Goal: Task Accomplishment & Management: Manage account settings

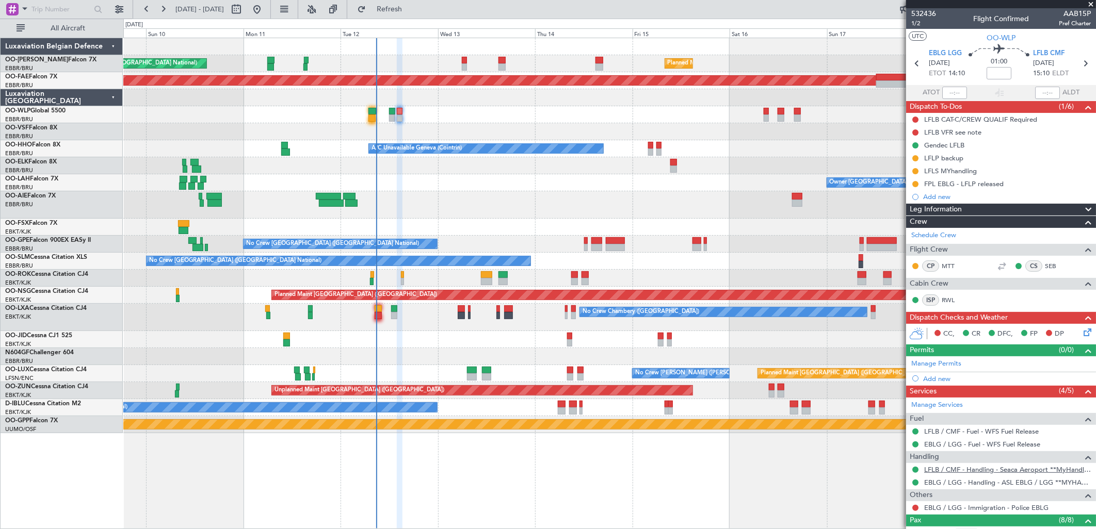
scroll to position [200, 0]
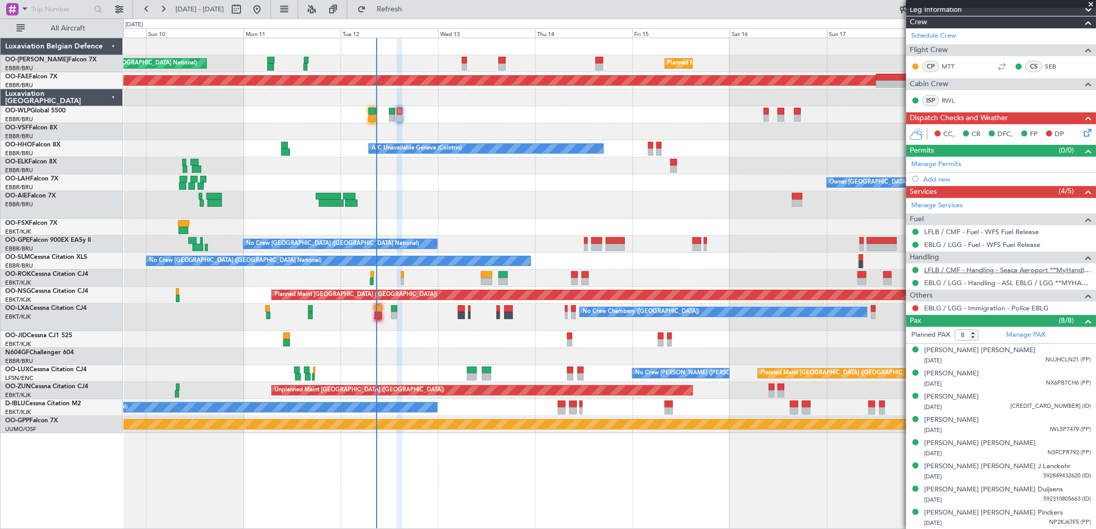
click at [976, 267] on link "LFLB / CMF - Handling - Seaca Aeroport **MyHandling**LFLB / CMF" at bounding box center [1007, 270] width 167 height 9
click at [24, 8] on span at bounding box center [25, 8] width 12 height 13
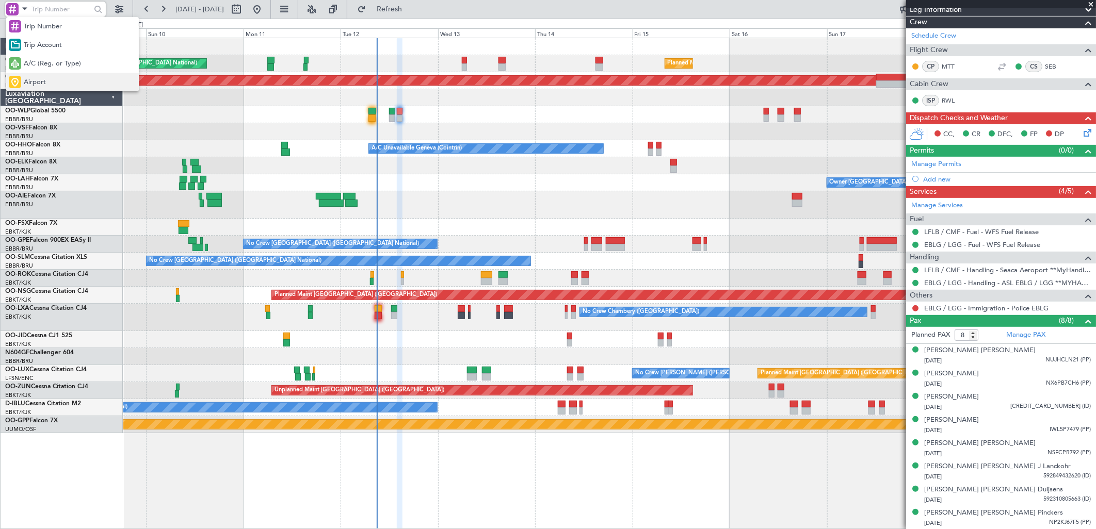
click at [28, 84] on span "Airport" at bounding box center [35, 82] width 22 height 10
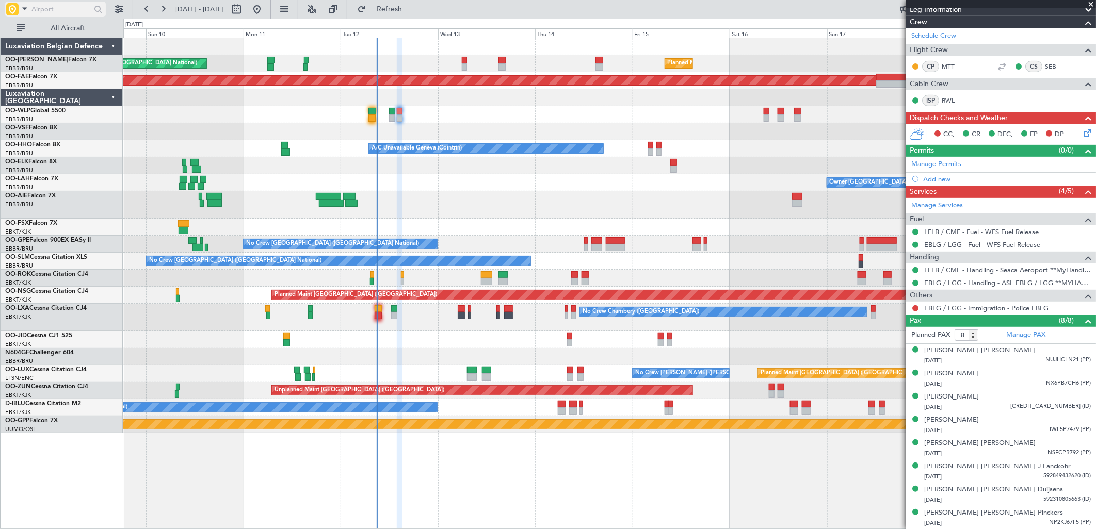
click at [58, 9] on input "text" at bounding box center [60, 9] width 59 height 15
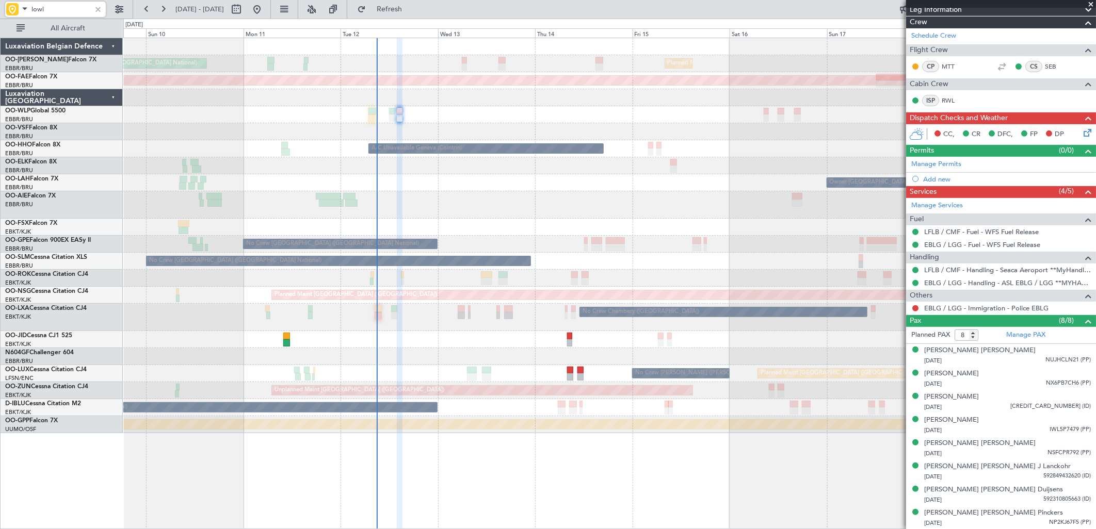
type input "lowi"
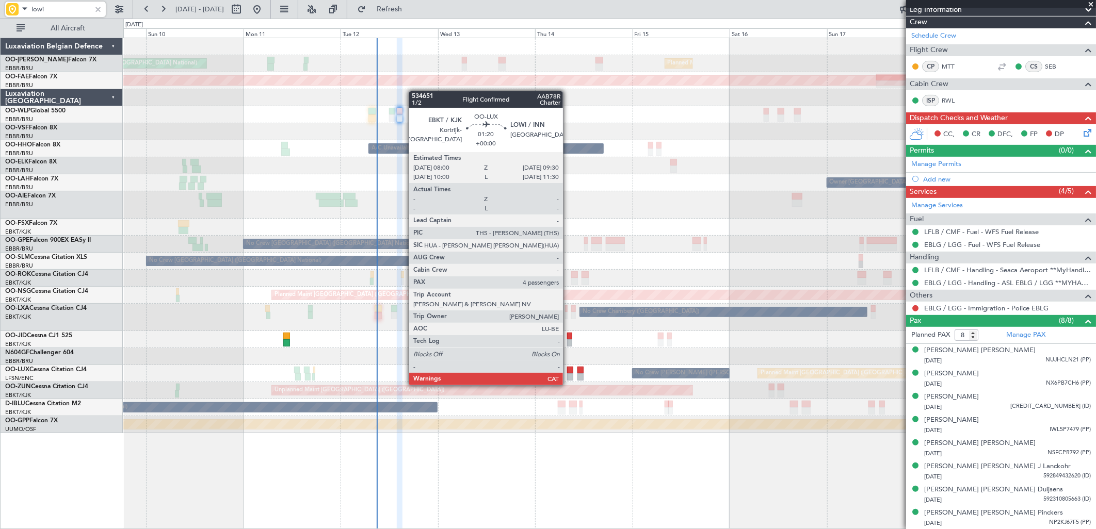
click at [568, 375] on div at bounding box center [570, 377] width 6 height 7
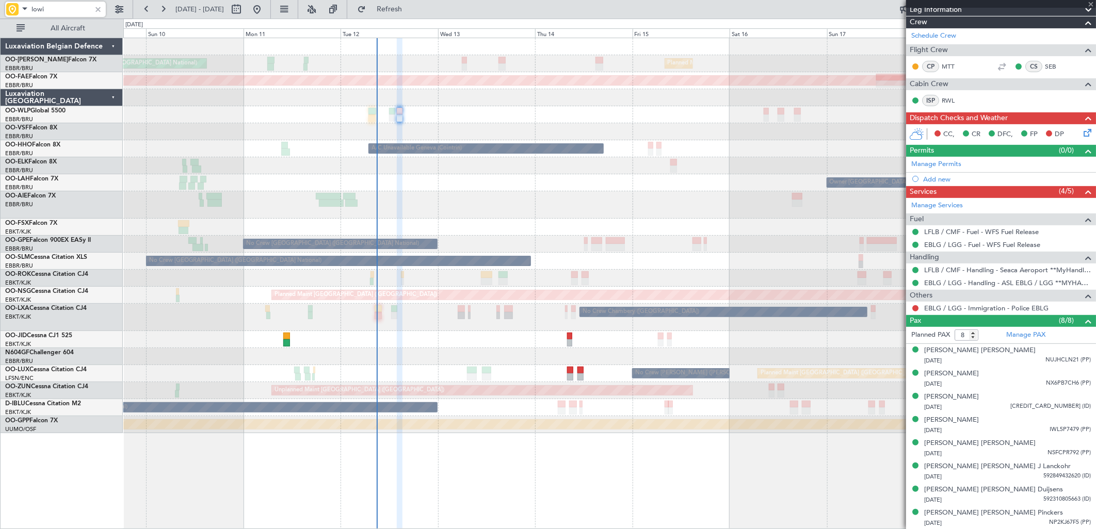
type input "4"
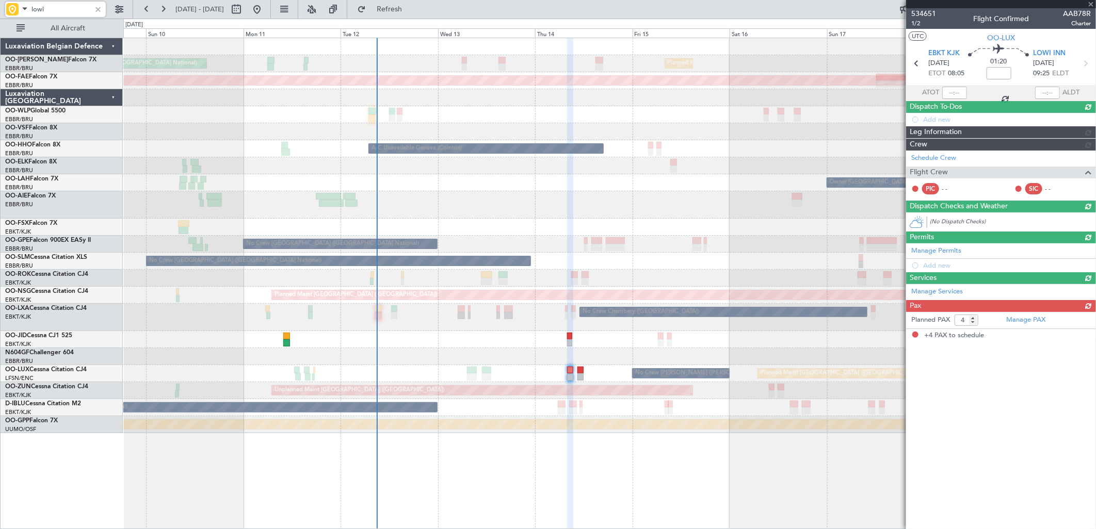
scroll to position [0, 0]
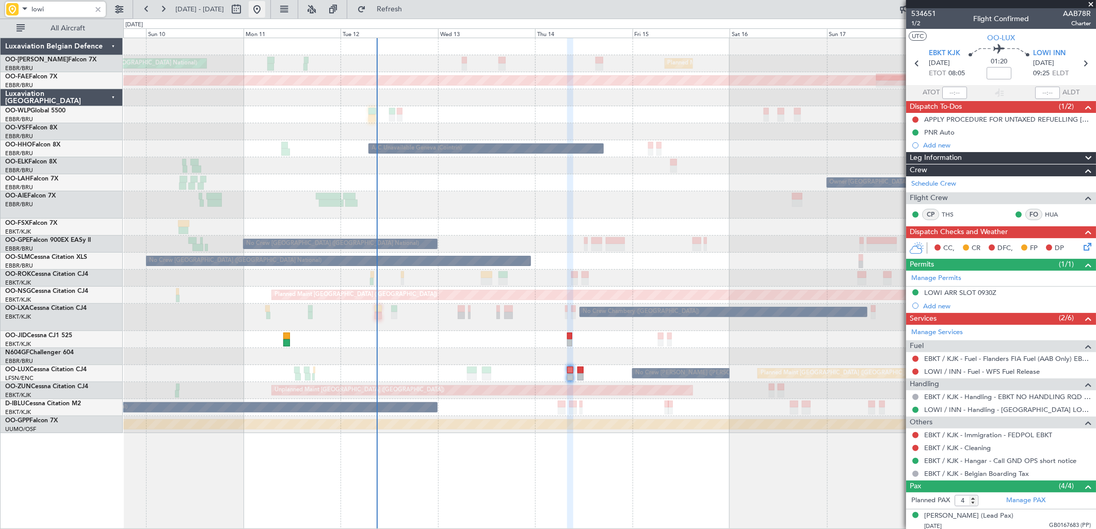
click at [265, 13] on button at bounding box center [257, 9] width 17 height 17
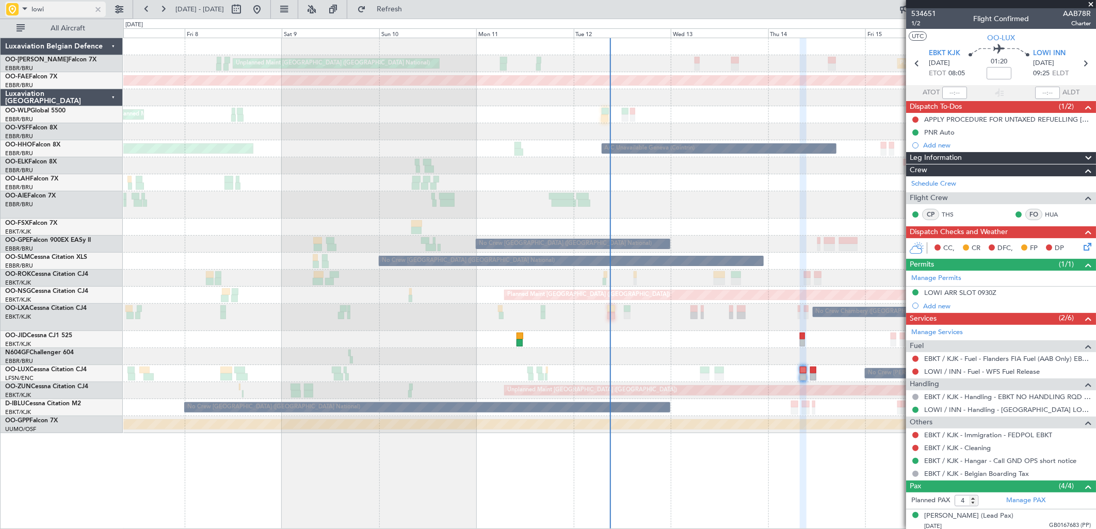
click at [100, 9] on div at bounding box center [97, 9] width 11 height 11
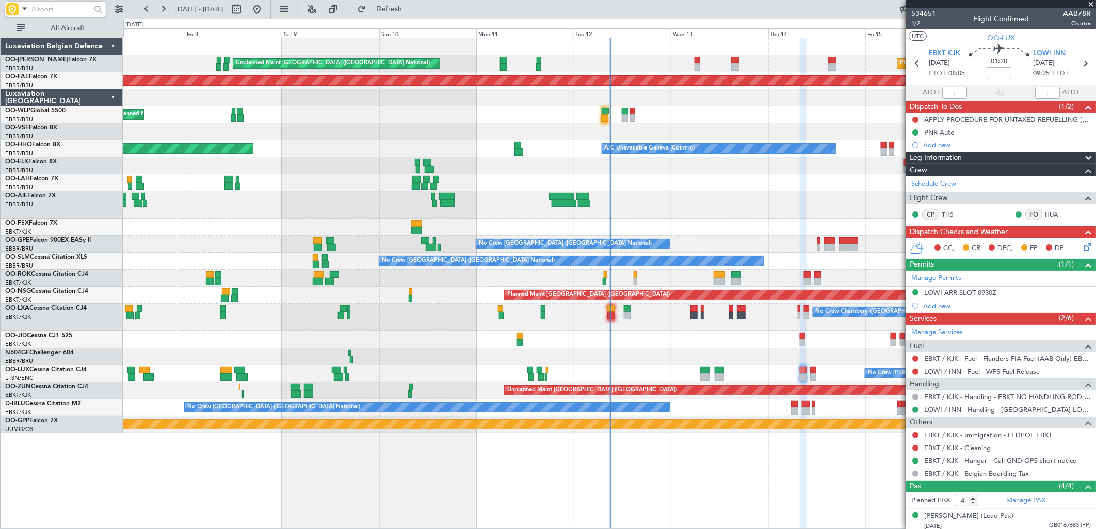
click at [887, 150] on div "Planned Maint Geneva (Cointrin) A/C Unavailable Geneva (Cointrin)" at bounding box center [609, 148] width 972 height 17
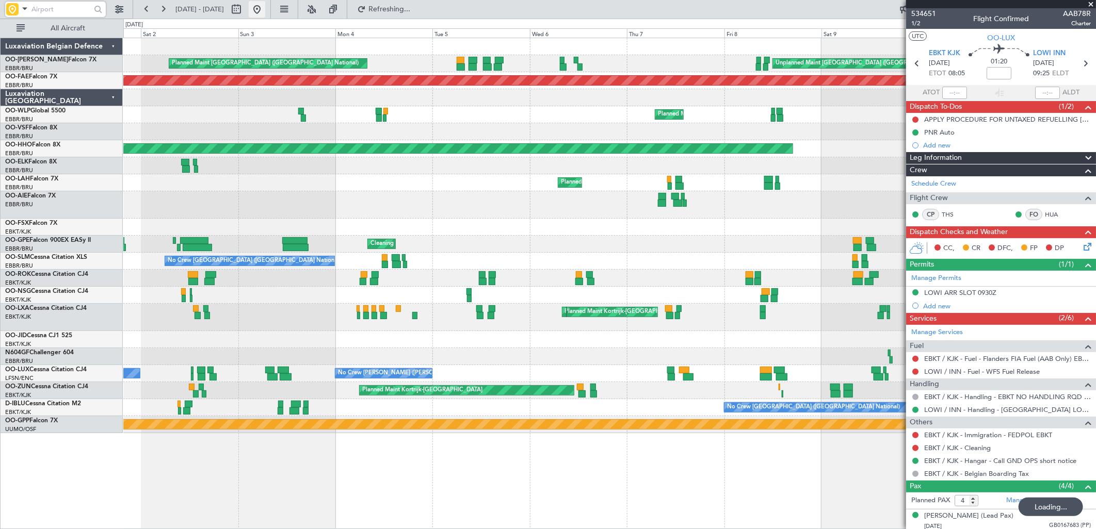
click at [265, 12] on button at bounding box center [257, 9] width 17 height 17
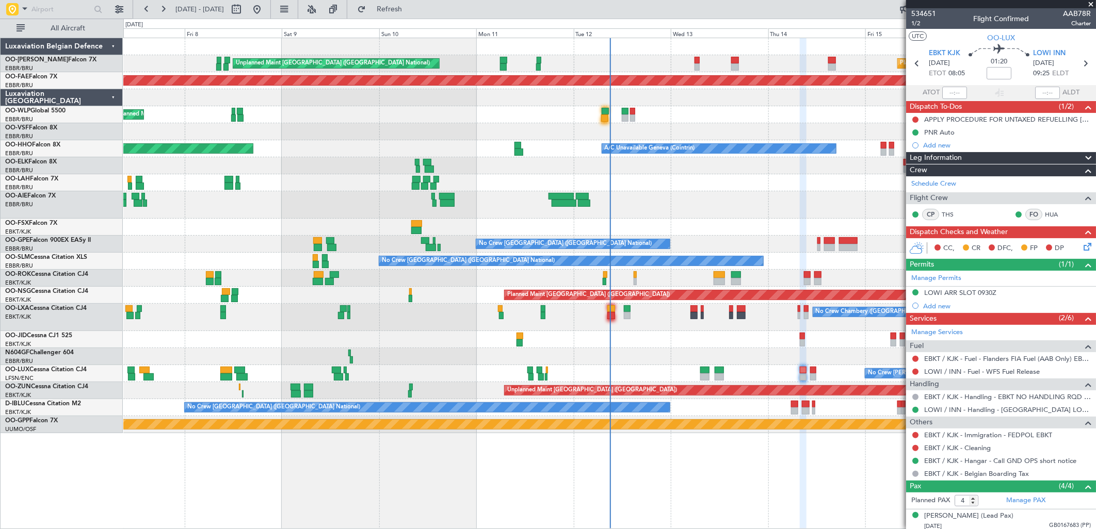
click at [1063, 116] on fb-app "07 Aug 2025 - 17 Aug 2025 Refresh Quick Links All Aircraft Unplanned Maint Brus…" at bounding box center [548, 269] width 1096 height 522
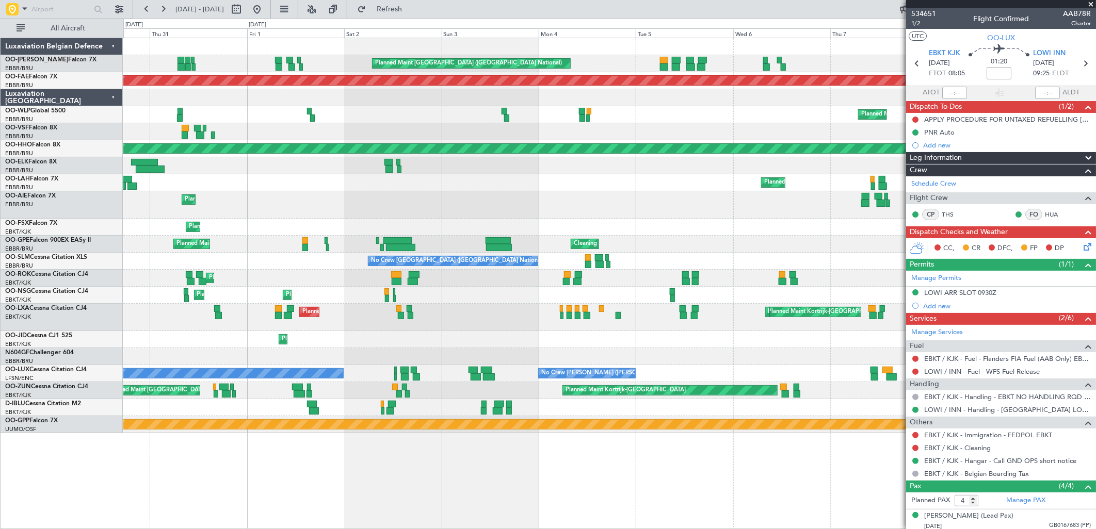
click at [917, 129] on fb-app "07 Aug 2025 - 17 Aug 2025 Refresh Quick Links All Aircraft Unplanned Maint Brus…" at bounding box center [548, 269] width 1096 height 522
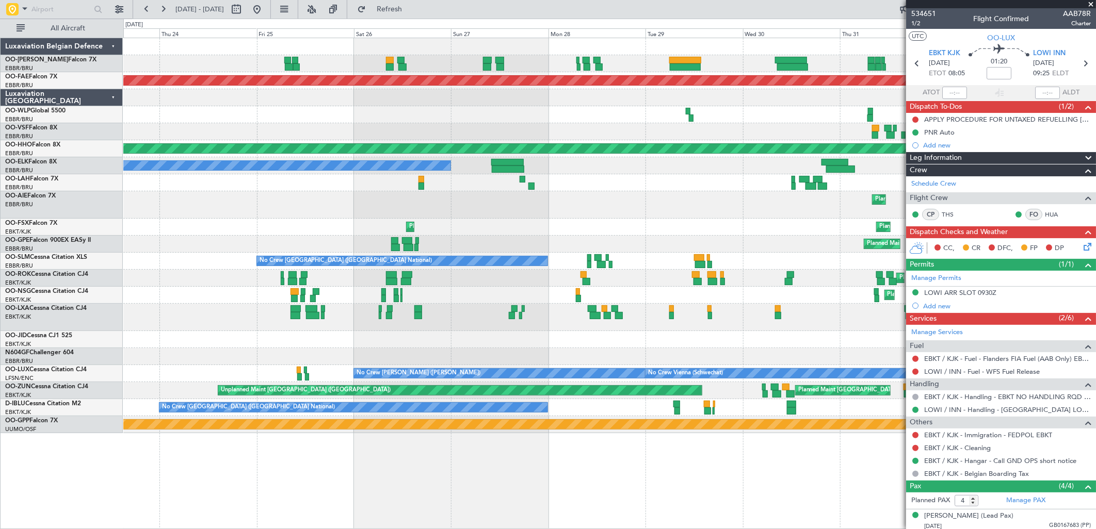
click at [838, 140] on div "Planned Maint Brussels (Brussels National) Planned Maint Kortrijk-Wevelgem Plan…" at bounding box center [548, 274] width 1096 height 511
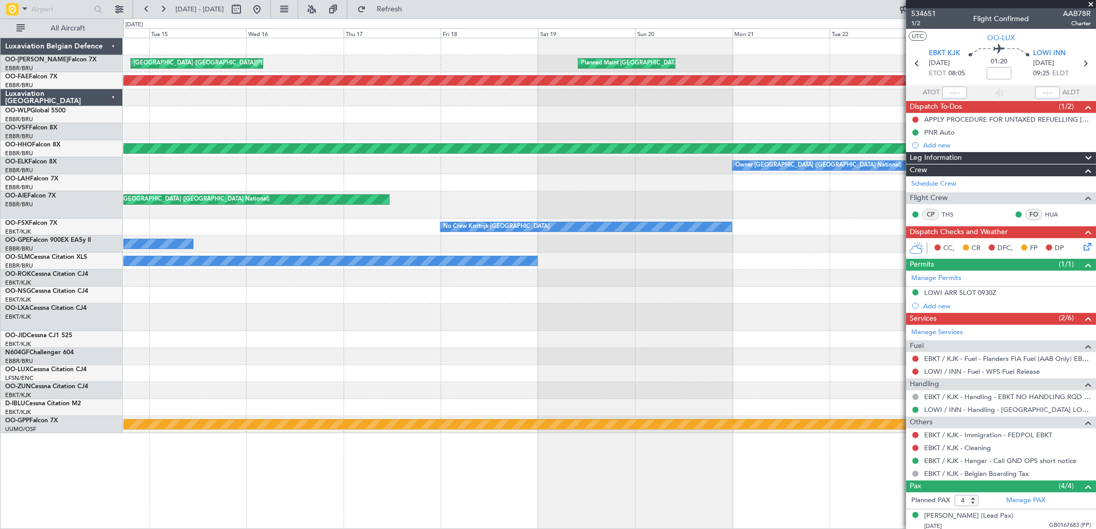
click at [913, 119] on fb-app "30 Jul 2025 - 09 Aug 2025 Refresh Quick Links All Aircraft Planned Maint Brusse…" at bounding box center [548, 269] width 1096 height 522
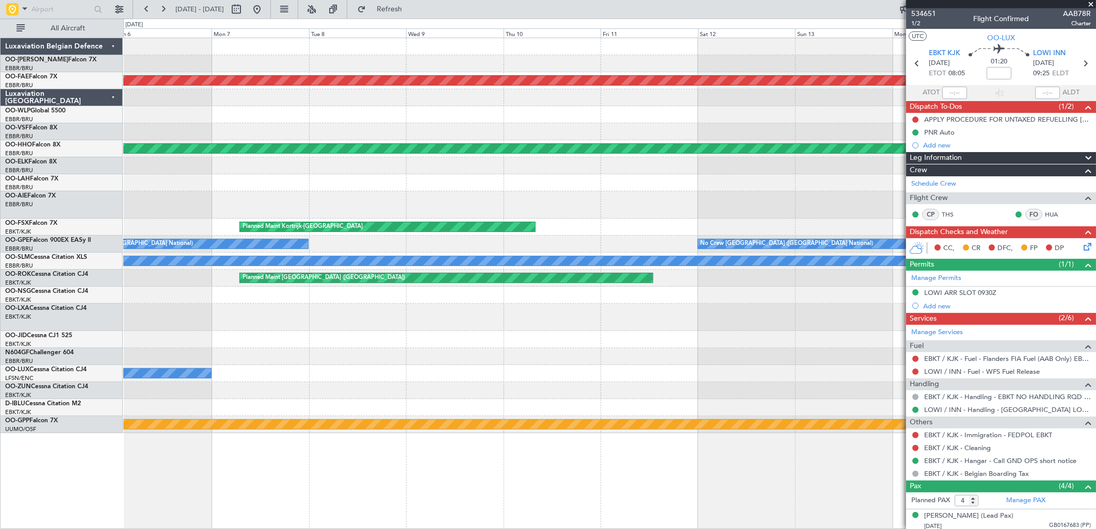
click at [913, 105] on fb-app "30 Jul 2025 - 09 Aug 2025 Refresh Quick Links All Aircraft AOG Maint Camp Sprin…" at bounding box center [548, 269] width 1096 height 522
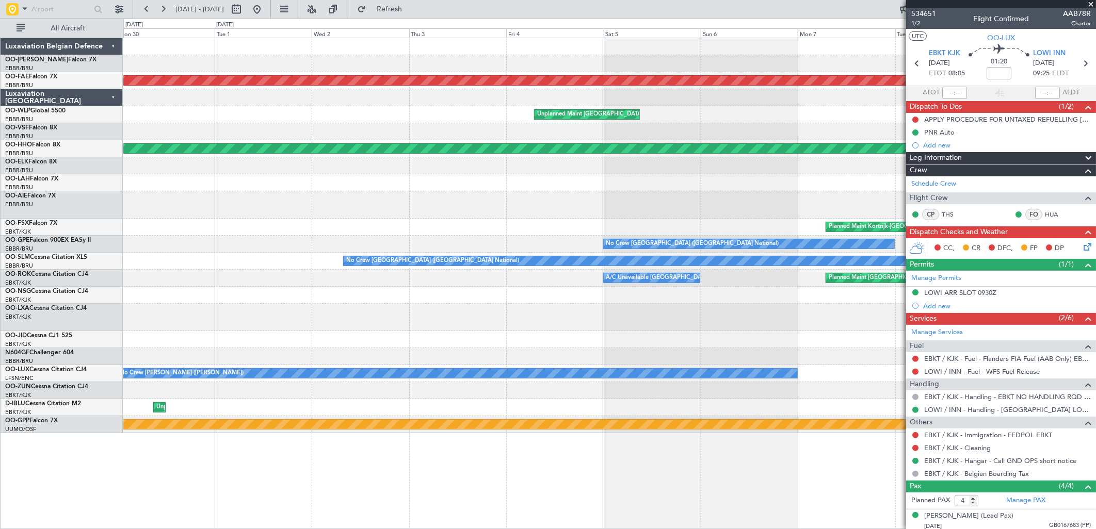
click at [918, 104] on fb-app "30 Jul 2025 - 09 Aug 2025 Refresh Quick Links All Aircraft Planned Maint Kortri…" at bounding box center [548, 269] width 1096 height 522
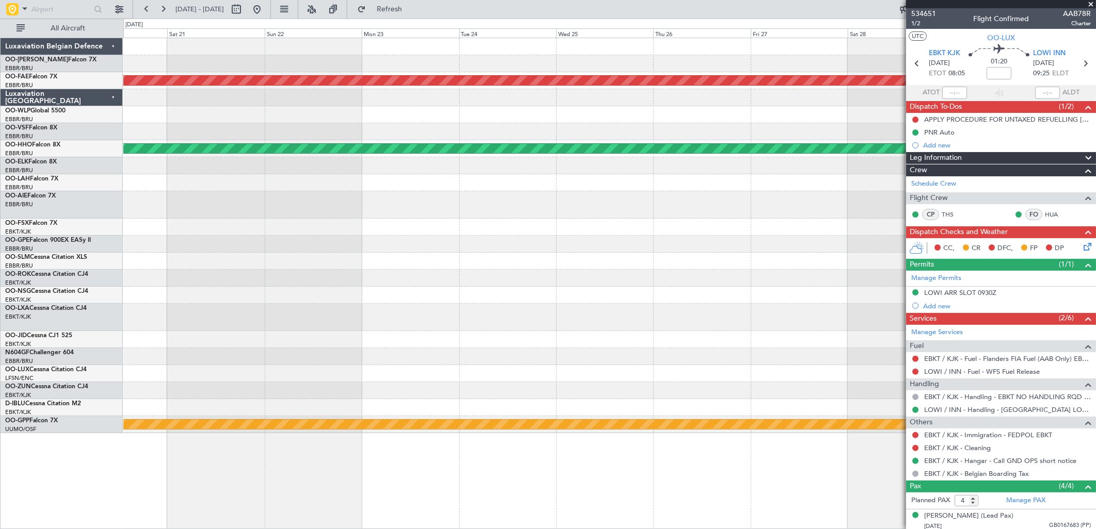
click at [919, 99] on fb-app "30 Jul 2025 - 09 Aug 2025 Refresh Quick Links All Aircraft Planned Maint Kortri…" at bounding box center [548, 269] width 1096 height 522
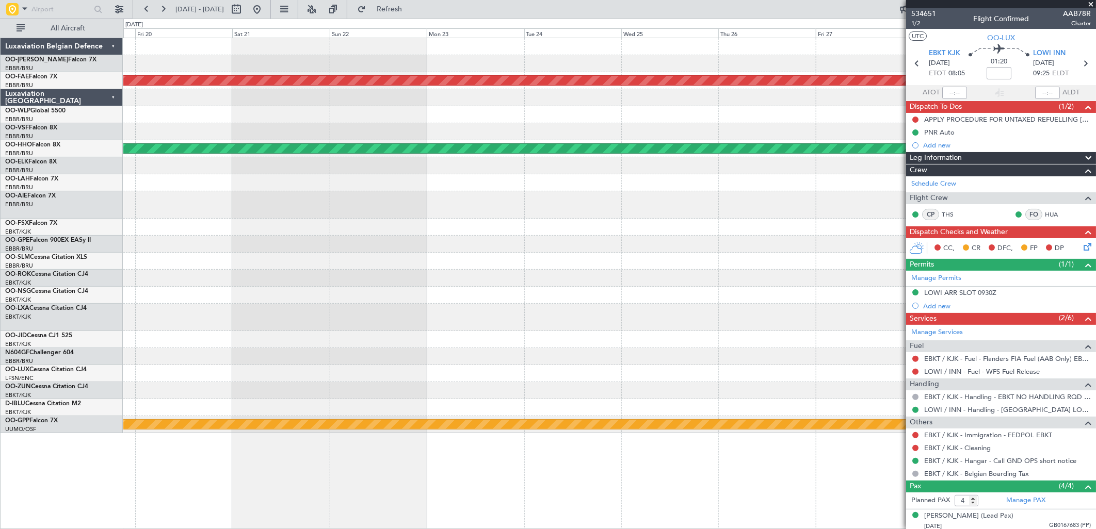
click at [878, 109] on div "Planned Maint Kortrijk-Wevelgem Planned Maint Geneva (Cointrin) No Crew Brussel…" at bounding box center [609, 235] width 972 height 395
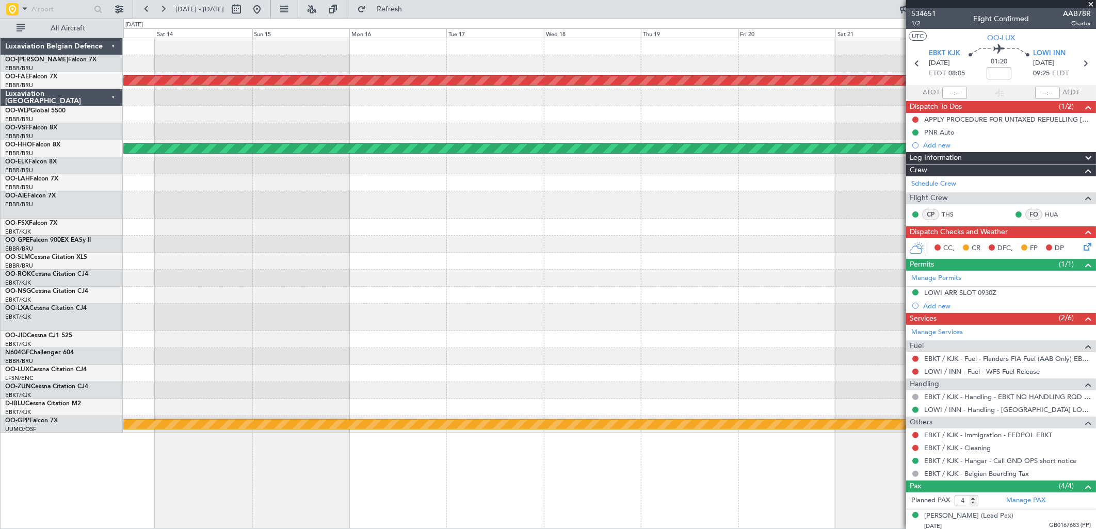
click at [936, 157] on fb-app "30 Jul 2025 - 09 Aug 2025 Refresh Quick Links All Aircraft Planned Maint Kortri…" at bounding box center [548, 269] width 1096 height 522
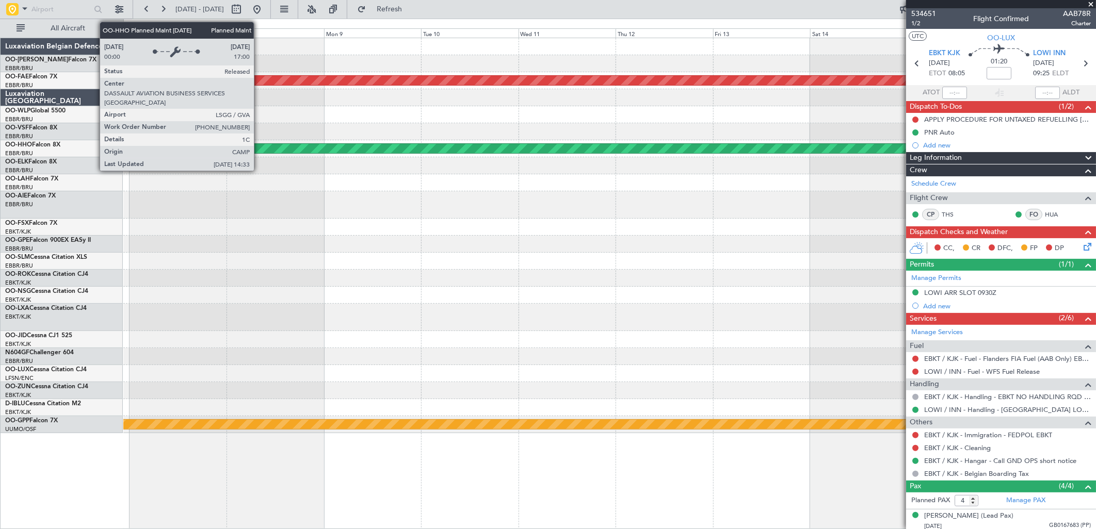
click at [912, 169] on fb-app "30 Jul 2025 - 09 Aug 2025 Refresh Quick Links All Aircraft Planned Maint Kortri…" at bounding box center [548, 269] width 1096 height 522
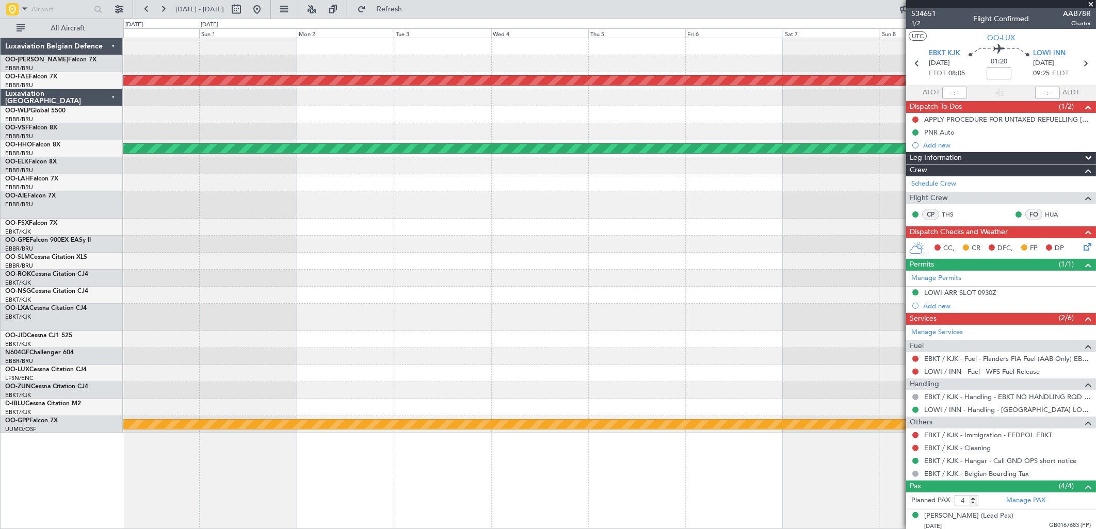
click at [839, 171] on div at bounding box center [609, 165] width 972 height 17
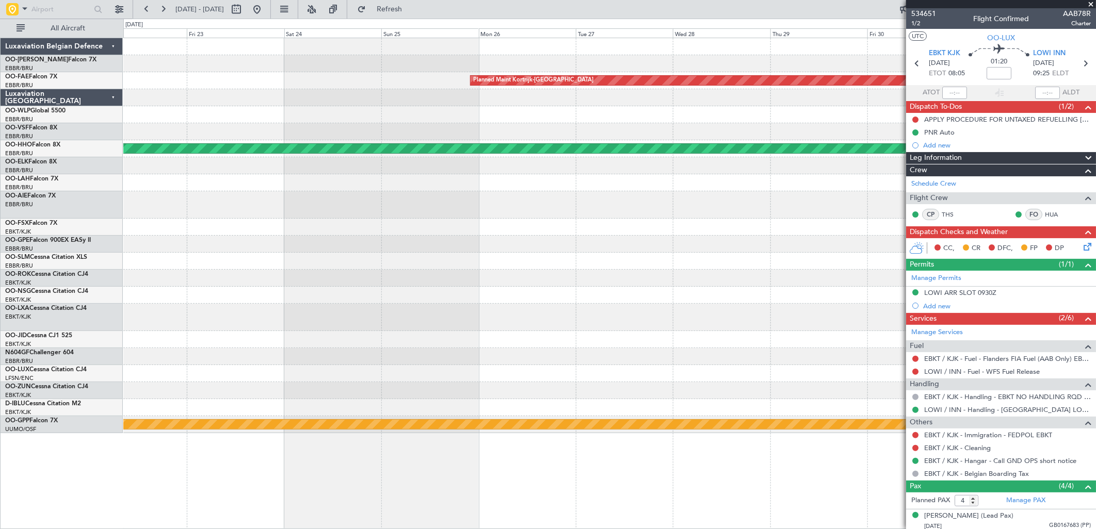
click at [626, 176] on div "Planned Maint Kortrijk-Wevelgem Planned Maint Geneva (Cointrin) Grounded Ostafy…" at bounding box center [609, 235] width 972 height 395
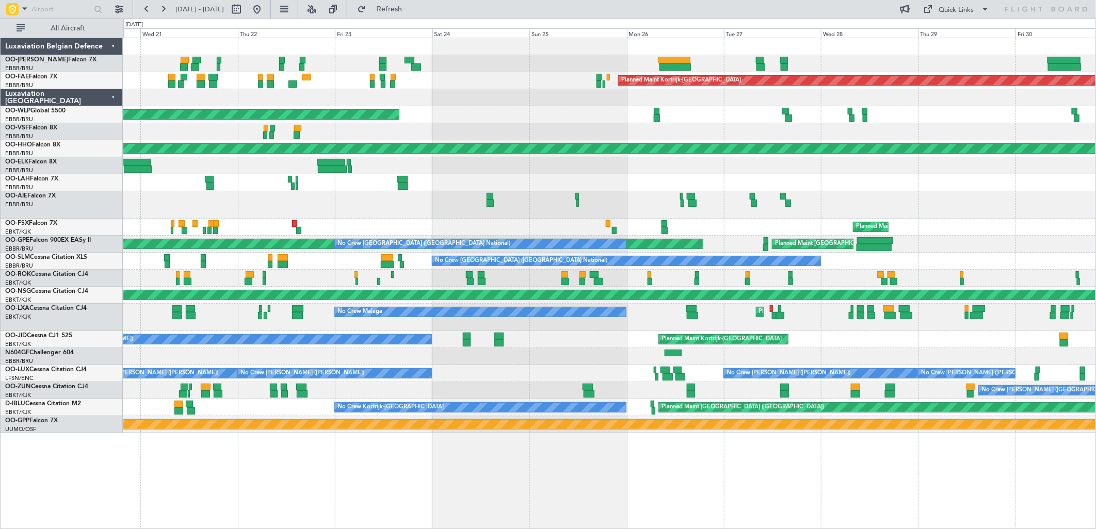
click at [830, 133] on div at bounding box center [609, 131] width 972 height 17
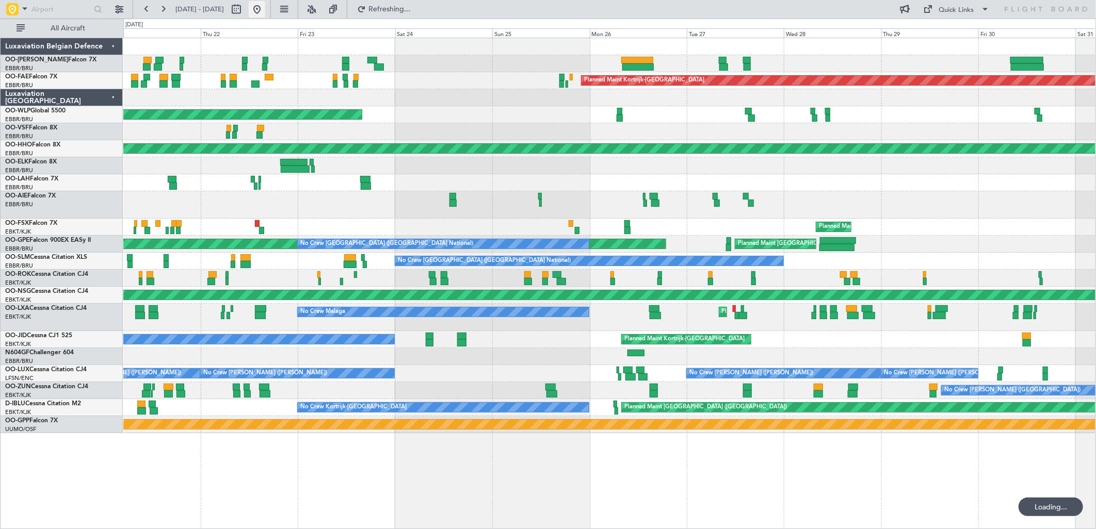
click at [265, 6] on button at bounding box center [257, 9] width 17 height 17
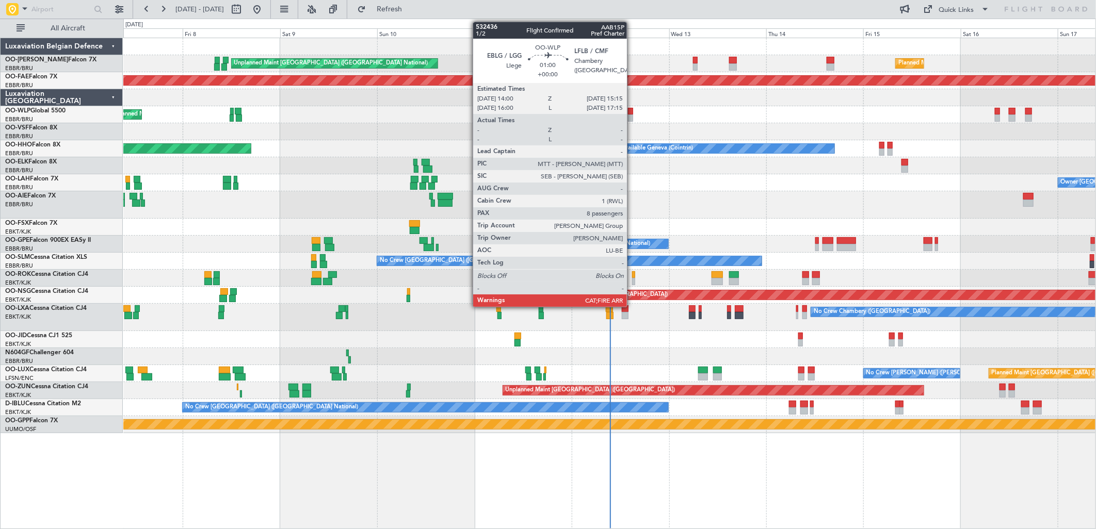
click at [632, 112] on div at bounding box center [630, 111] width 5 height 7
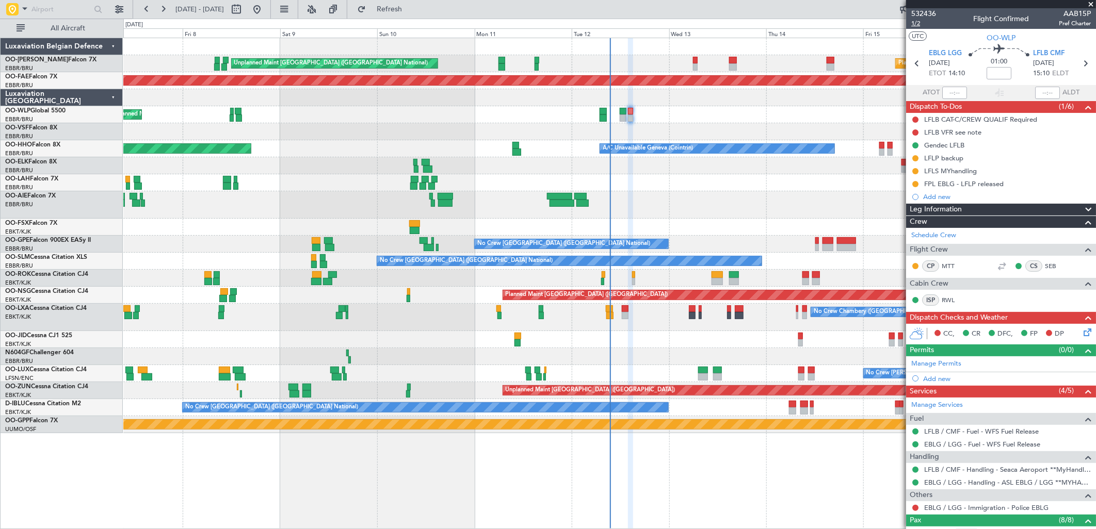
click at [916, 24] on span "1/2" at bounding box center [923, 23] width 25 height 9
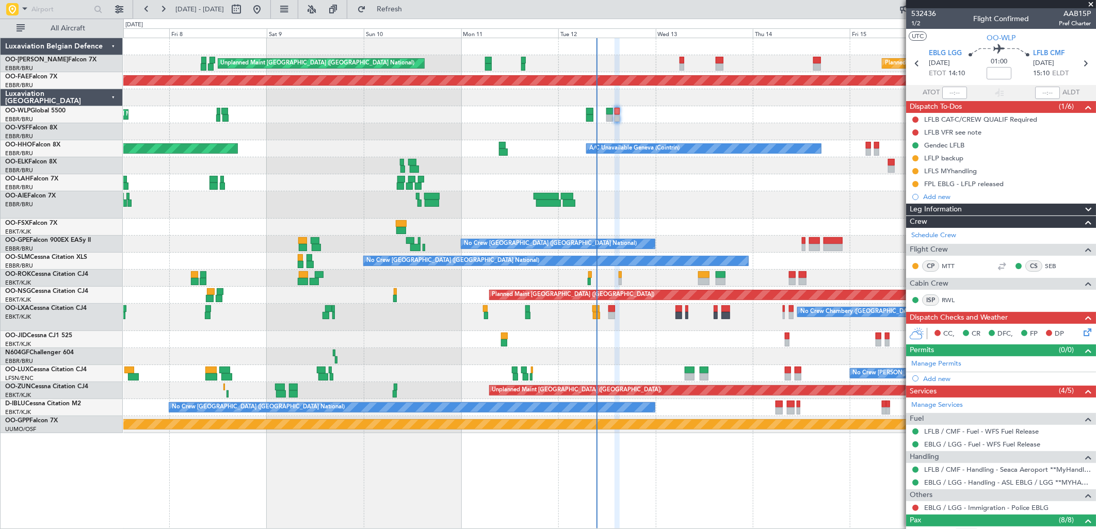
click at [800, 203] on div at bounding box center [609, 204] width 972 height 27
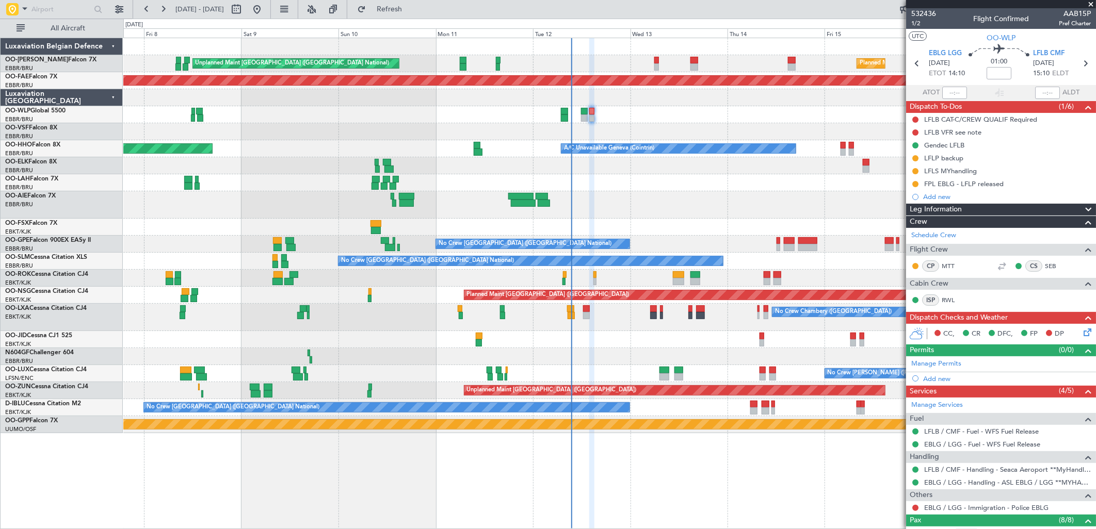
click at [537, 197] on div at bounding box center [609, 204] width 972 height 27
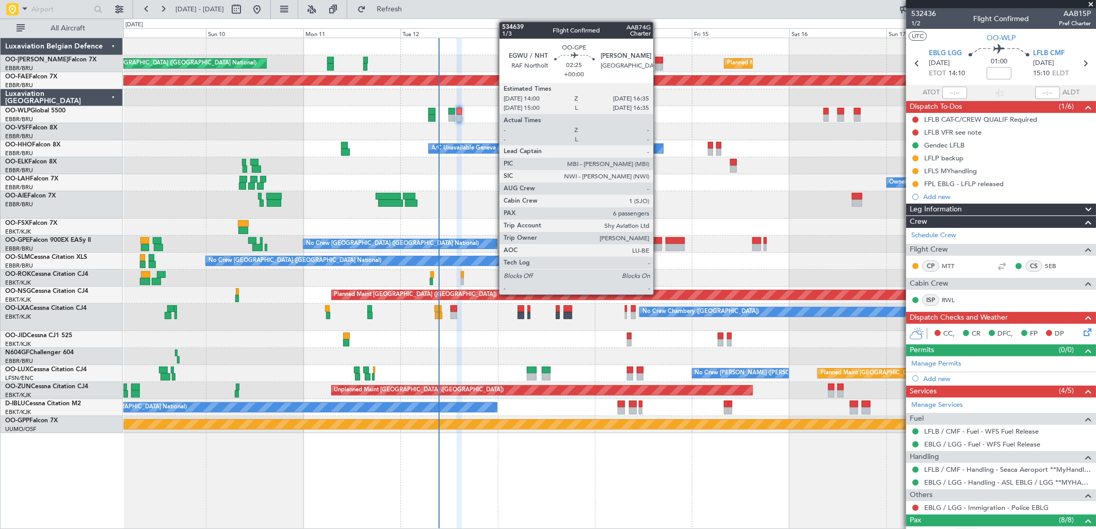
click at [658, 240] on div at bounding box center [656, 240] width 11 height 7
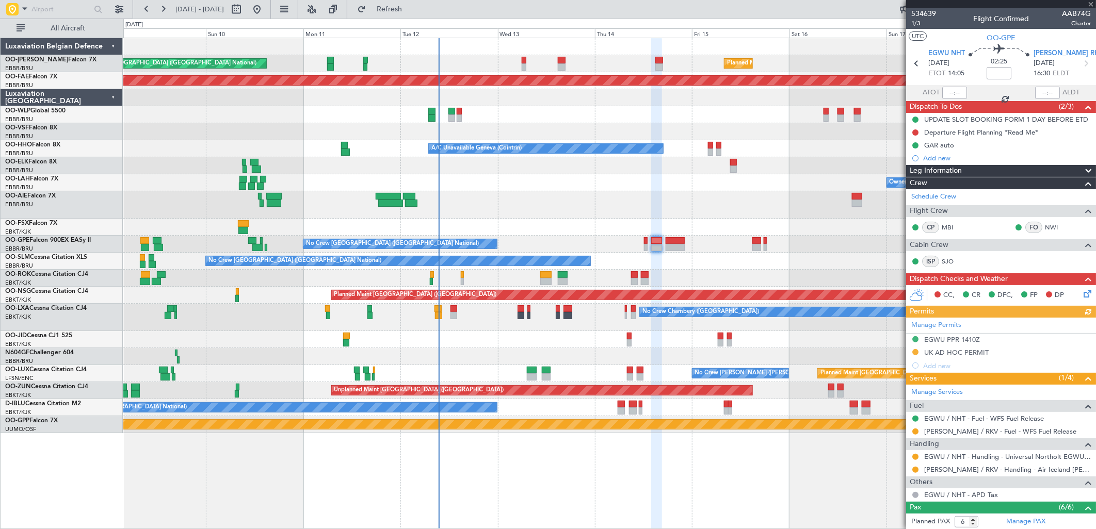
click at [915, 352] on div "Manage Permits EGWU PPR 1410Z UK AD HOC PERMIT Add new" at bounding box center [1001, 345] width 190 height 55
click at [916, 351] on button at bounding box center [915, 352] width 6 height 6
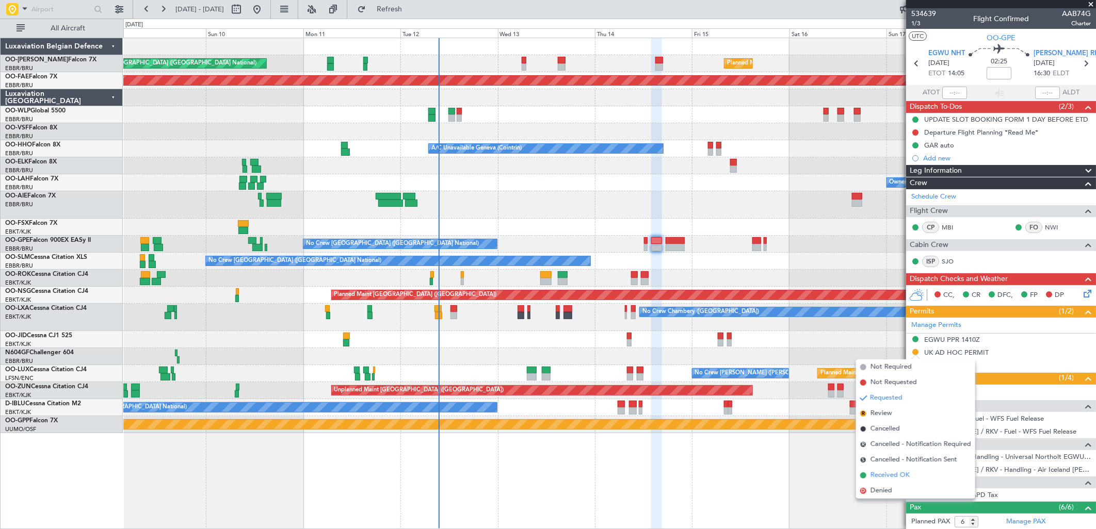
click at [872, 476] on span "Received OK" at bounding box center [889, 475] width 39 height 10
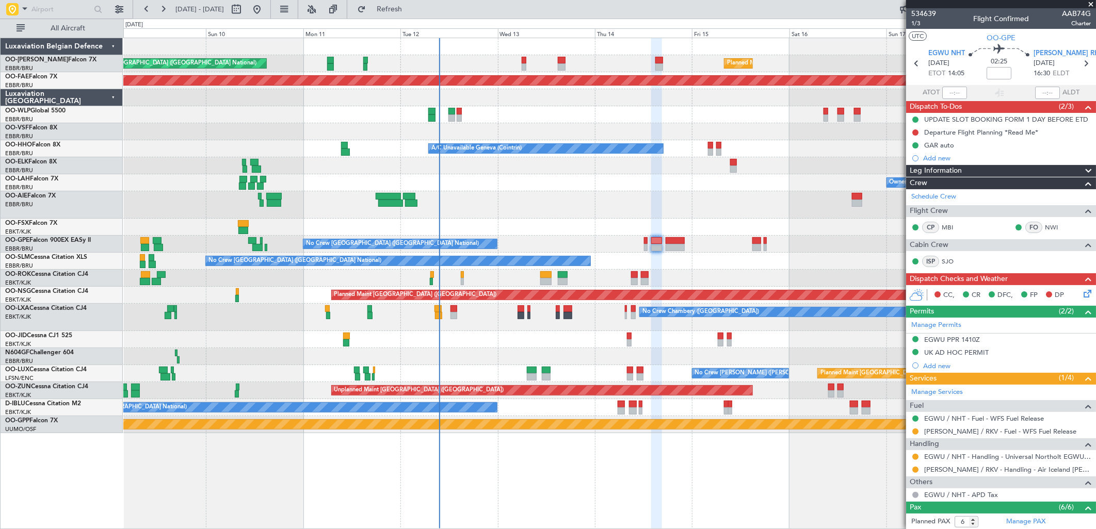
click at [396, 289] on div "Unplanned Maint Brussels (Brussels National) Planned Maint Brussels (Brussels N…" at bounding box center [609, 235] width 972 height 395
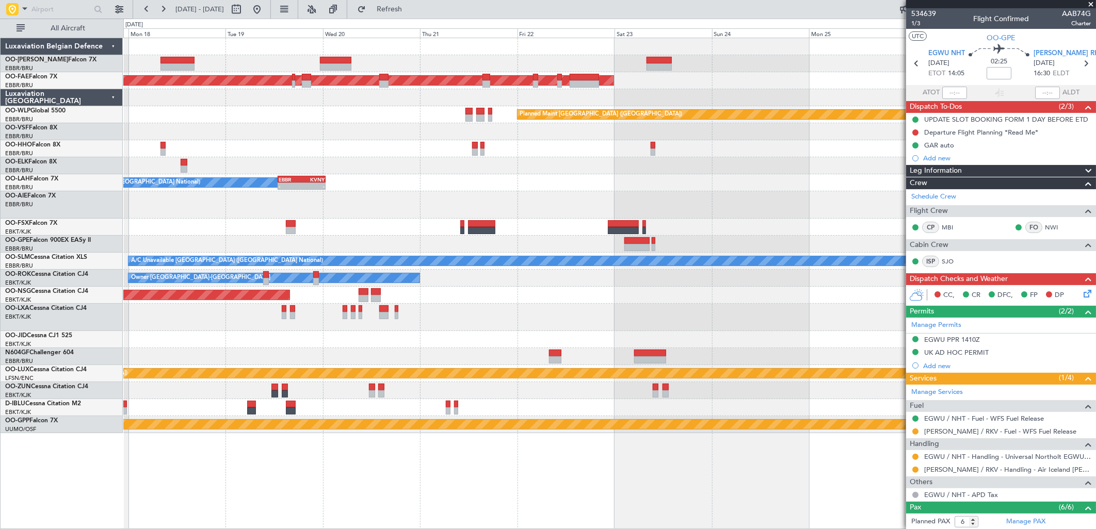
click at [326, 293] on div "Planned Maint Brussels (Brussels National) Planned Maint Brussels (Brussels Nat…" at bounding box center [609, 235] width 972 height 395
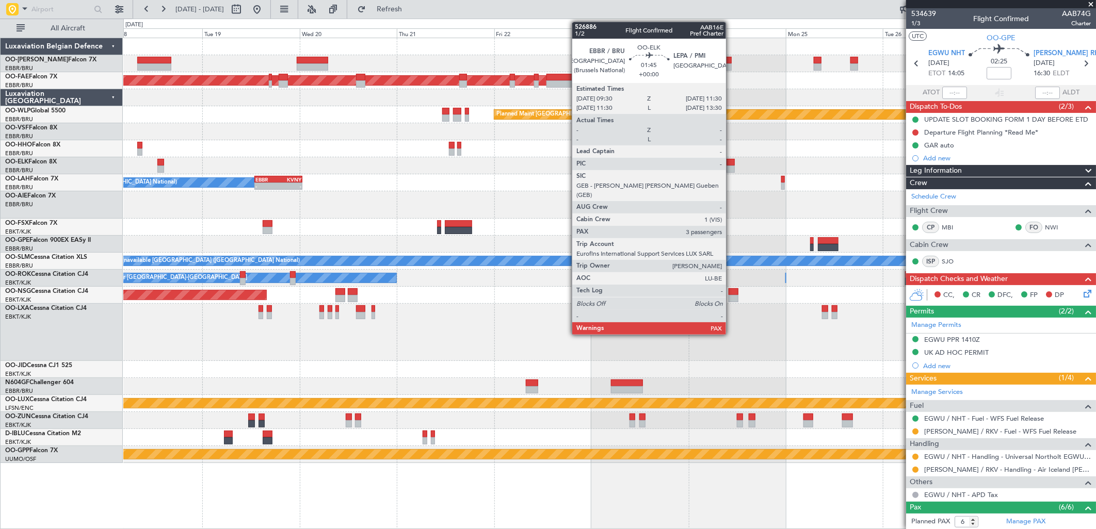
click at [731, 166] on div at bounding box center [730, 169] width 8 height 7
type input "5"
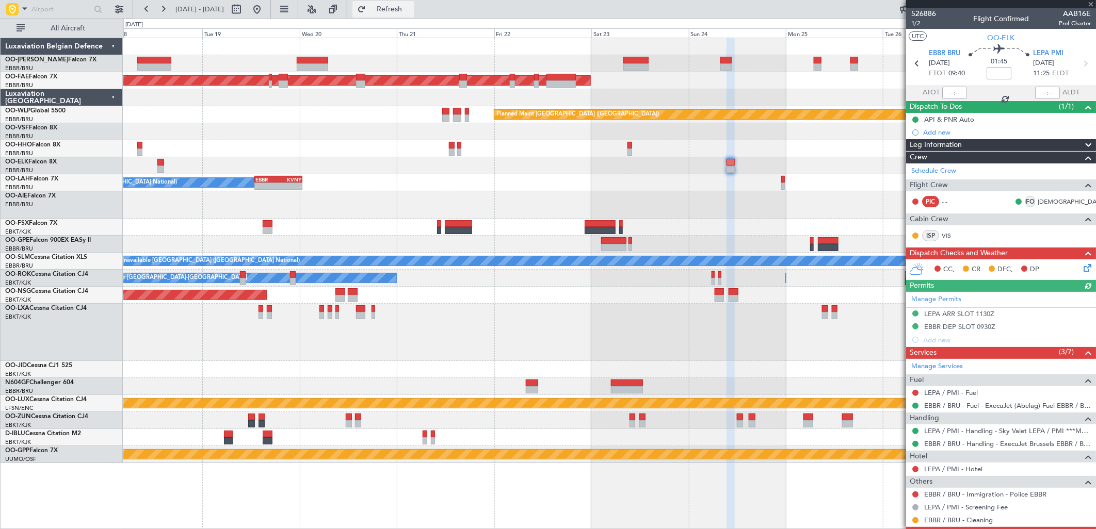
click at [401, 10] on button "Refresh" at bounding box center [383, 9] width 62 height 17
click at [265, 12] on button at bounding box center [257, 9] width 17 height 17
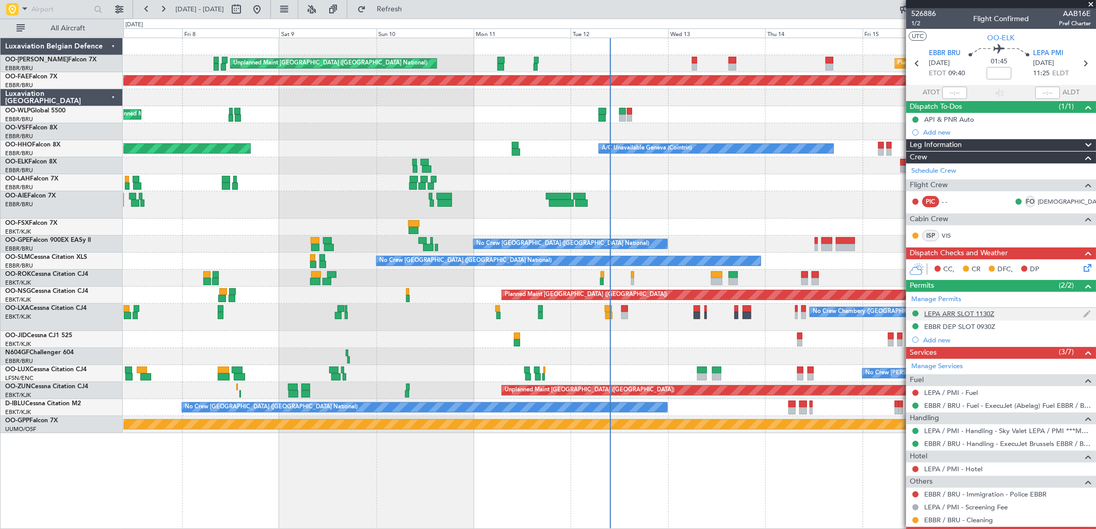
scroll to position [109, 0]
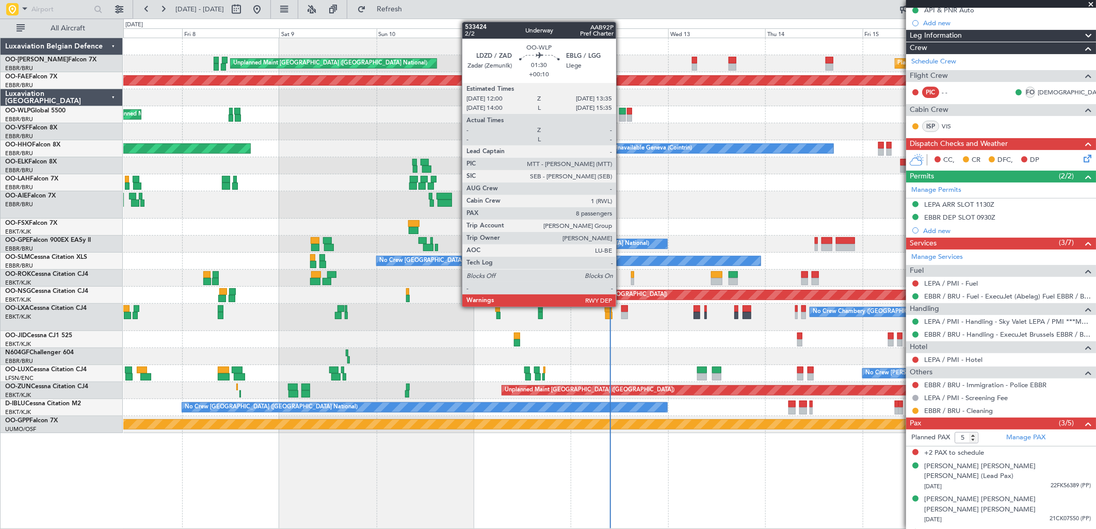
click at [621, 111] on div at bounding box center [622, 111] width 7 height 7
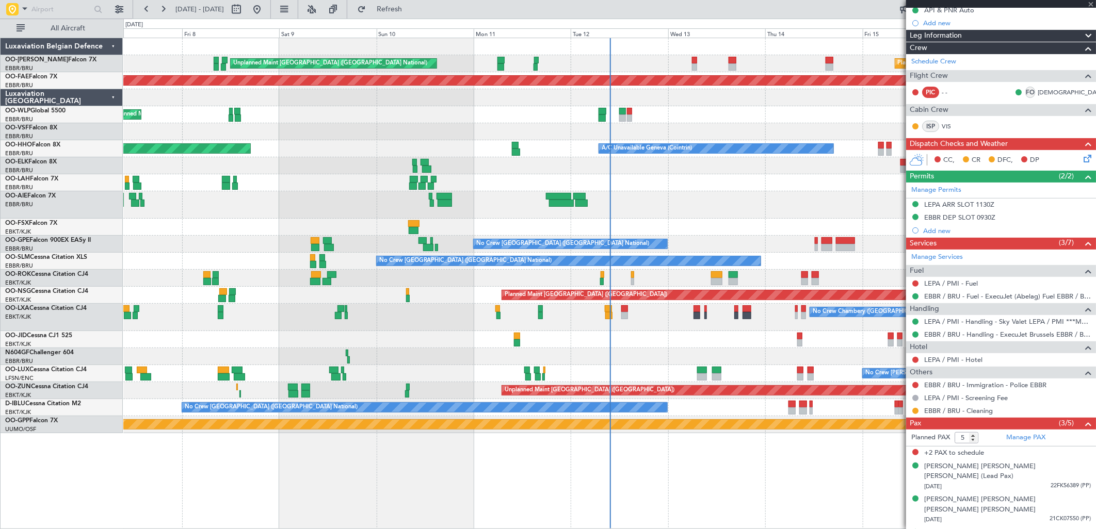
type input "+00:10"
type input "8"
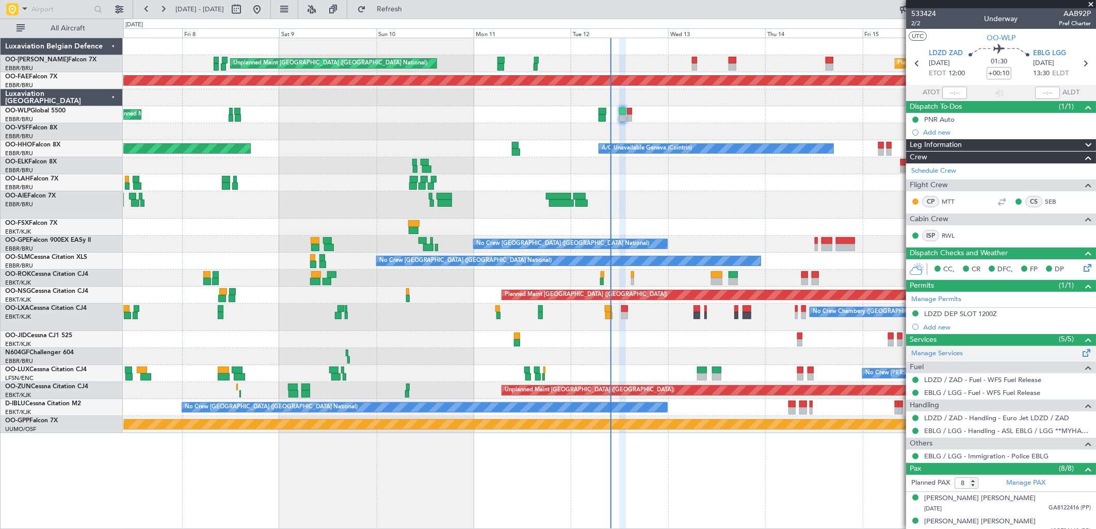
scroll to position [148, 0]
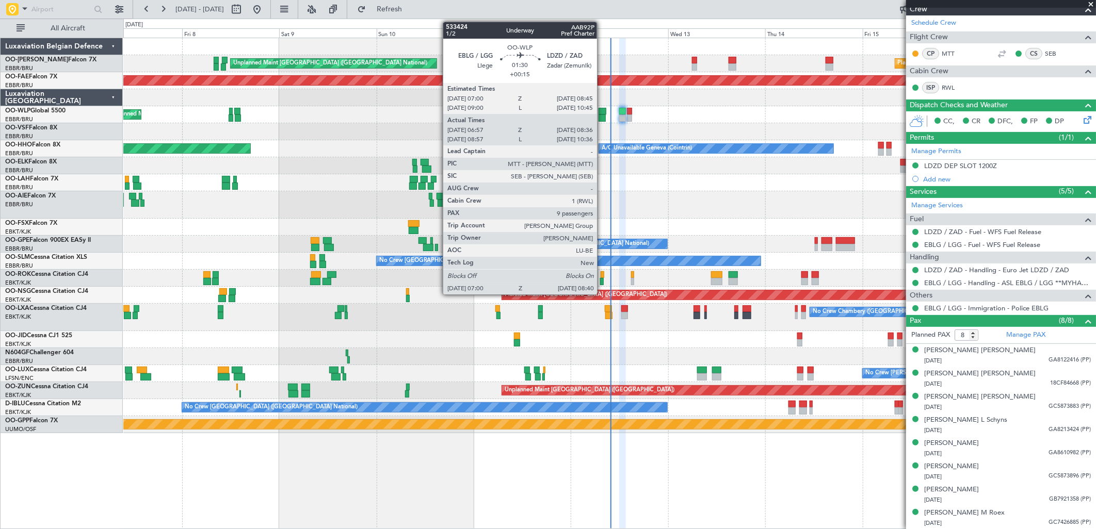
click at [602, 112] on div at bounding box center [601, 111] width 7 height 7
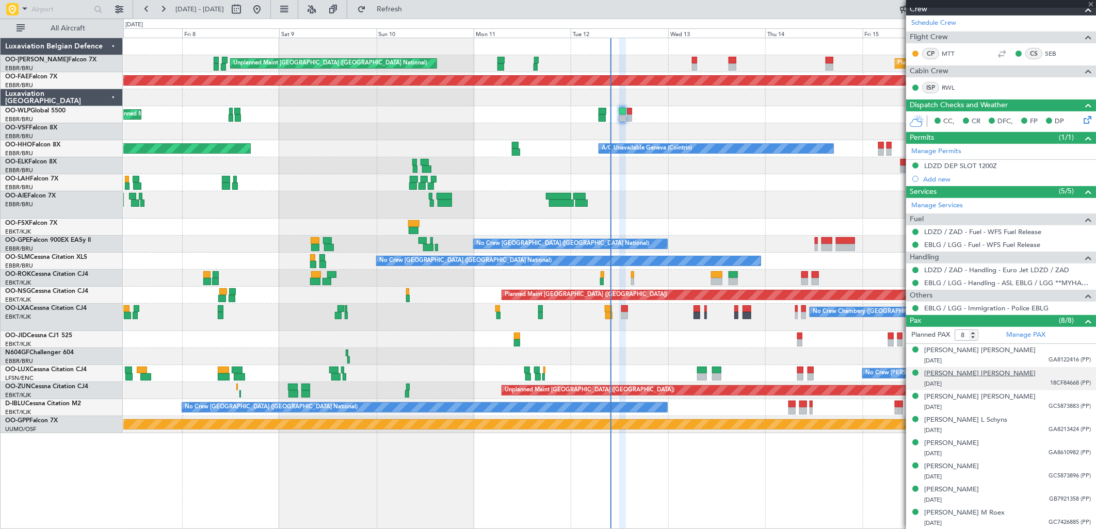
type input "+00:15"
type input "07:07"
type input "08:31"
type input "9"
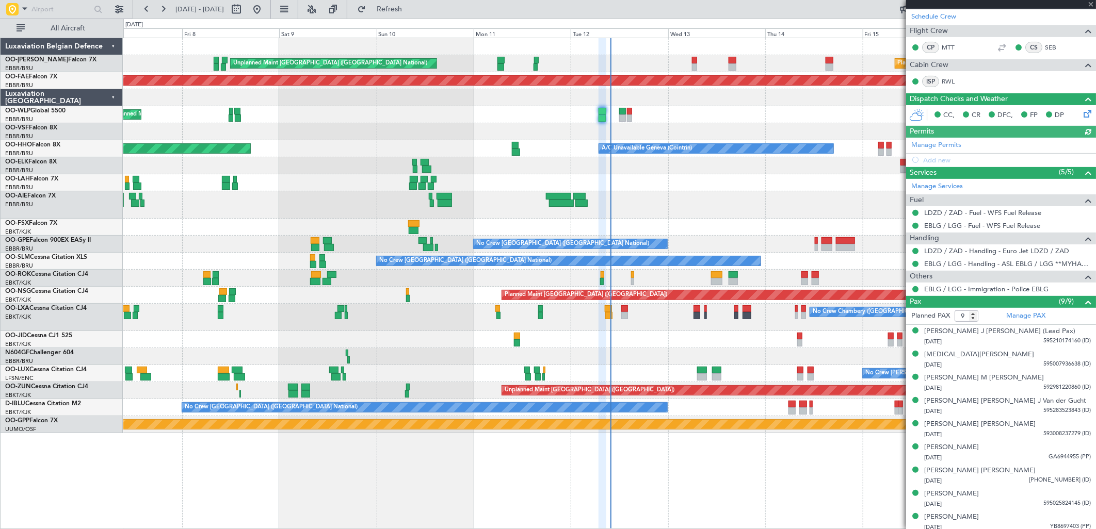
scroll to position [171, 0]
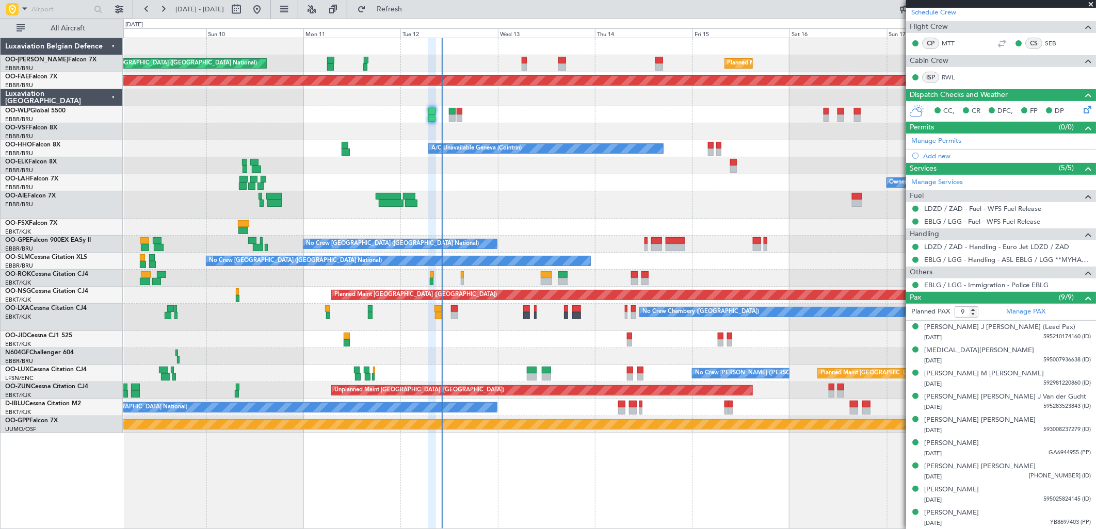
click at [599, 221] on div "Planned Maint Brussels (Brussels National) Unplanned Maint Brussels (Brussels N…" at bounding box center [609, 235] width 972 height 395
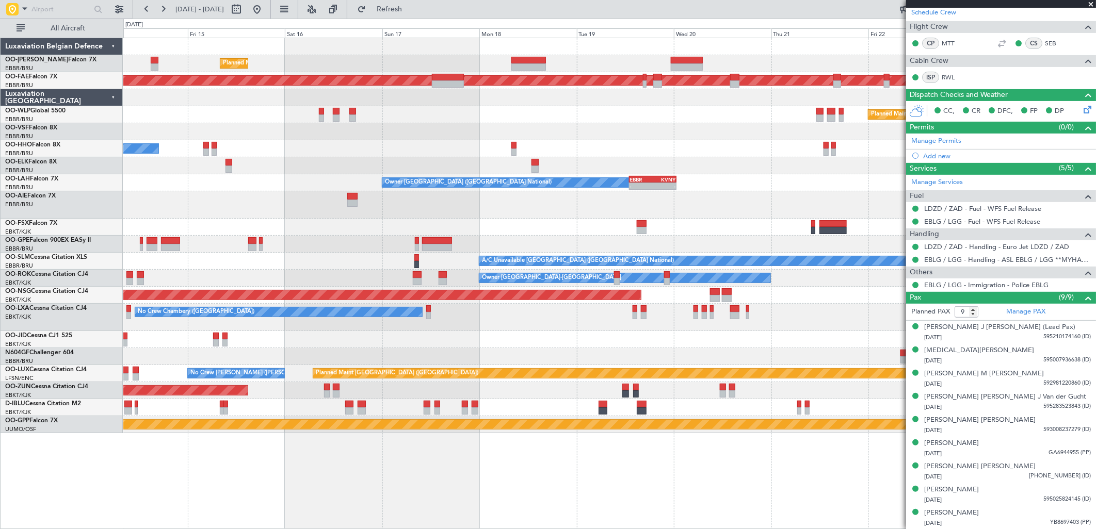
click at [301, 144] on div "Planned Maint Brussels (Brussels National) Planned Maint Kortrijk-Wevelgem Plan…" at bounding box center [609, 235] width 972 height 395
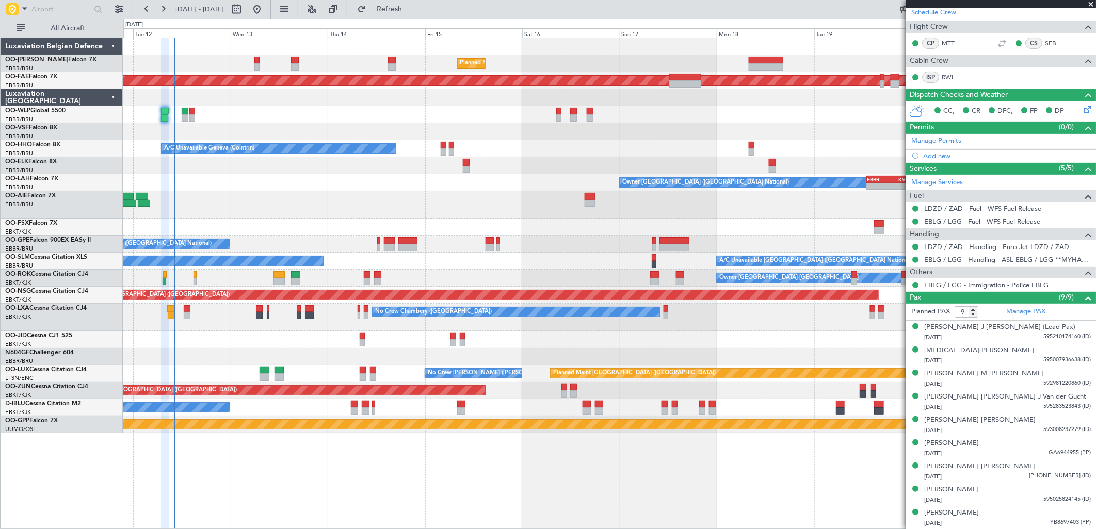
click at [766, 155] on div "Planned Maint Brussels (Brussels National) Unplanned Maint Brussels (Brussels N…" at bounding box center [609, 235] width 972 height 395
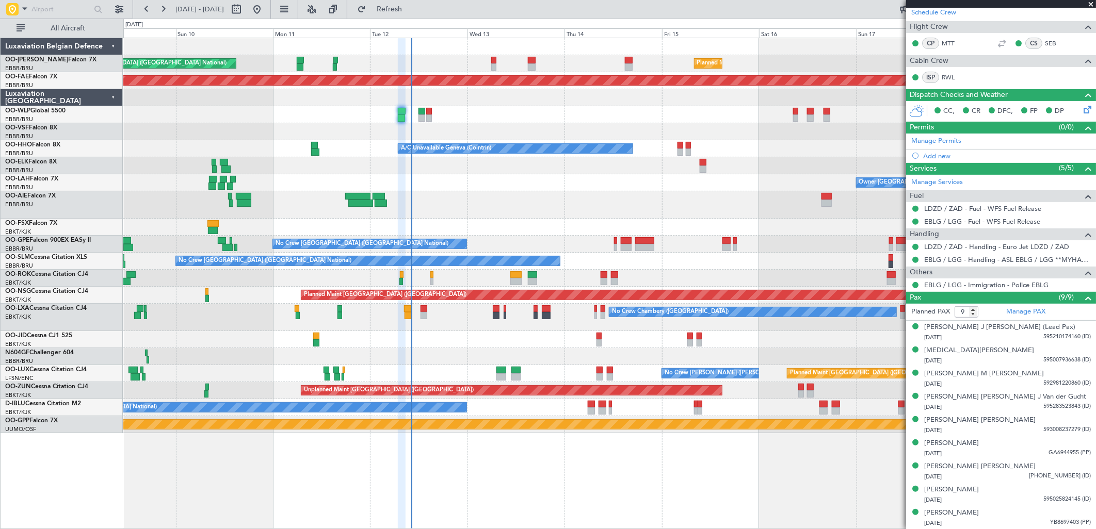
click at [580, 156] on div "Planned Maint Brussels (Brussels National) Unplanned Maint Brussels (Brussels N…" at bounding box center [609, 235] width 972 height 395
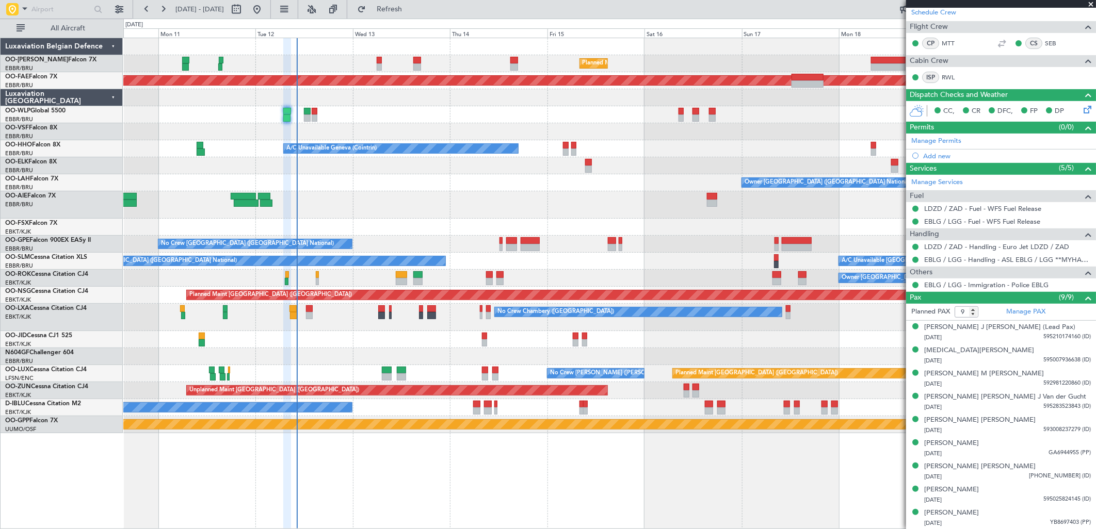
click at [461, 233] on div "Planned Maint Brussels (Brussels National) Unplanned Maint Brussels (Brussels N…" at bounding box center [609, 235] width 972 height 395
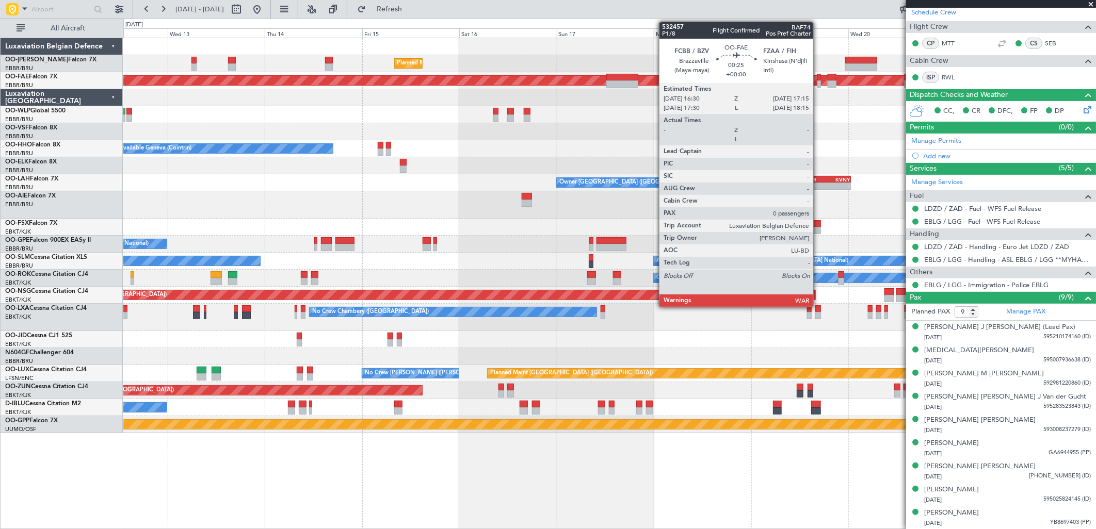
click at [818, 78] on div at bounding box center [818, 77] width 3 height 7
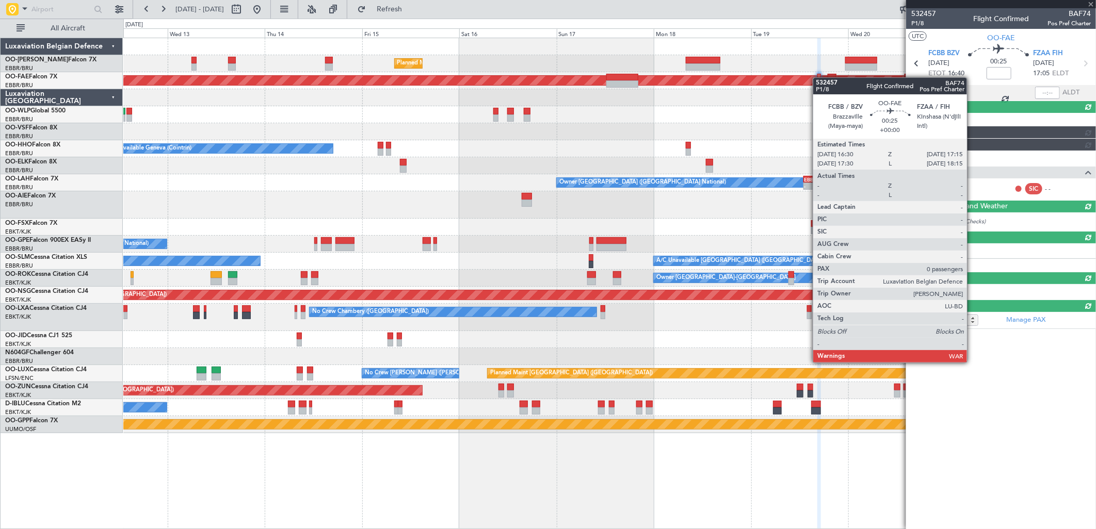
scroll to position [0, 0]
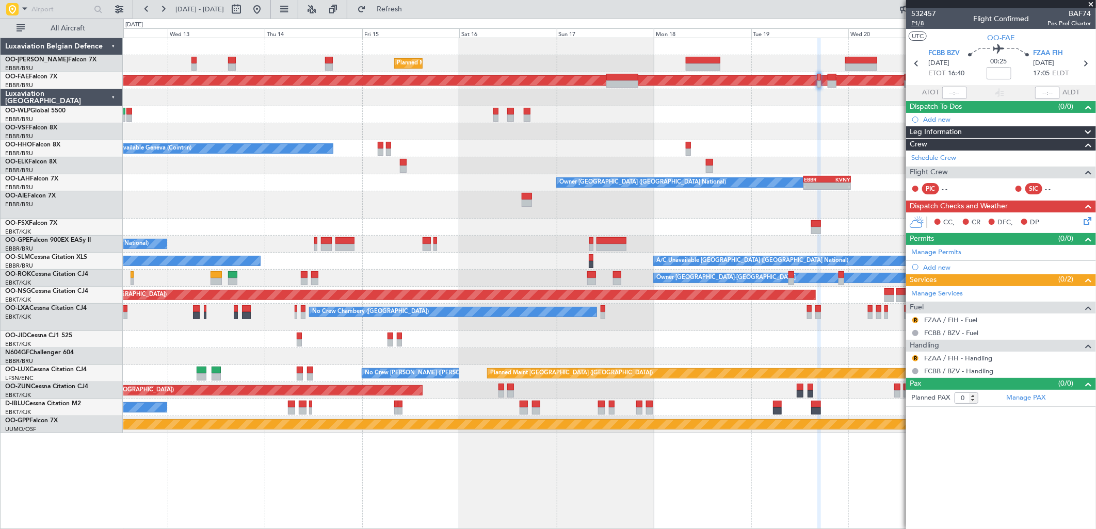
click at [920, 23] on span "P1/8" at bounding box center [923, 23] width 25 height 9
click at [411, 6] on span "Refresh" at bounding box center [389, 9] width 43 height 7
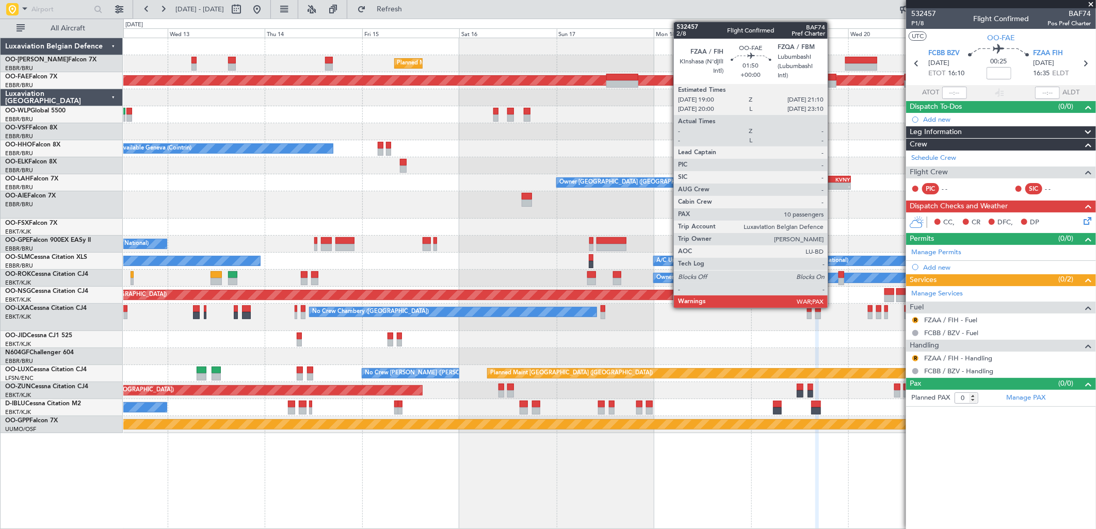
click at [833, 84] on div at bounding box center [831, 83] width 9 height 7
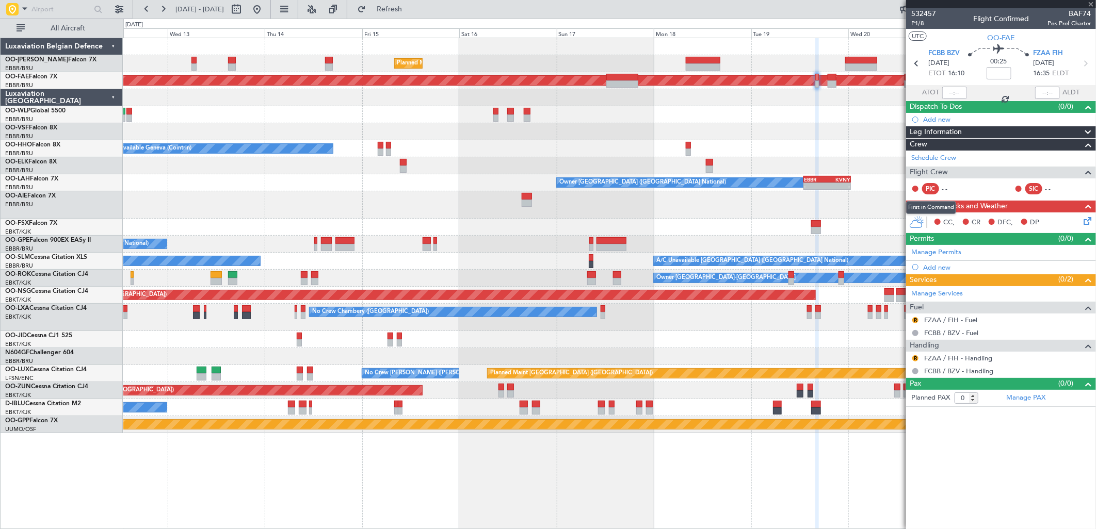
type input "10"
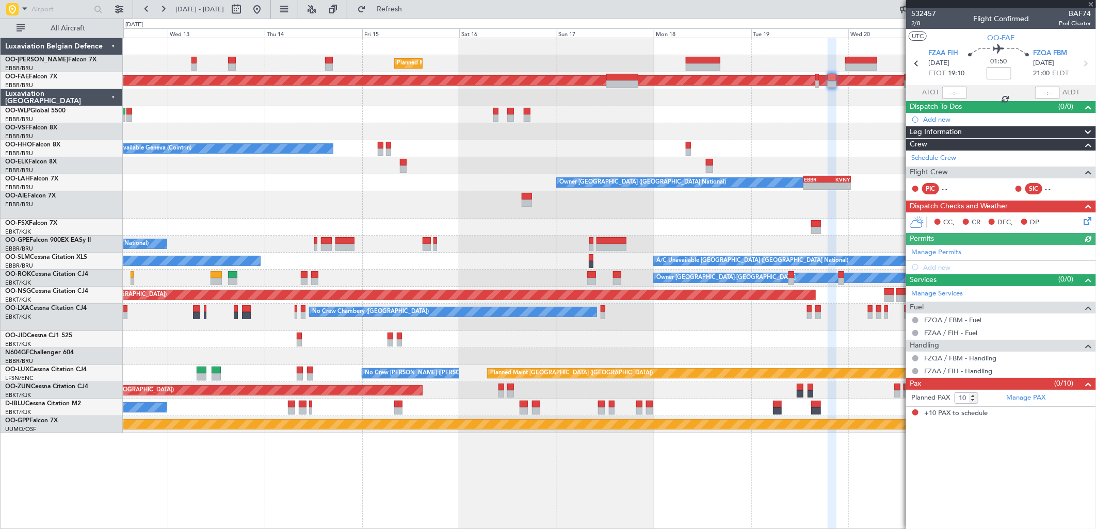
click at [917, 21] on span "2/8" at bounding box center [923, 23] width 25 height 9
click at [411, 12] on span "Refresh" at bounding box center [389, 9] width 43 height 7
click at [411, 9] on span "Refresh" at bounding box center [389, 9] width 43 height 7
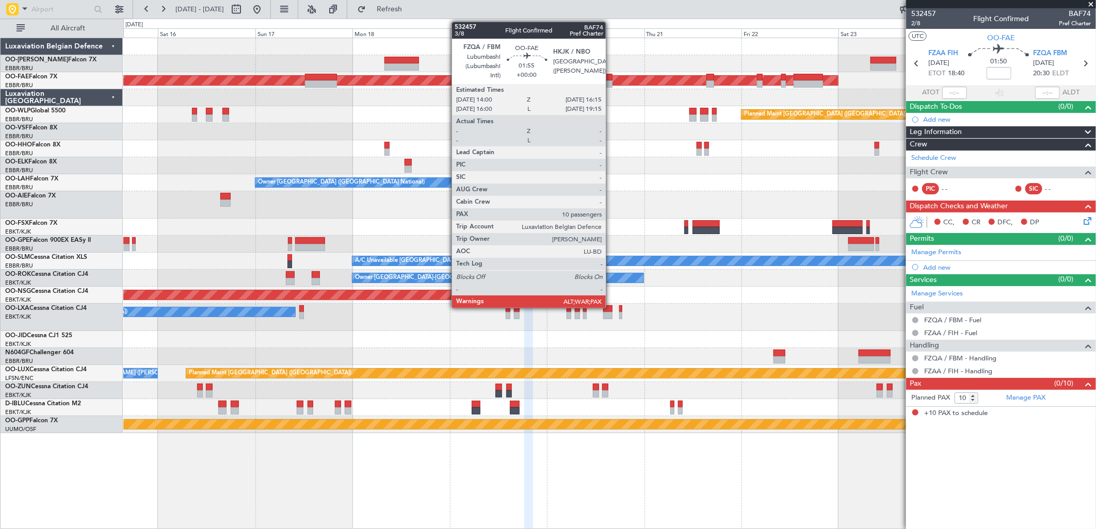
click at [611, 79] on div at bounding box center [607, 77] width 9 height 7
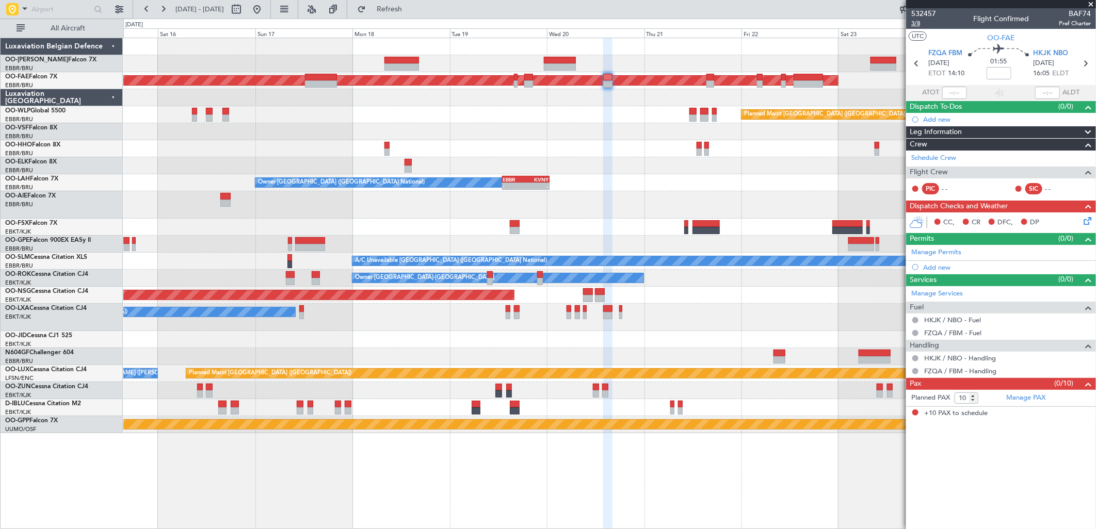
click at [917, 21] on span "3/8" at bounding box center [923, 23] width 25 height 9
click at [401, 9] on button "Refresh" at bounding box center [383, 9] width 62 height 17
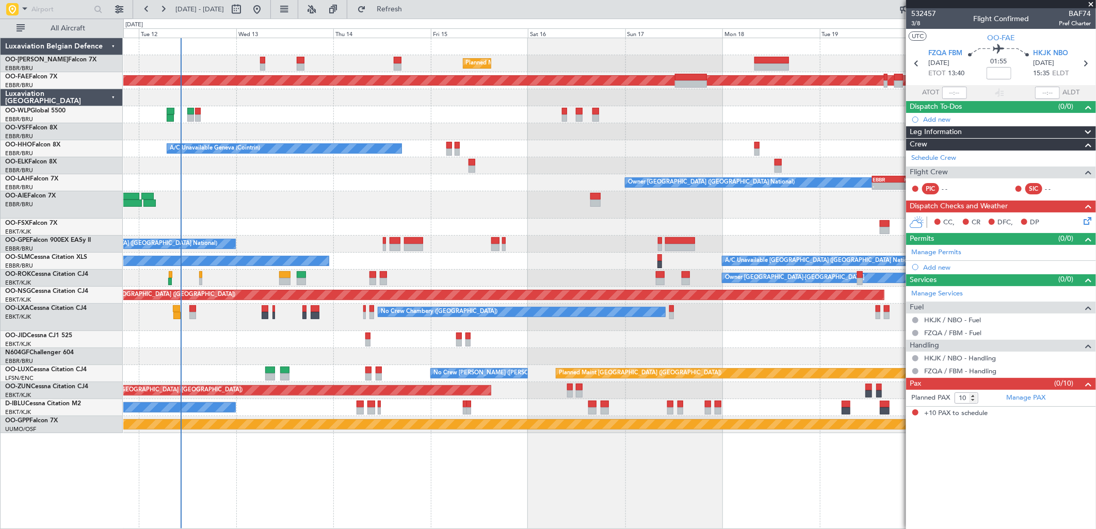
click at [749, 152] on div "A/C Unavailable Geneva (Cointrin)" at bounding box center [609, 148] width 972 height 17
click at [245, 7] on button at bounding box center [236, 9] width 17 height 17
select select "8"
select select "2025"
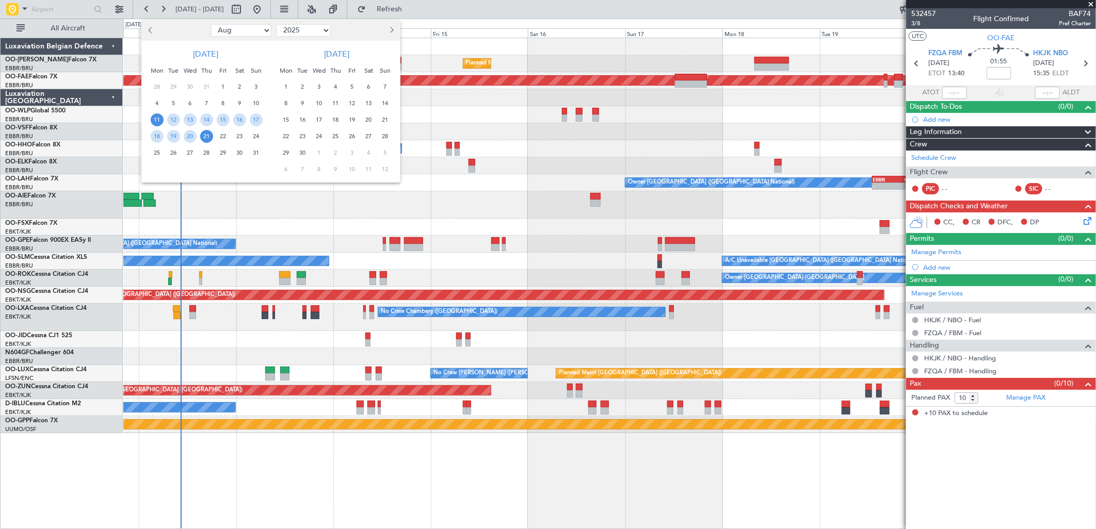
click at [294, 8] on div at bounding box center [548, 264] width 1096 height 529
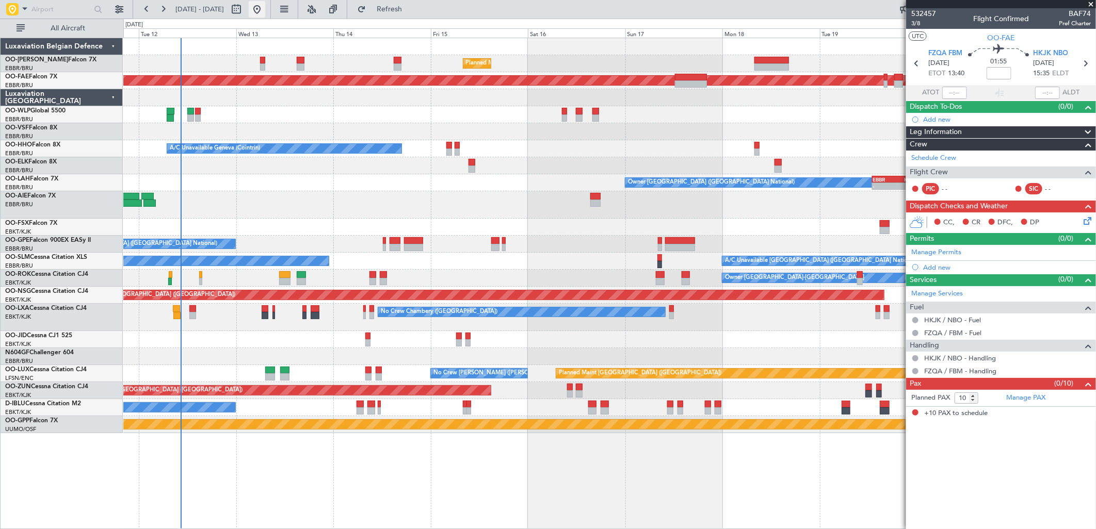
click at [265, 8] on button at bounding box center [257, 9] width 17 height 17
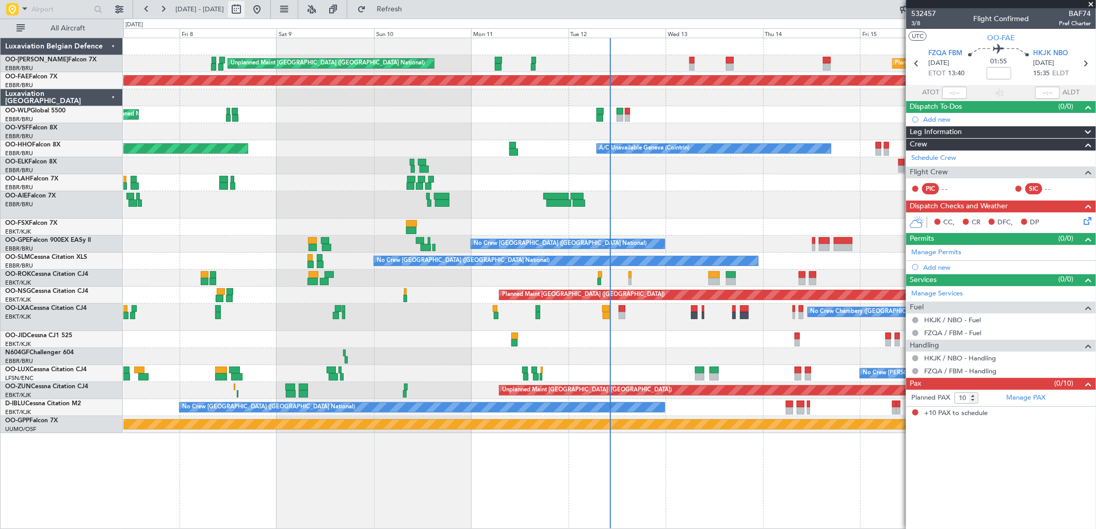
click at [245, 7] on button at bounding box center [236, 9] width 17 height 17
select select "8"
select select "2025"
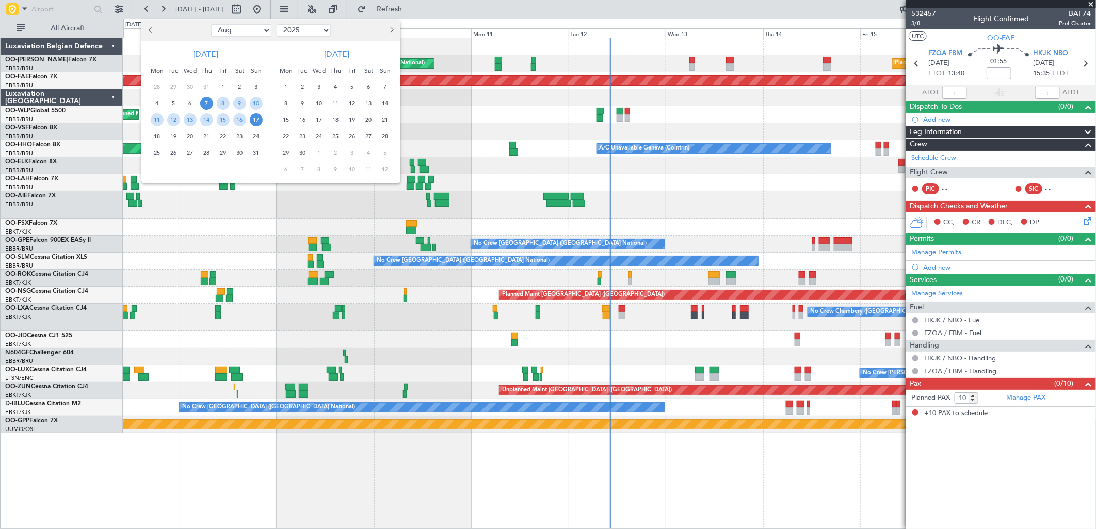
click at [305, 103] on span "9" at bounding box center [302, 103] width 13 height 13
click at [305, 81] on span "2" at bounding box center [302, 86] width 13 height 13
click at [303, 110] on div "9" at bounding box center [302, 103] width 17 height 17
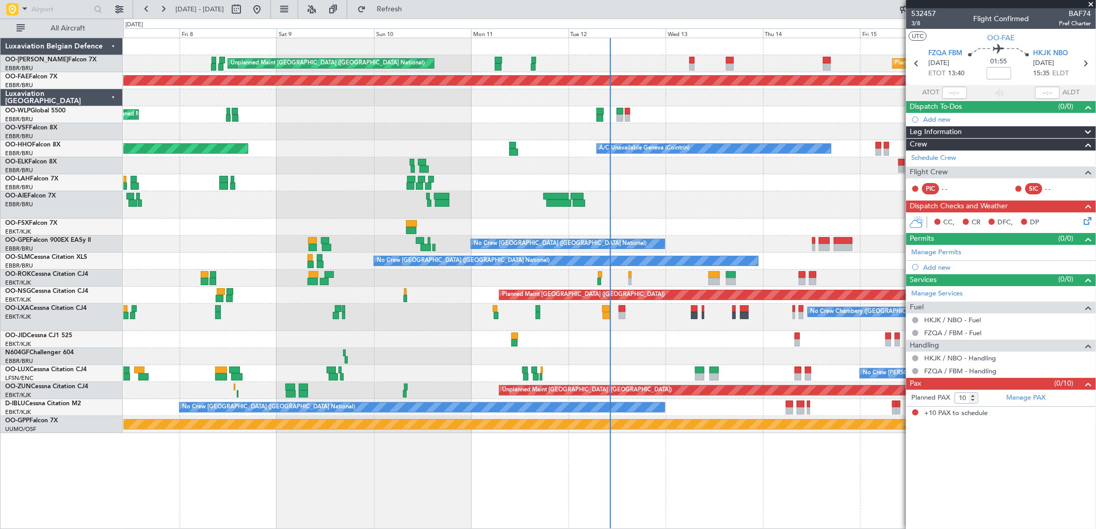
select select "9"
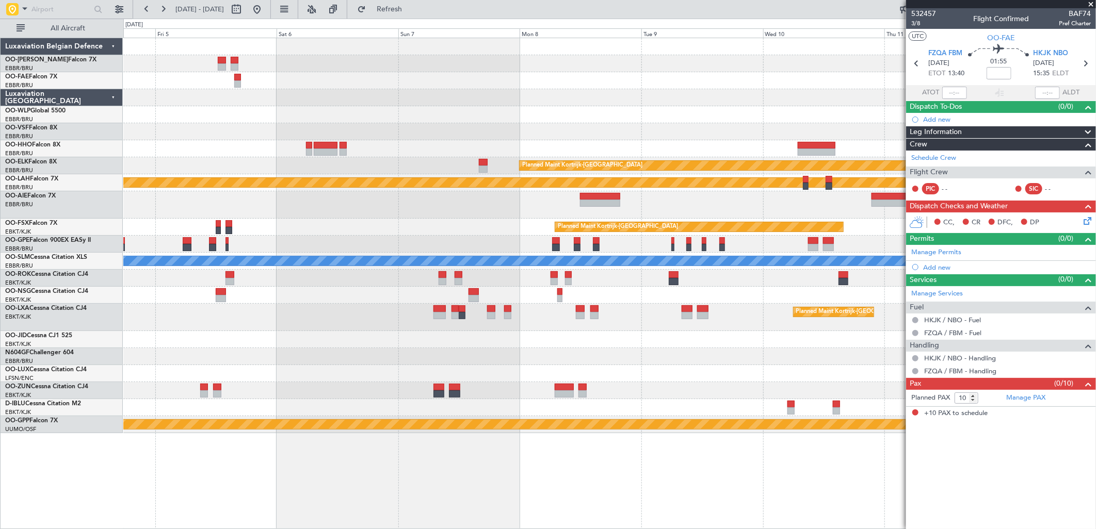
click at [390, 110] on div at bounding box center [609, 114] width 972 height 17
click at [592, 66] on div "Owner Melsbroek Air Base Planned Maint Brussels (Brussels National)" at bounding box center [609, 63] width 972 height 17
click at [265, 6] on button at bounding box center [257, 9] width 17 height 17
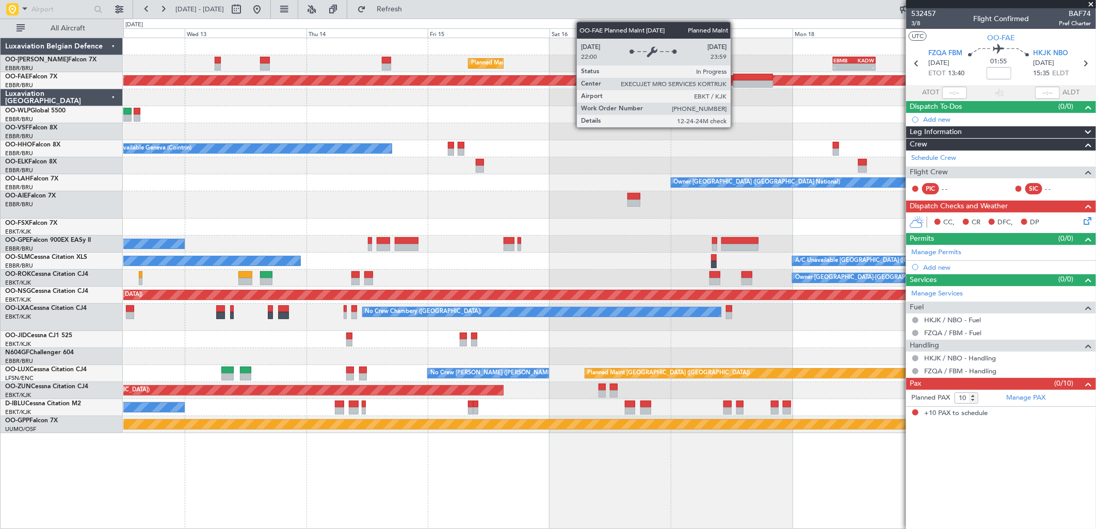
click at [575, 81] on div "Planned Maint Kortrijk-[GEOGRAPHIC_DATA]" at bounding box center [275, 80] width 2247 height 9
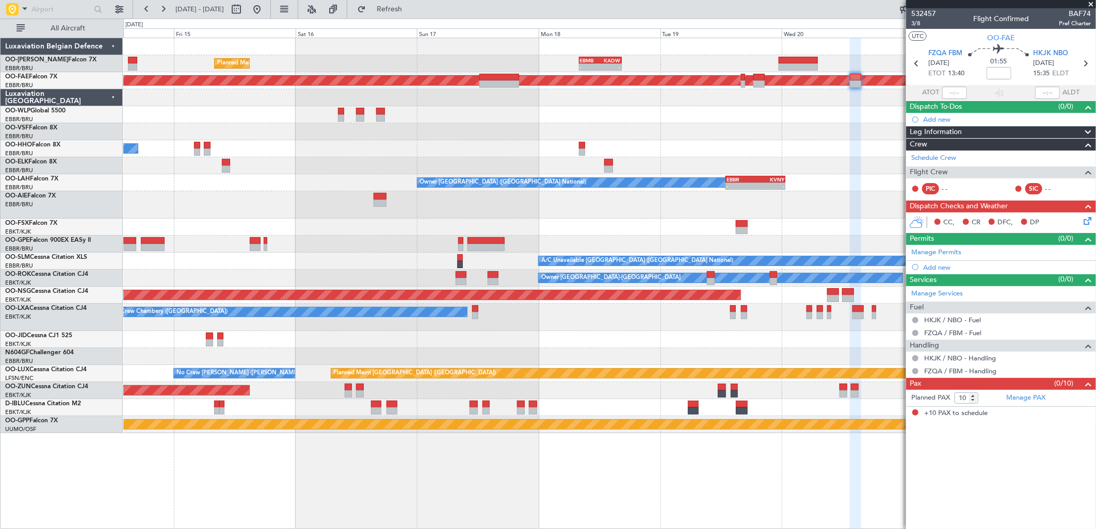
click at [577, 107] on div "Planned Maint [GEOGRAPHIC_DATA] ([GEOGRAPHIC_DATA])" at bounding box center [609, 114] width 972 height 17
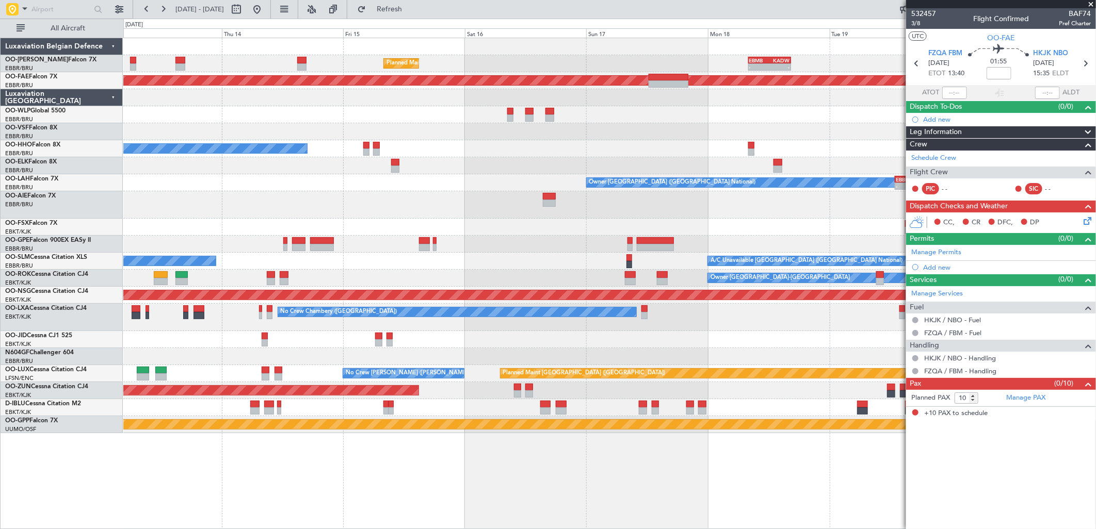
click at [501, 64] on div "Planned Maint Brussels (Brussels National) - - EBMB 08:00 Z KADW 16:25 Z" at bounding box center [609, 63] width 972 height 17
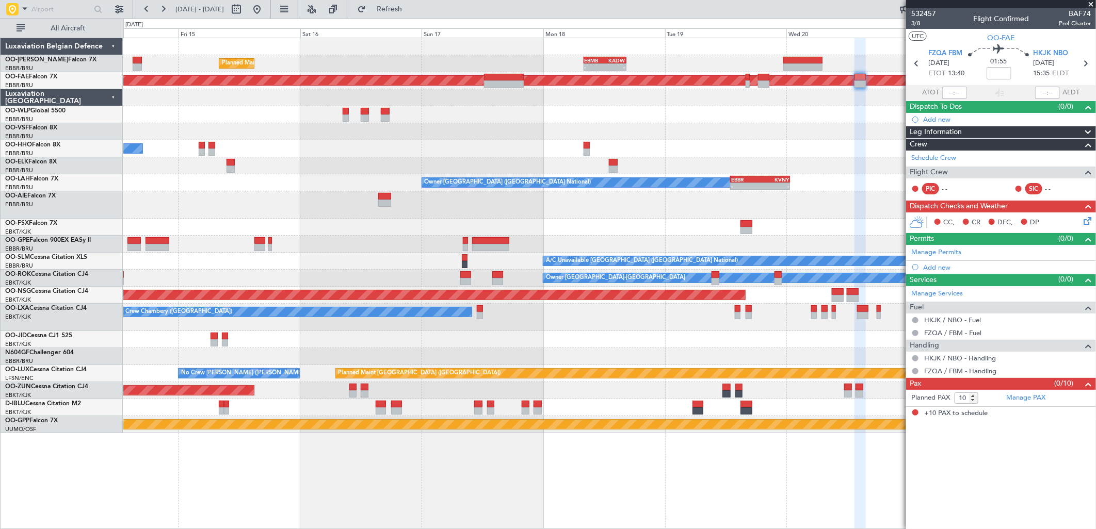
click at [640, 99] on div at bounding box center [609, 97] width 972 height 17
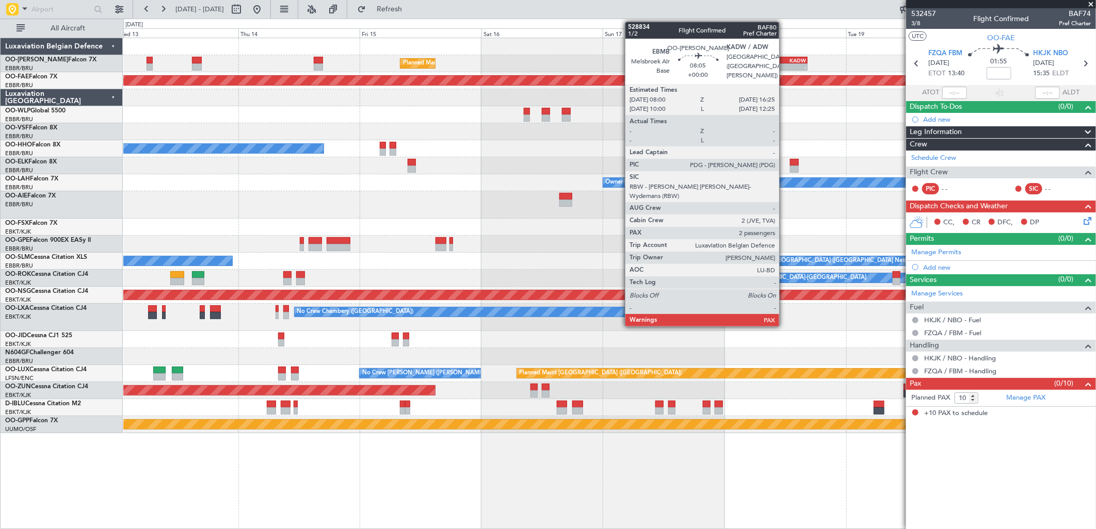
click at [784, 64] on div "-" at bounding box center [776, 67] width 21 height 6
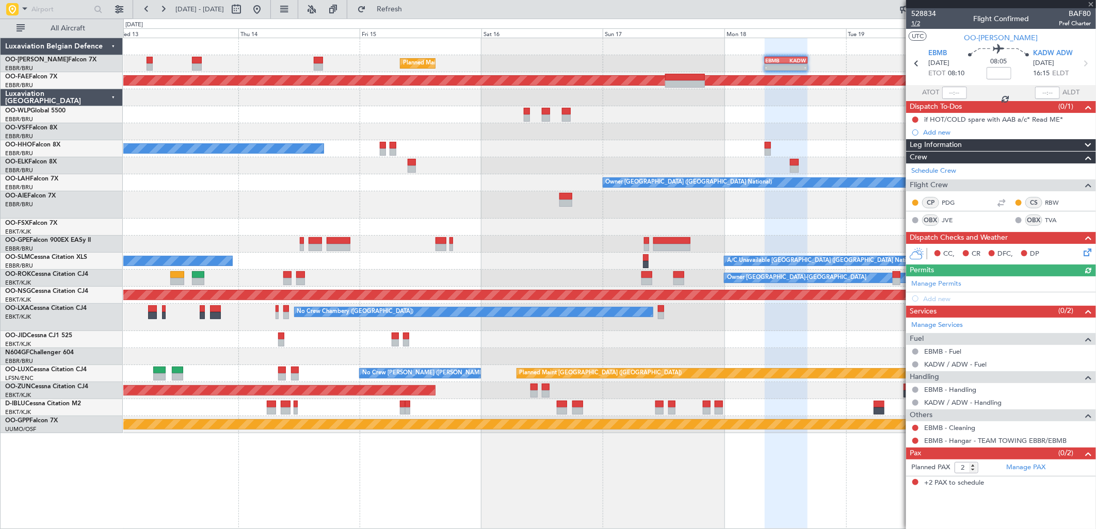
click at [915, 22] on span "1/2" at bounding box center [923, 23] width 25 height 9
click at [411, 11] on span "Refresh" at bounding box center [389, 9] width 43 height 7
click at [410, 8] on span "Refresh" at bounding box center [389, 9] width 43 height 7
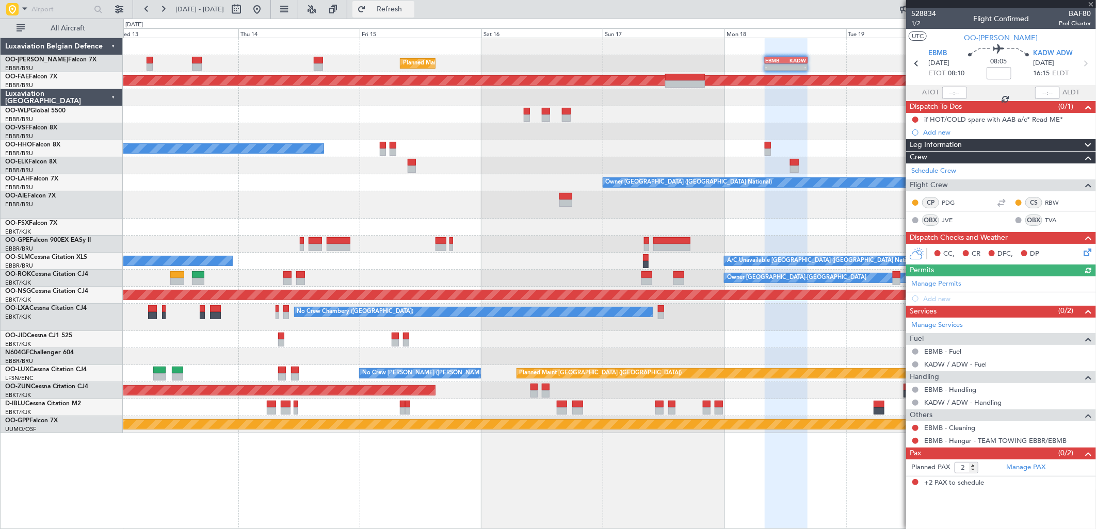
click at [410, 8] on span "Refresh" at bounding box center [389, 9] width 43 height 7
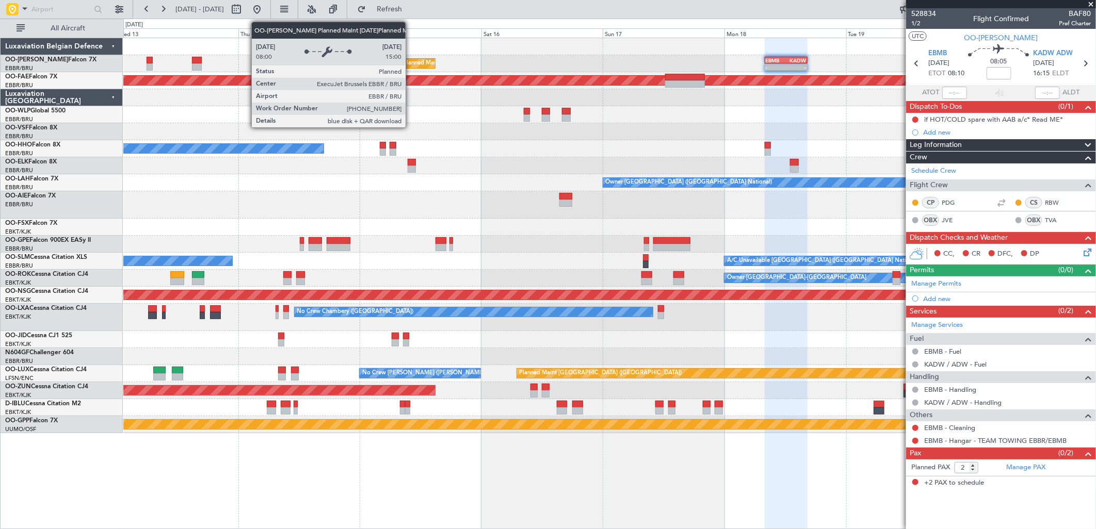
click at [411, 61] on div "Planned Maint [GEOGRAPHIC_DATA] ([GEOGRAPHIC_DATA] National)" at bounding box center [496, 63] width 187 height 15
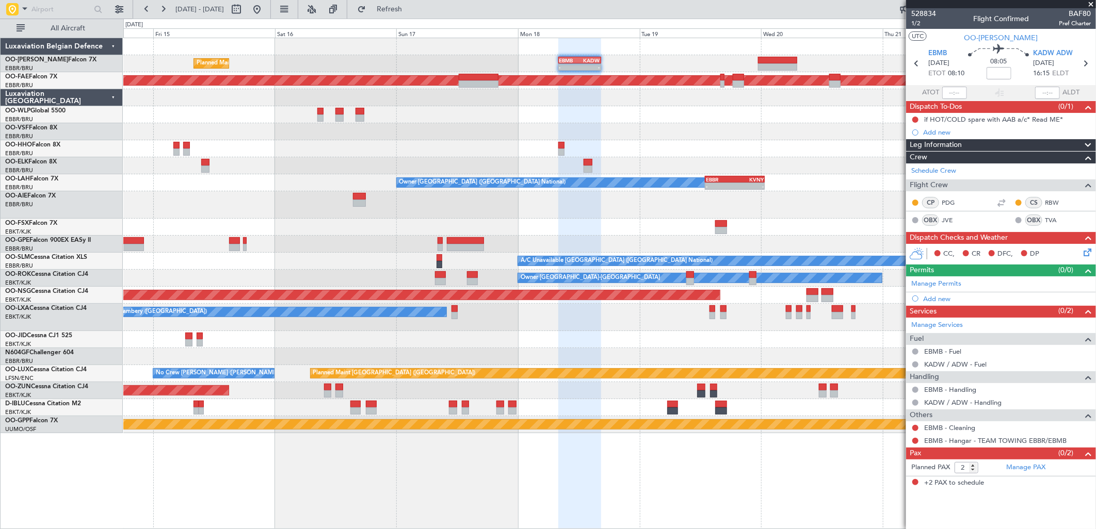
click at [509, 123] on div "Planned Maint Brussels (Brussels National) - - EBMB 08:00 Z KADW 16:25 Z Planne…" at bounding box center [609, 235] width 972 height 395
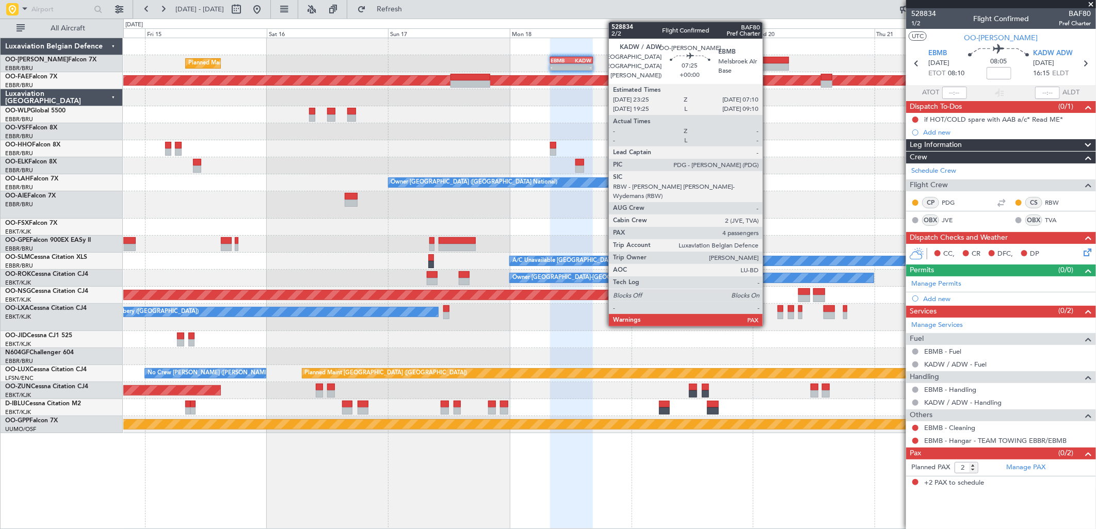
click at [767, 62] on div at bounding box center [770, 60] width 40 height 7
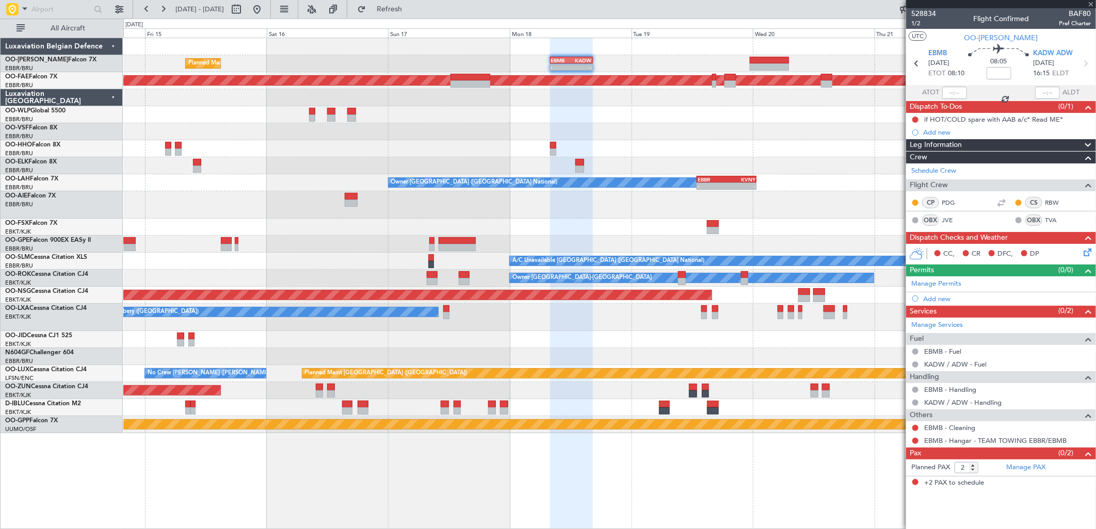
type input "4"
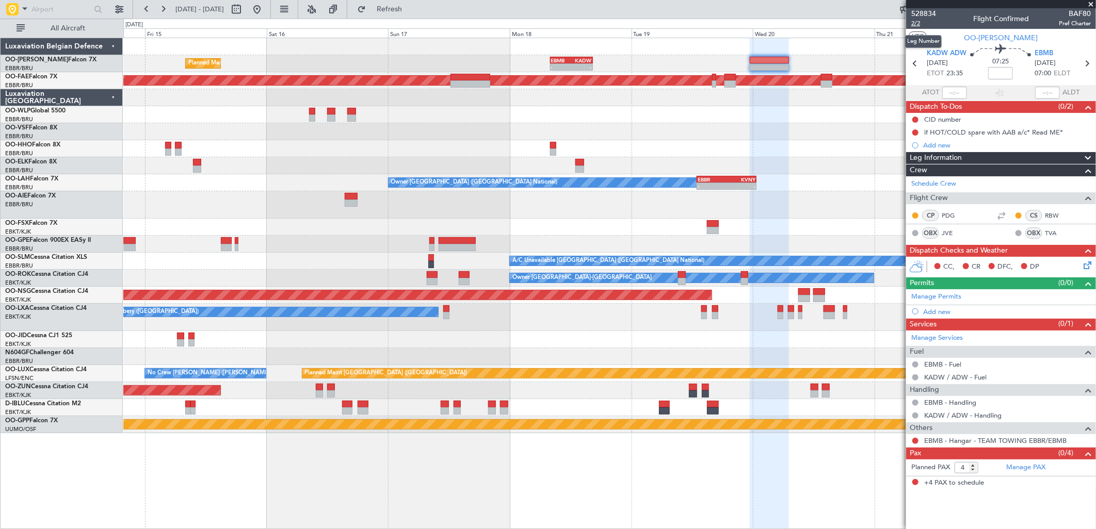
click at [921, 23] on span "2/2" at bounding box center [923, 23] width 25 height 9
click at [399, 14] on button "Refresh" at bounding box center [383, 9] width 62 height 17
click at [411, 12] on span "Refresh" at bounding box center [389, 9] width 43 height 7
click at [411, 8] on span "Refresh" at bounding box center [389, 9] width 43 height 7
click at [396, 10] on button "Refresh" at bounding box center [383, 9] width 62 height 17
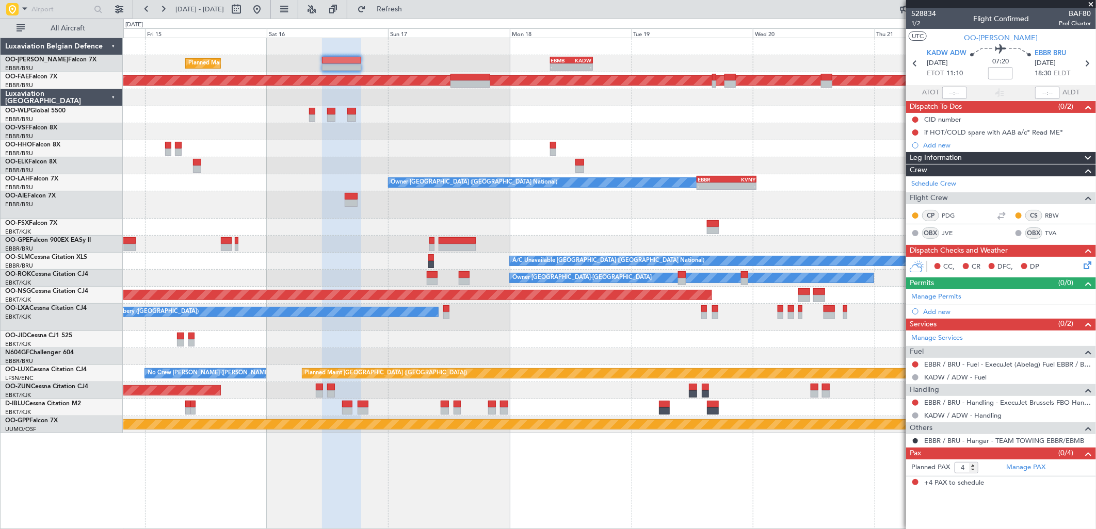
click at [549, 66] on div "Planned Maint Brussels (Brussels National) - - EBMB 08:00 Z KADW 16:25 Z" at bounding box center [609, 63] width 972 height 17
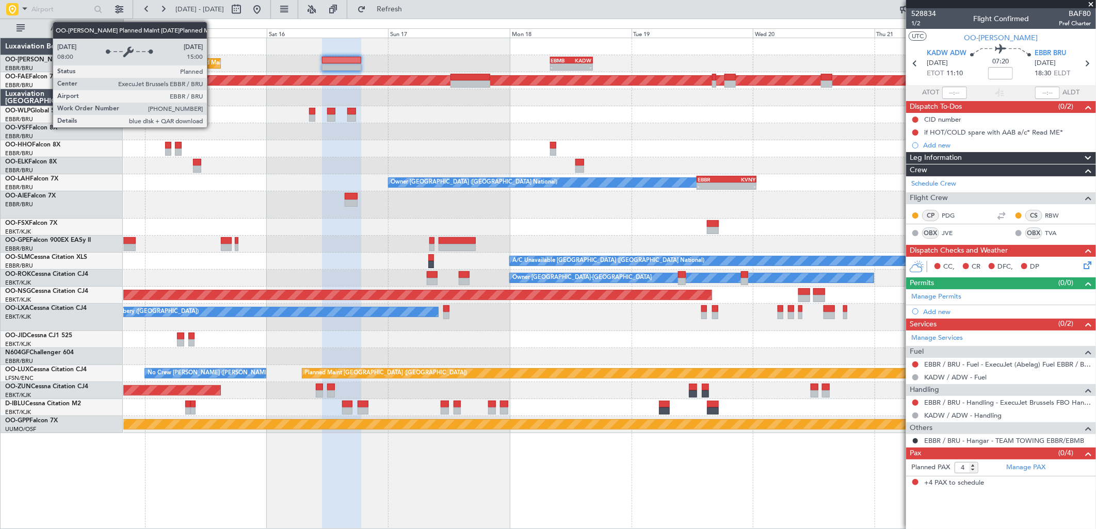
click at [212, 61] on div "Planned Maint [GEOGRAPHIC_DATA] ([GEOGRAPHIC_DATA] National)" at bounding box center [281, 63] width 187 height 15
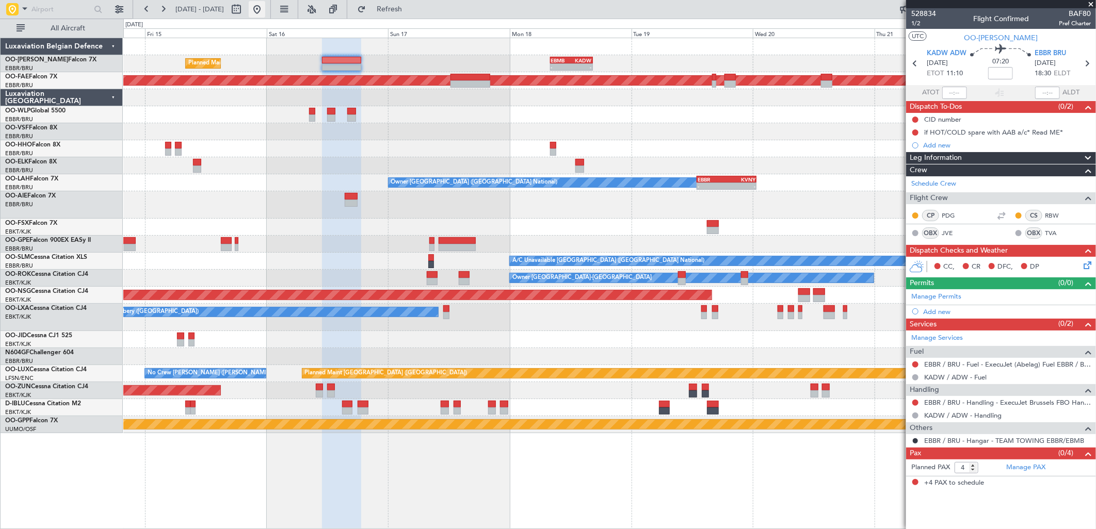
click at [265, 11] on button at bounding box center [257, 9] width 17 height 17
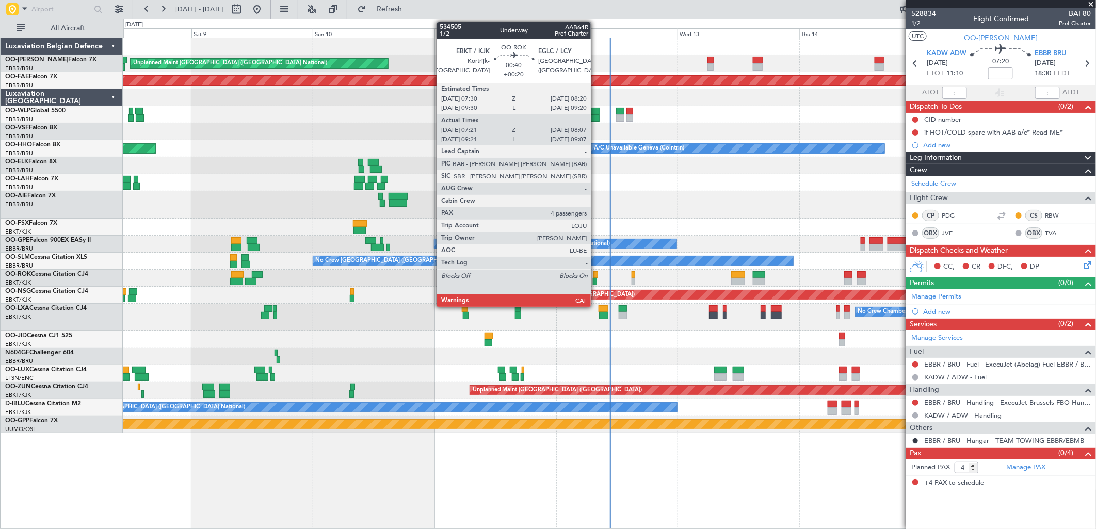
click at [596, 275] on div at bounding box center [595, 274] width 5 height 7
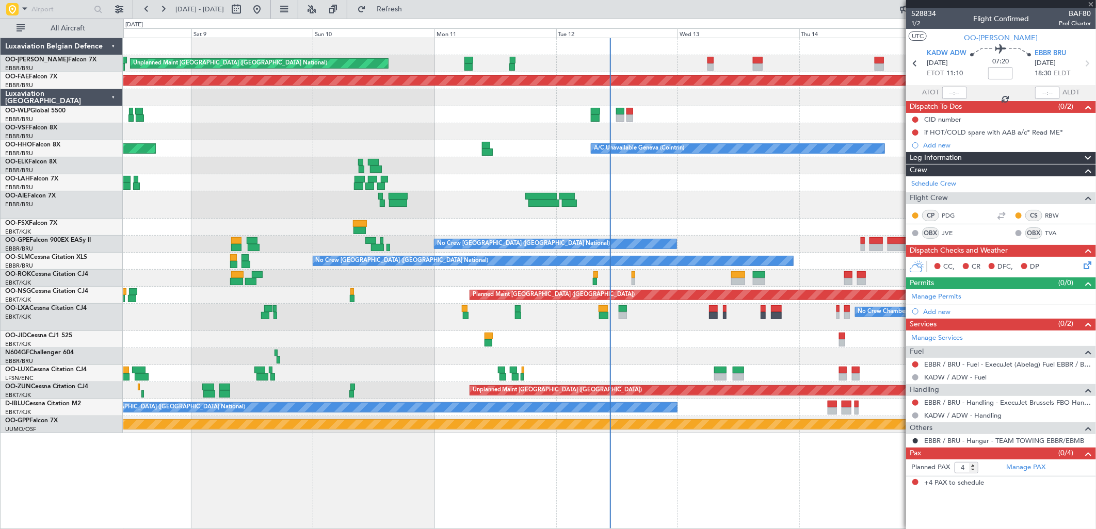
type input "+00:20"
type input "07:26"
type input "08:02"
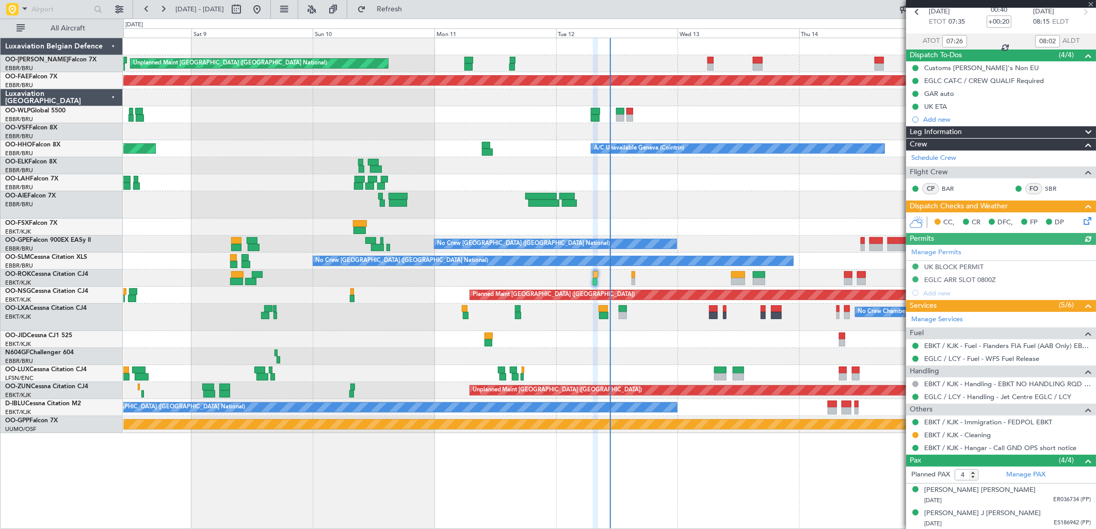
scroll to position [99, 0]
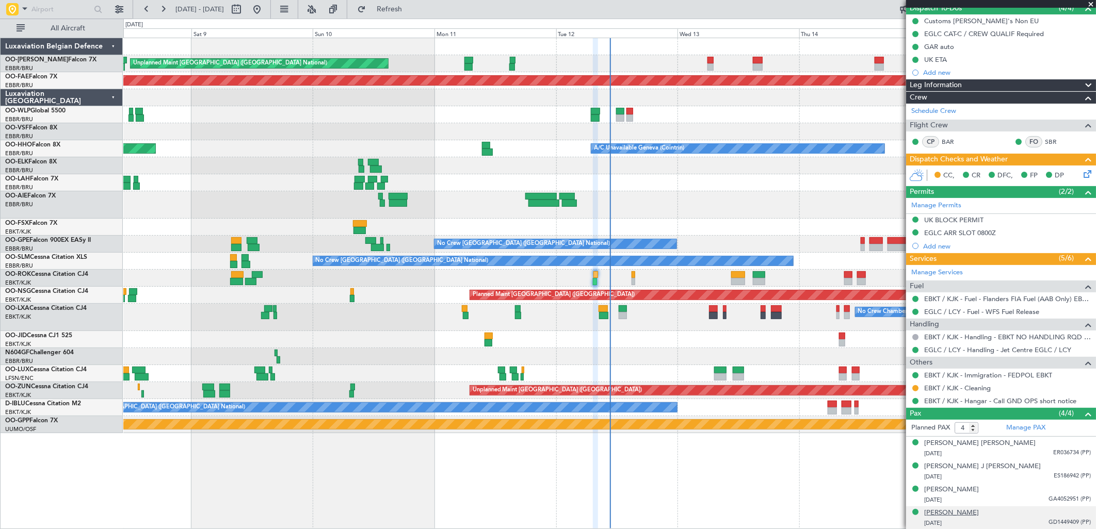
click at [973, 514] on div "Xavier Willy R Haspeslagh" at bounding box center [951, 513] width 55 height 10
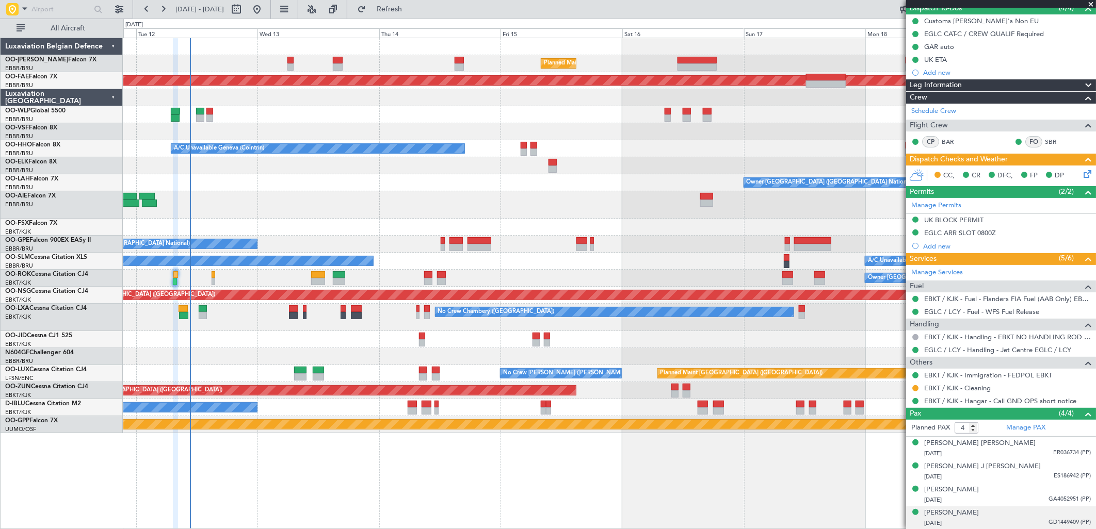
click at [352, 191] on div "Planned Maint Brussels (Brussels National) - - EBMB 08:00 Z KADW 16:25 Z Unplan…" at bounding box center [609, 235] width 972 height 395
click at [408, 8] on span "Refresh" at bounding box center [389, 9] width 43 height 7
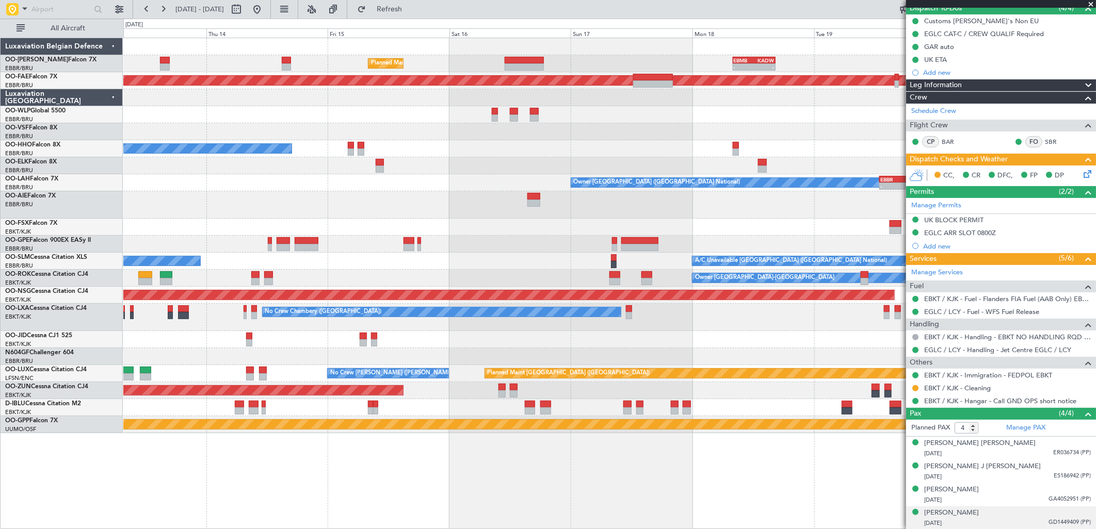
click at [514, 184] on div "Planned Maint Brussels (Brussels National) - - EBMB 08:00 Z KADW 16:25 Z Planne…" at bounding box center [609, 235] width 972 height 395
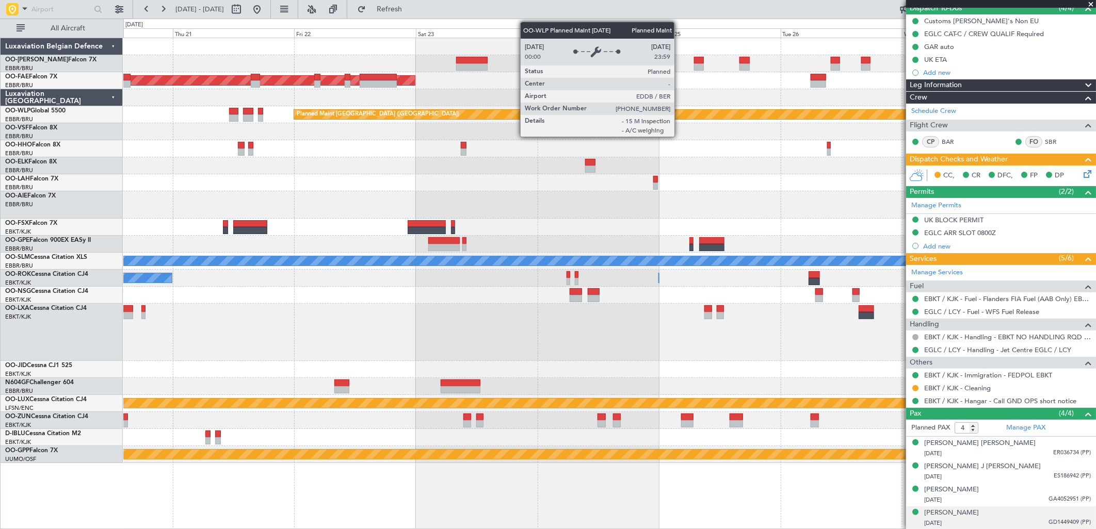
click at [117, 174] on div "Planned Maint Brussels (Brussels National) - - EBMB 08:00 Z KADW 16:25 Z Planne…" at bounding box center [548, 274] width 1096 height 511
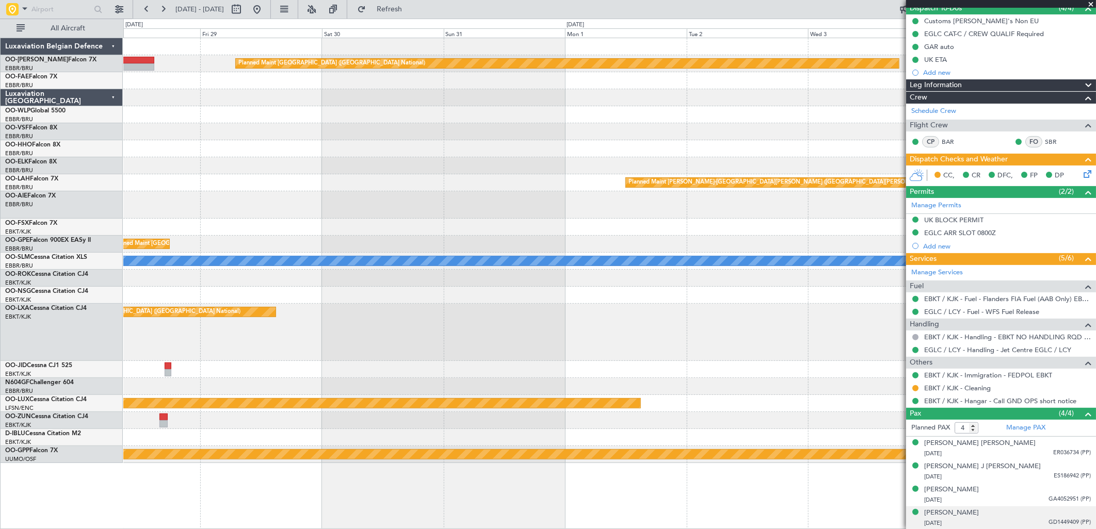
click at [189, 177] on div "Planned Maint Brussels (Brussels National) Planned Maint Berlin (Brandenburg) P…" at bounding box center [609, 250] width 972 height 425
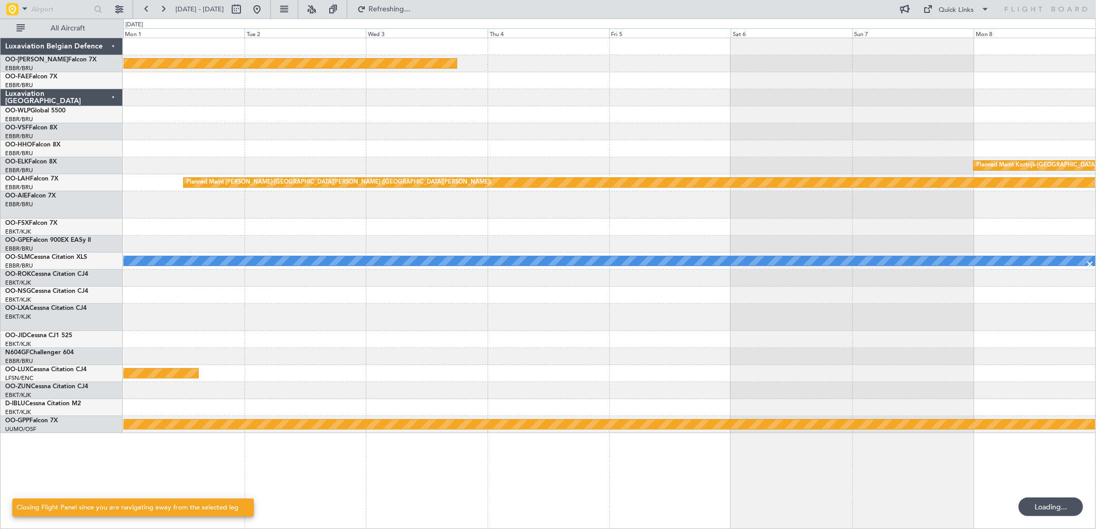
scroll to position [0, 0]
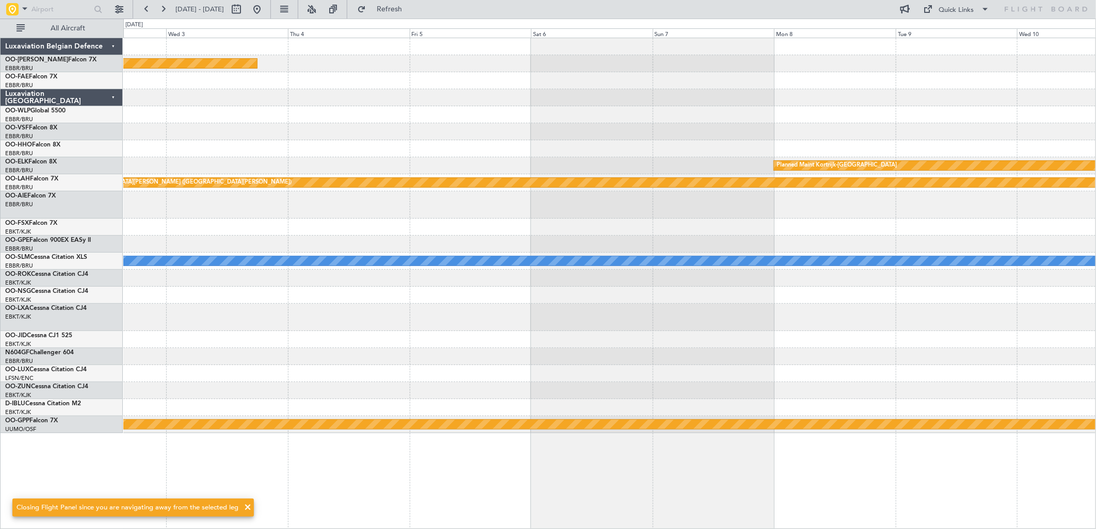
click at [586, 133] on div "Planned Maint Brussels (Brussels National) Planned Maint Kortrijk-Wevelgem Plan…" at bounding box center [609, 235] width 972 height 395
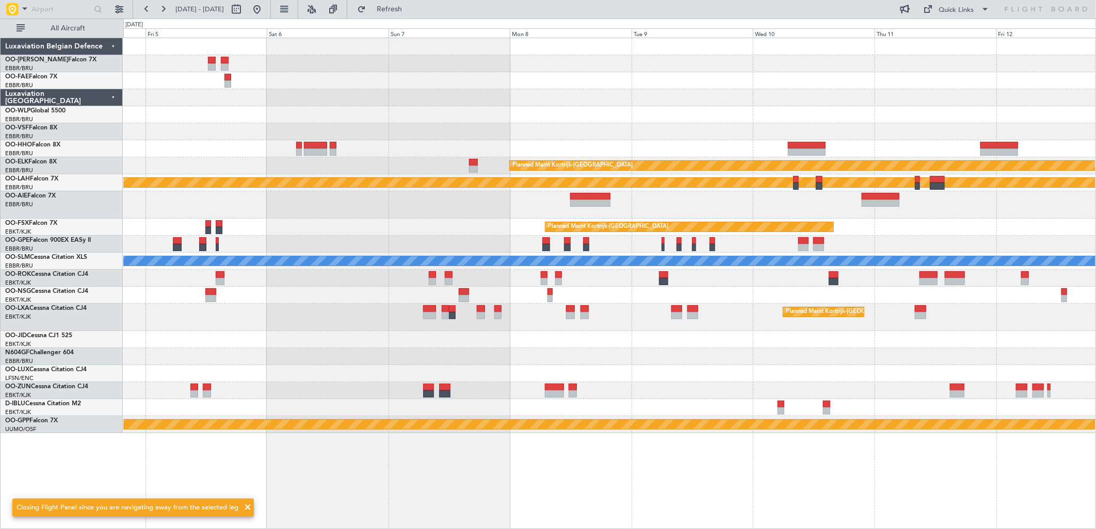
click at [581, 121] on div "Owner Melsbroek Air Base Planned Maint Brussels (Brussels National) Owner Melsb…" at bounding box center [609, 235] width 972 height 395
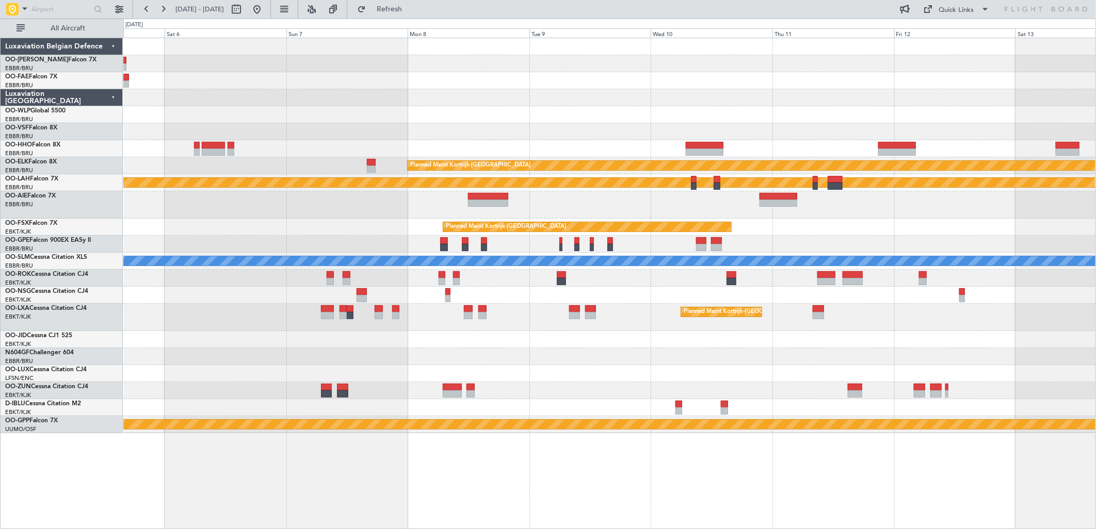
click at [749, 91] on div "Owner Melsbroek Air Base Planned Maint Brussels (Brussels National) Owner Melsb…" at bounding box center [609, 235] width 972 height 395
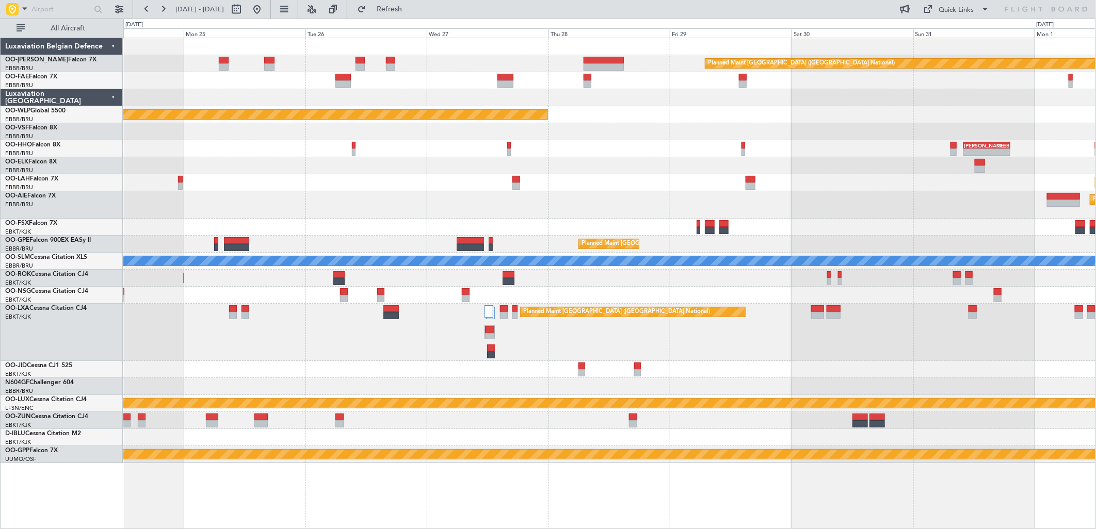
click at [637, 115] on div "Planned Maint Brussels (Brussels National) Planned Maint Kortrijk-Wevelgem Plan…" at bounding box center [609, 250] width 972 height 425
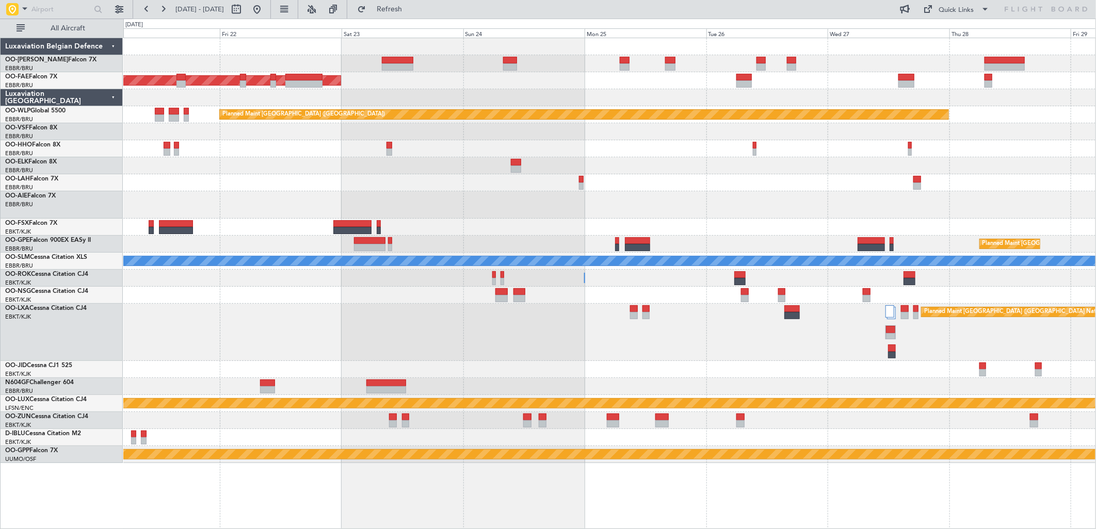
click at [589, 57] on div "Planned Maint [GEOGRAPHIC_DATA] ([GEOGRAPHIC_DATA] National)" at bounding box center [609, 63] width 972 height 17
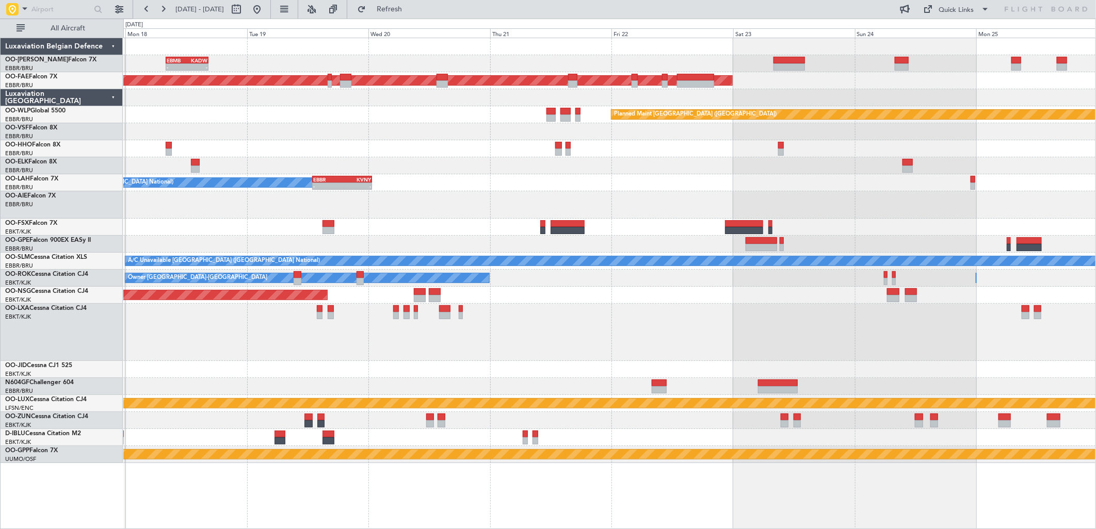
click at [1009, 129] on div "EBMB 08:00 Z KADW 16:25 Z - - Planned Maint Kortrijk-Wevelgem Planned Maint Ber…" at bounding box center [609, 250] width 972 height 425
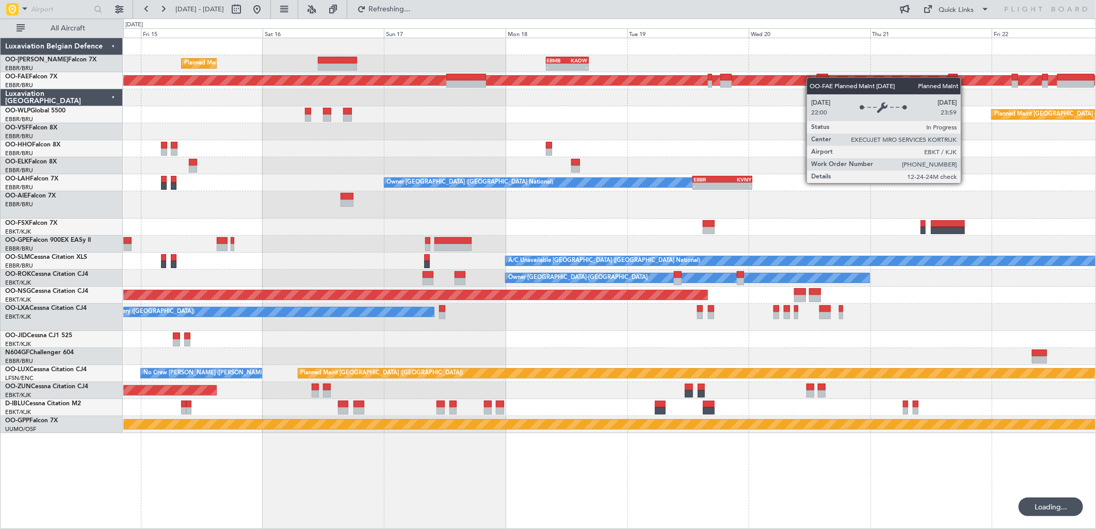
click at [890, 79] on div "- - EBMB 08:00 Z KADW 16:25 Z Planned Maint Brussels (Brussels National) Planne…" at bounding box center [609, 235] width 972 height 395
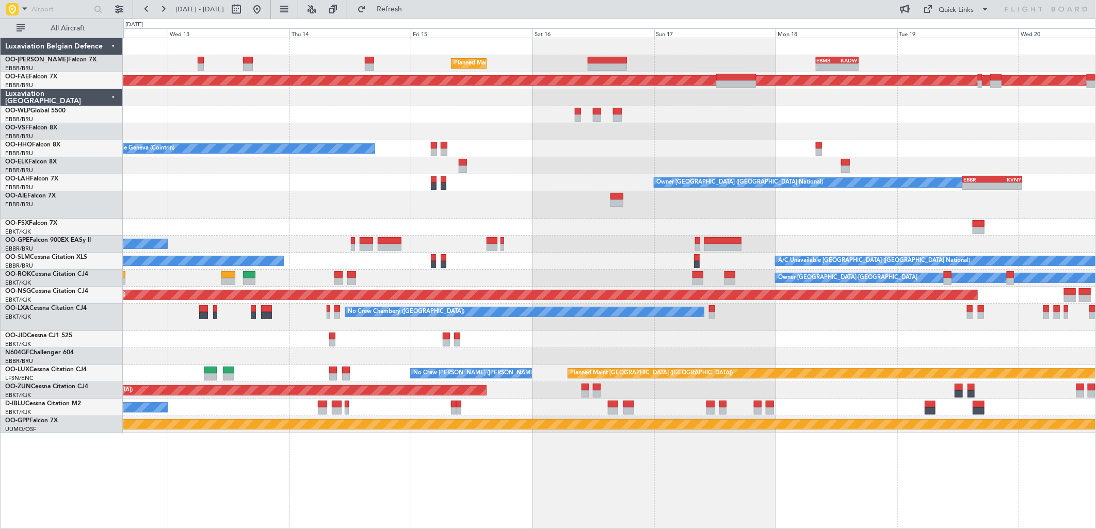
click at [817, 106] on div "Planned Maint Brussels (Brussels National) - - EBMB 08:00 Z KADW 16:25 Z Planne…" at bounding box center [609, 235] width 972 height 395
click at [265, 11] on button at bounding box center [257, 9] width 17 height 17
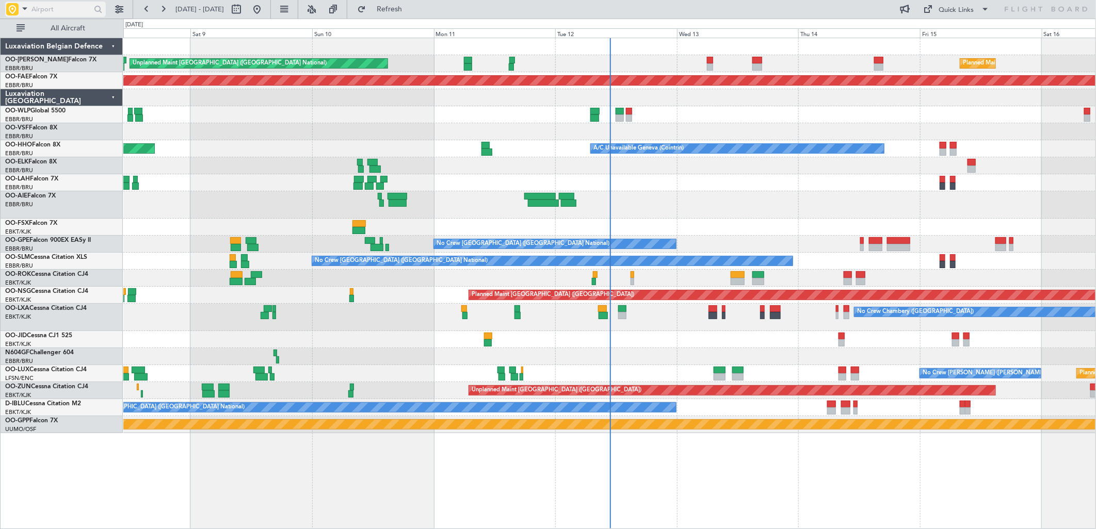
click at [25, 11] on span at bounding box center [25, 8] width 12 height 13
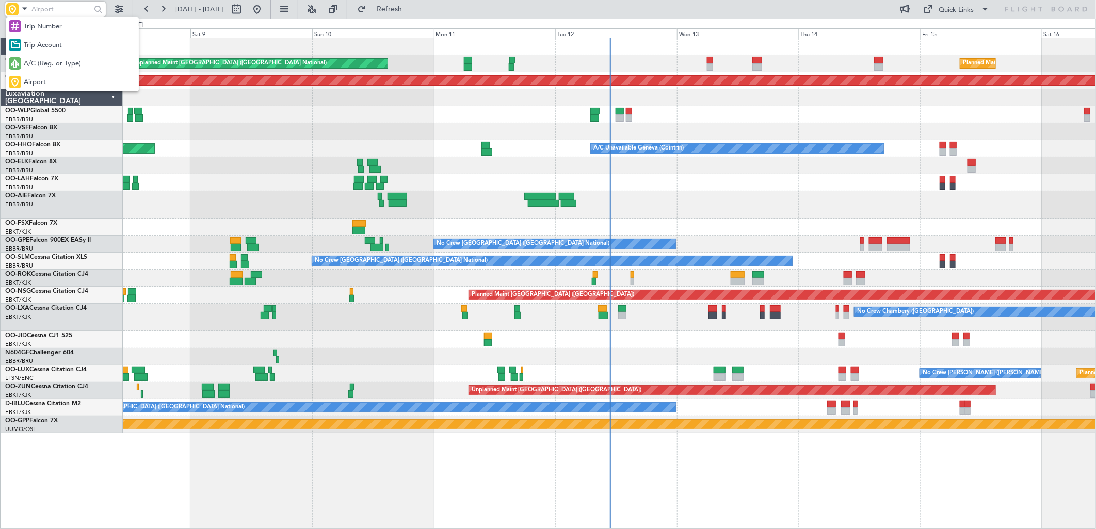
click at [58, 8] on div at bounding box center [548, 264] width 1096 height 529
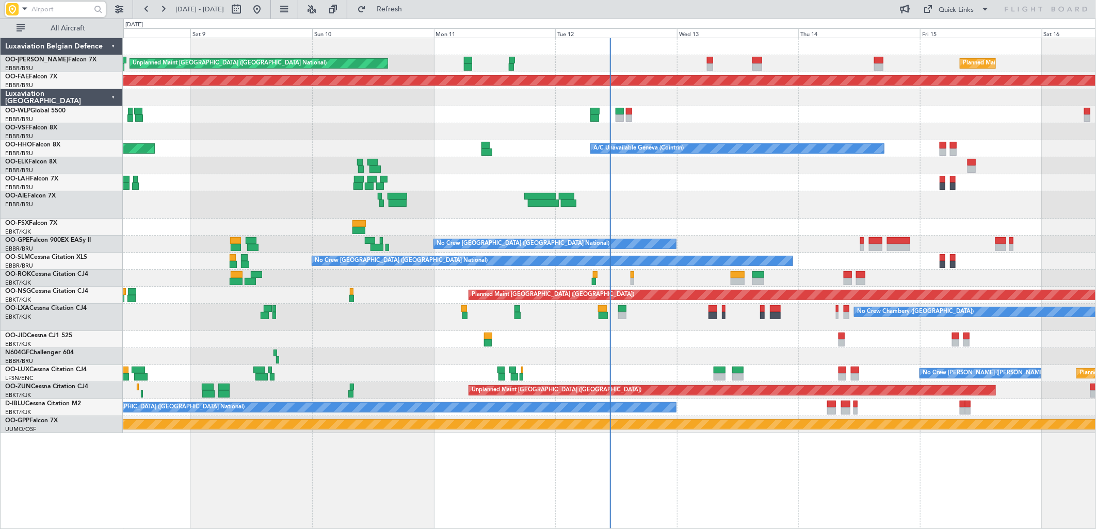
click at [58, 8] on input "text" at bounding box center [60, 9] width 59 height 15
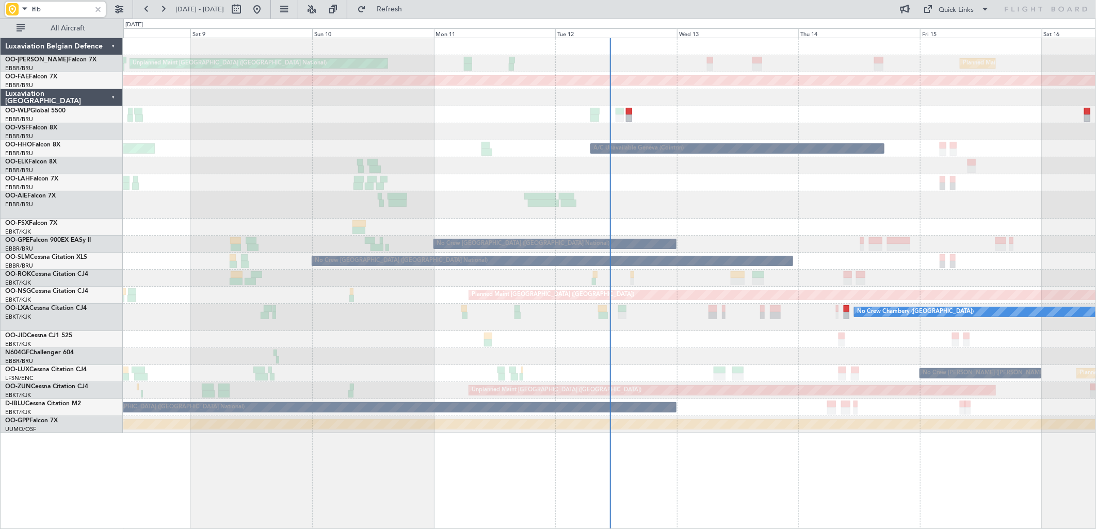
type input "lflb"
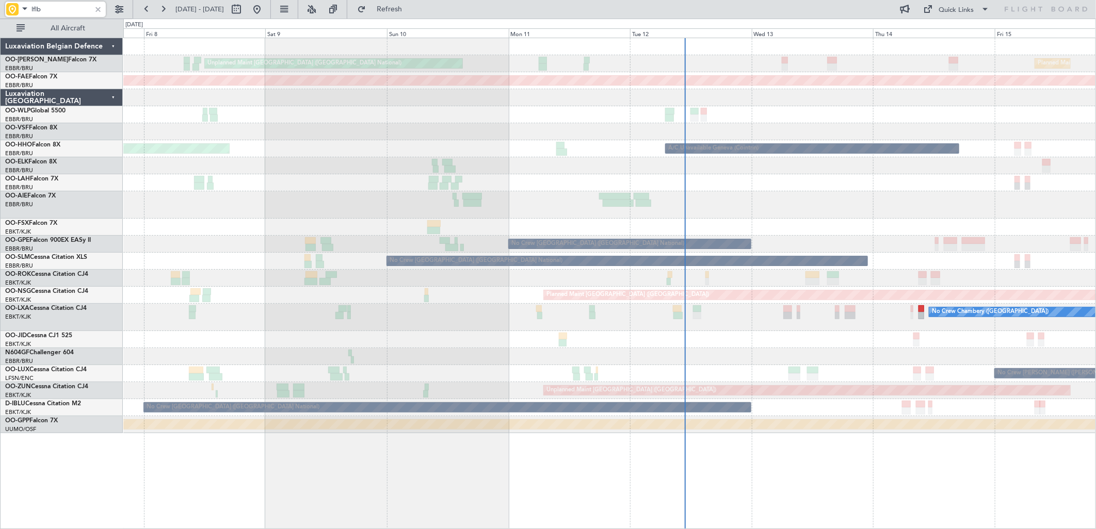
click at [1054, 71] on div "Unplanned Maint Brussels (Brussels National) Planned Maint Brussels (Brussels N…" at bounding box center [609, 235] width 972 height 395
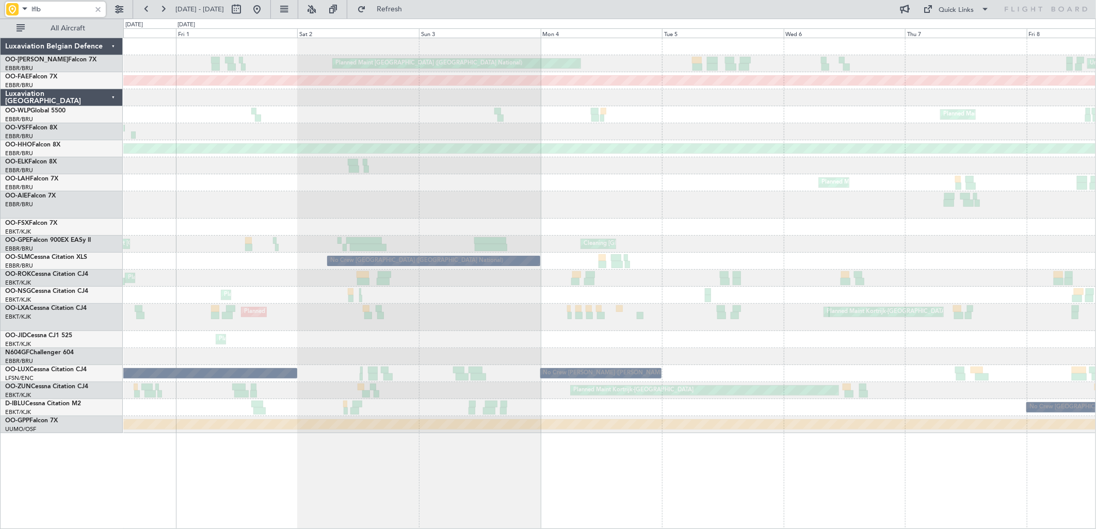
click at [1095, 43] on html "lflb 08 Aug 2025 - 16 Aug 2025 Refresh Quick Links All Aircraft Unplanned Maint…" at bounding box center [548, 264] width 1096 height 529
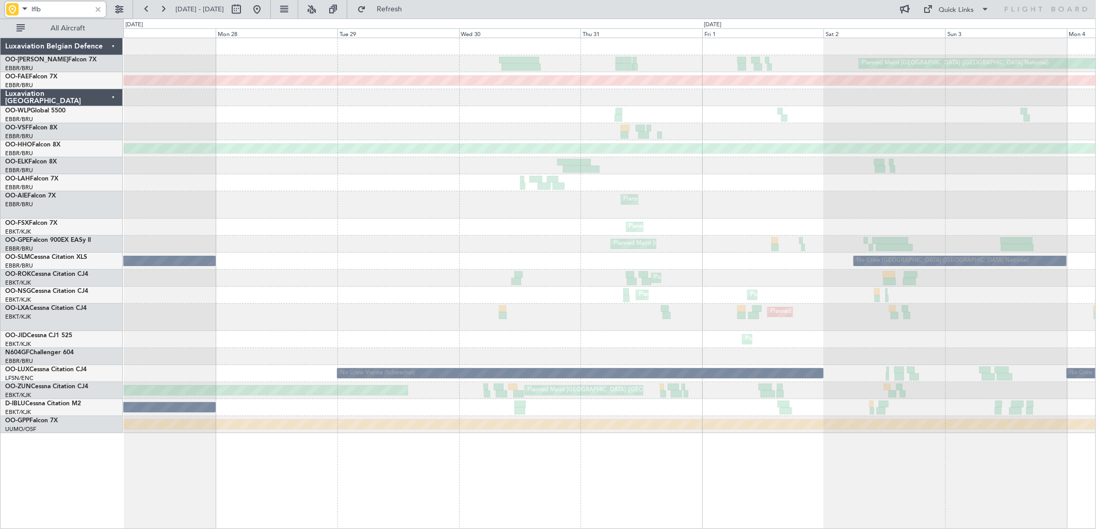
click at [1050, 148] on div "Planned Maint Brussels (Brussels National) Planned Maint Kortrijk-Wevelgem Plan…" at bounding box center [609, 235] width 972 height 395
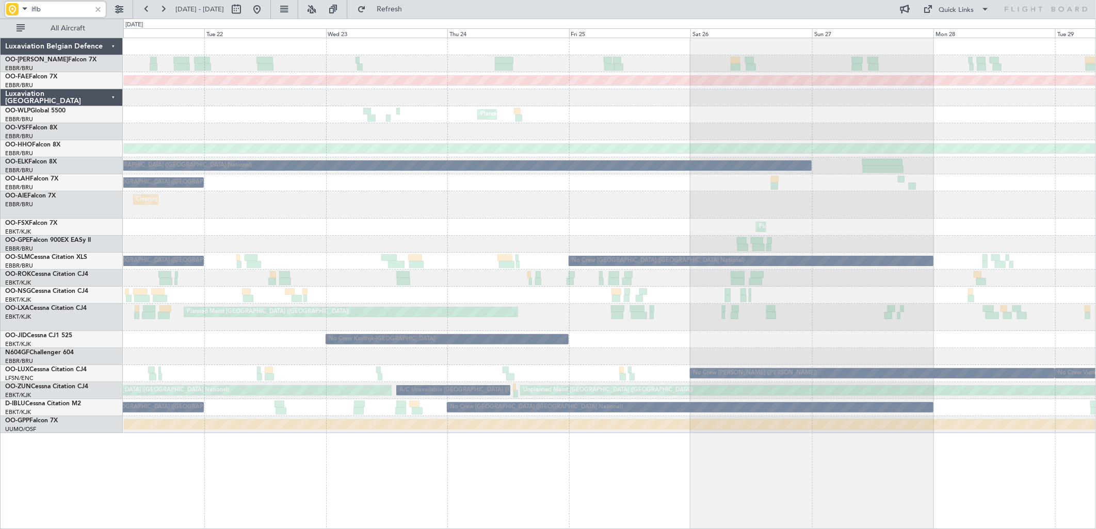
click at [1043, 142] on div "Planned Maint Brussels (Brussels National) Planned Maint Kortrijk-Wevelgem Plan…" at bounding box center [609, 235] width 972 height 395
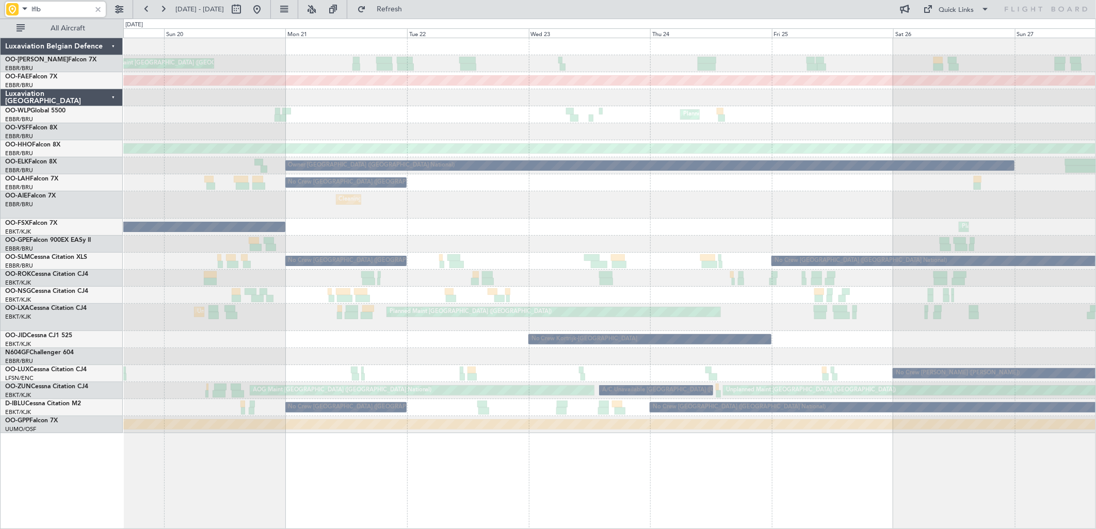
click at [974, 142] on div "Planned Maint Brussels (Brussels National) AOG Maint Camp Springs (Joint Base A…" at bounding box center [609, 235] width 972 height 395
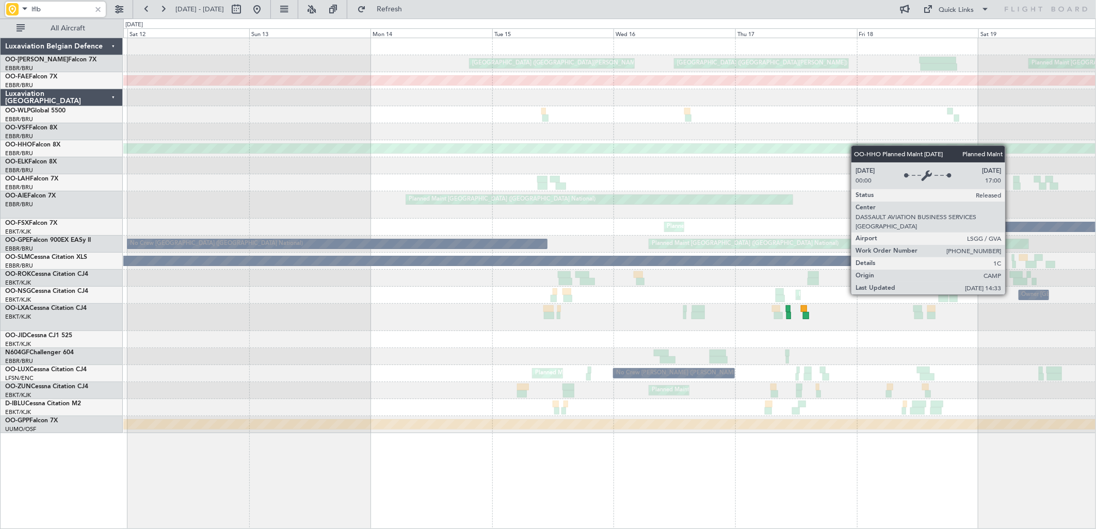
click at [881, 143] on div "Planned Maint Geneva (Cointrin)" at bounding box center [609, 148] width 972 height 17
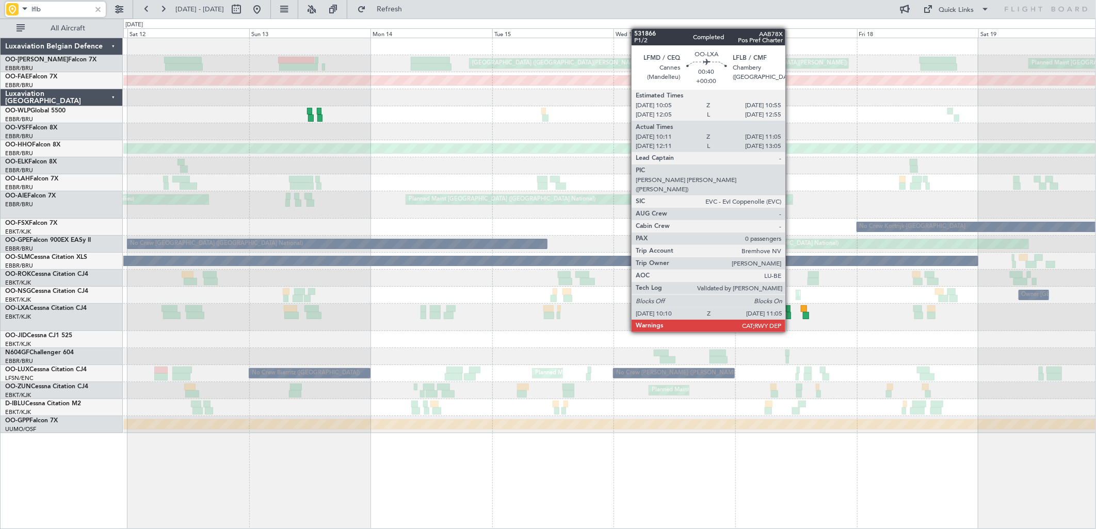
click at [790, 313] on div at bounding box center [788, 315] width 5 height 7
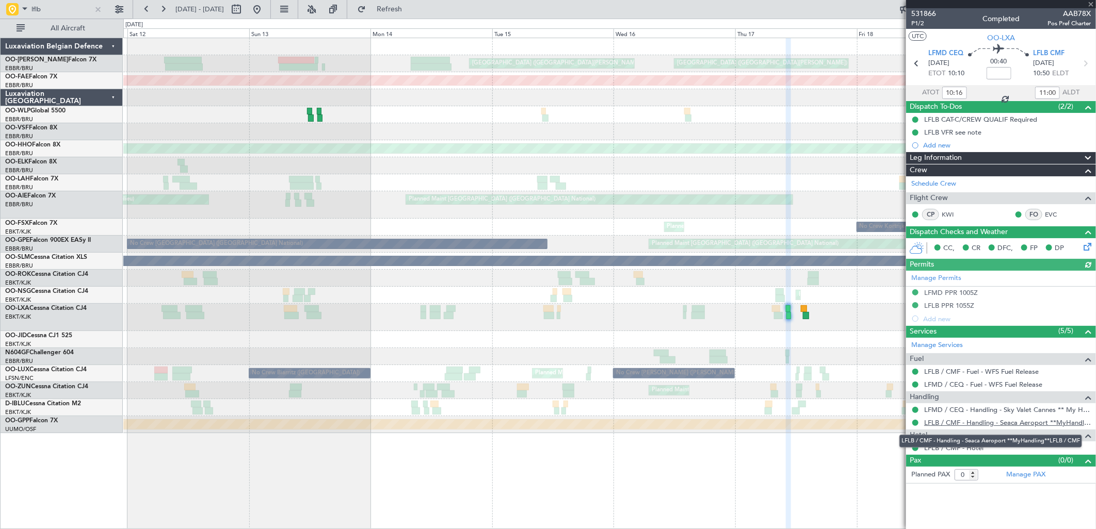
click at [960, 420] on link "LFLB / CMF - Handling - Seaca Aeroport **MyHandling**LFLB / CMF" at bounding box center [1007, 422] width 167 height 9
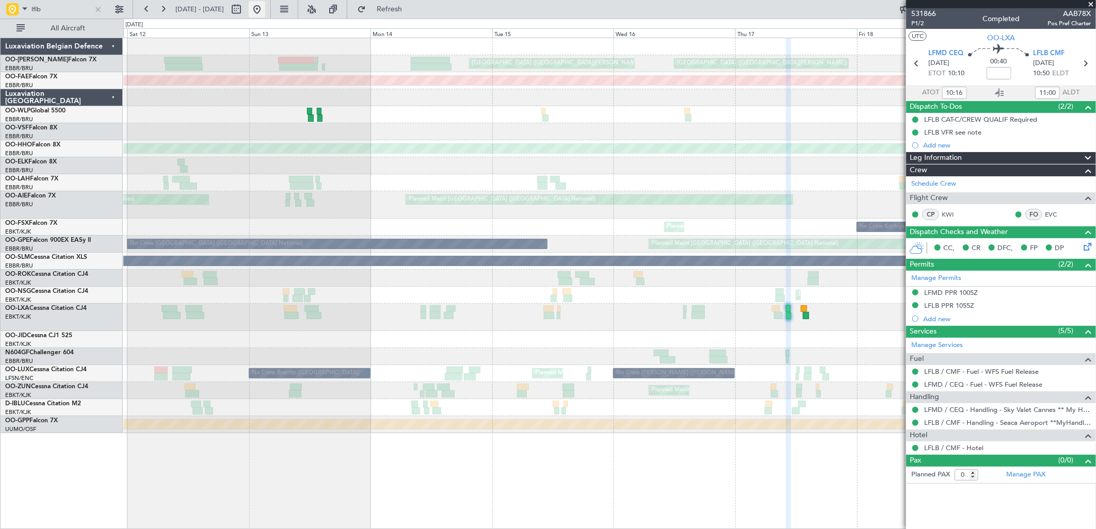
click at [265, 8] on button at bounding box center [257, 9] width 17 height 17
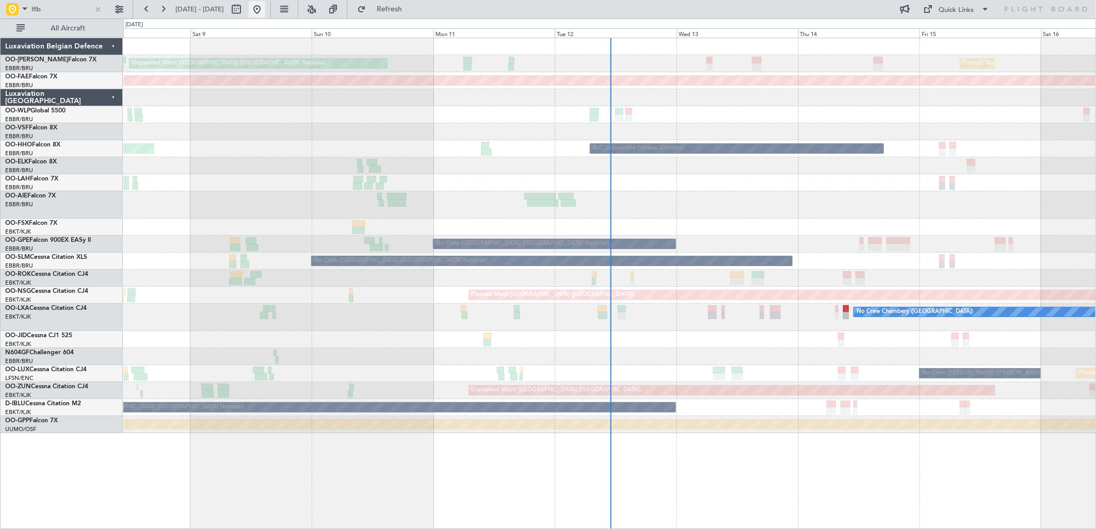
click at [265, 11] on button at bounding box center [257, 9] width 17 height 17
click at [101, 8] on div at bounding box center [97, 9] width 11 height 11
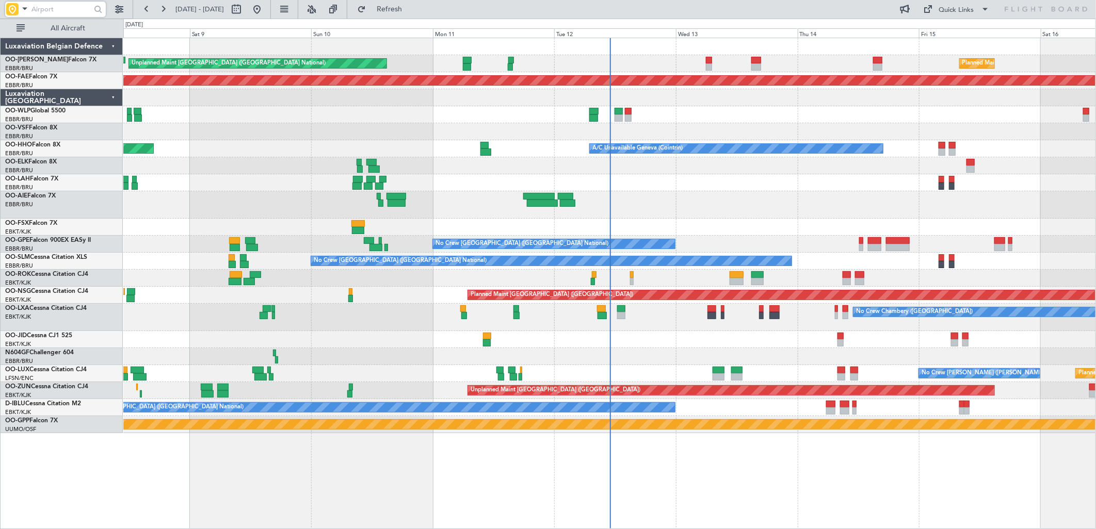
click at [631, 115] on div "Planned Maint Milan (Linate)" at bounding box center [609, 114] width 972 height 17
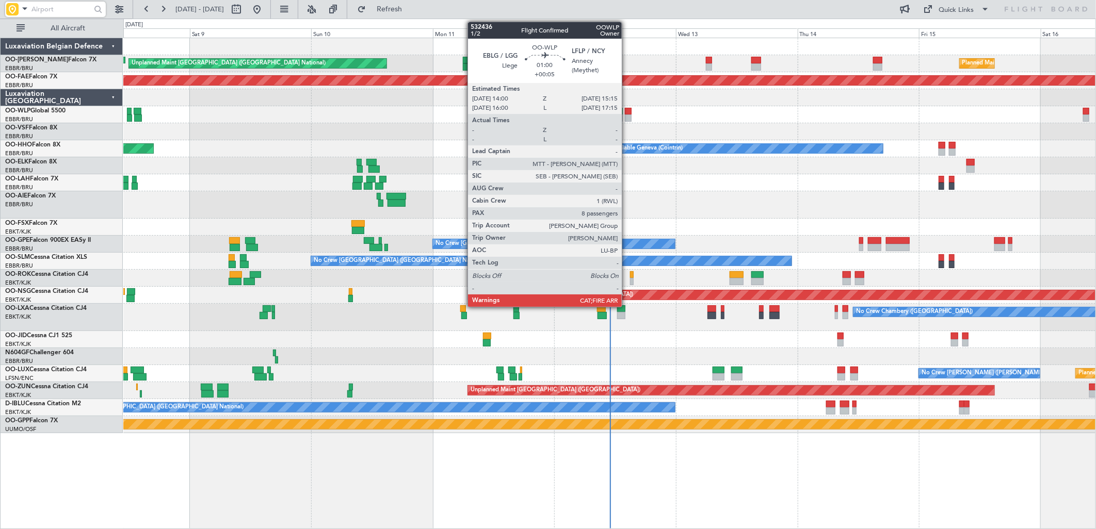
click at [626, 110] on div at bounding box center [628, 111] width 7 height 7
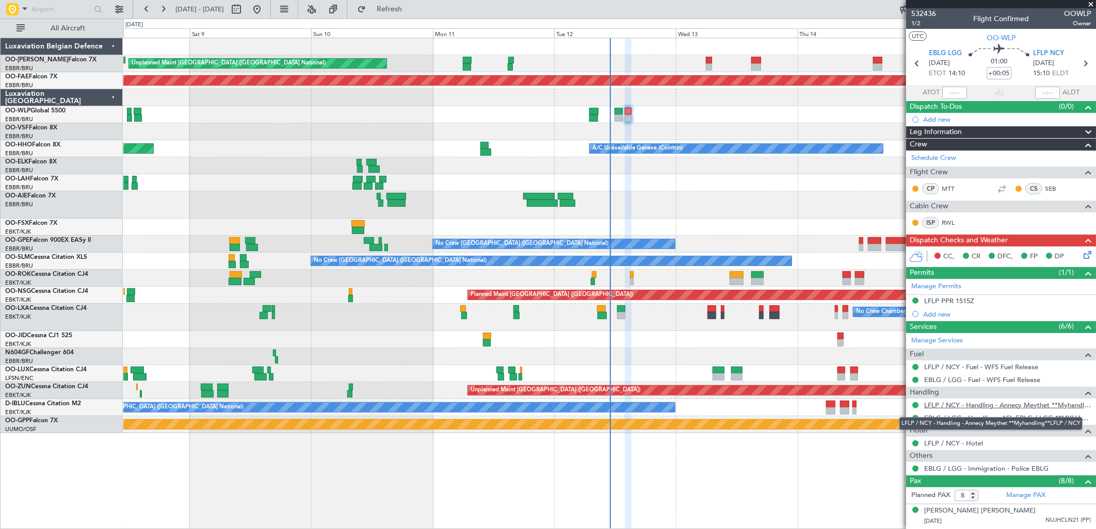
click at [955, 402] on link "LFLP / NCY - Handling - Annecy Meythet **Myhandling**LFLP / NCY" at bounding box center [1007, 405] width 167 height 9
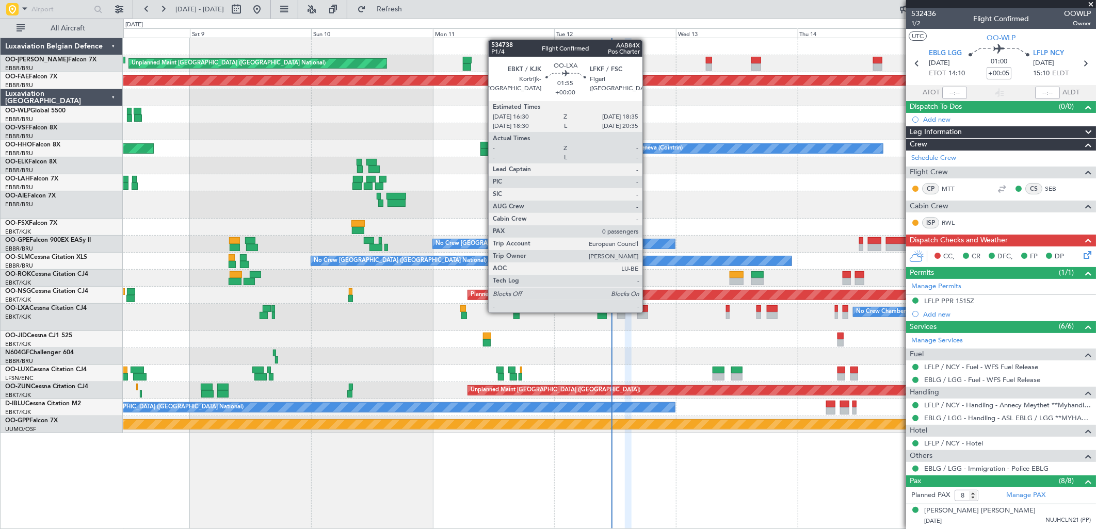
click at [647, 312] on div at bounding box center [642, 315] width 11 height 7
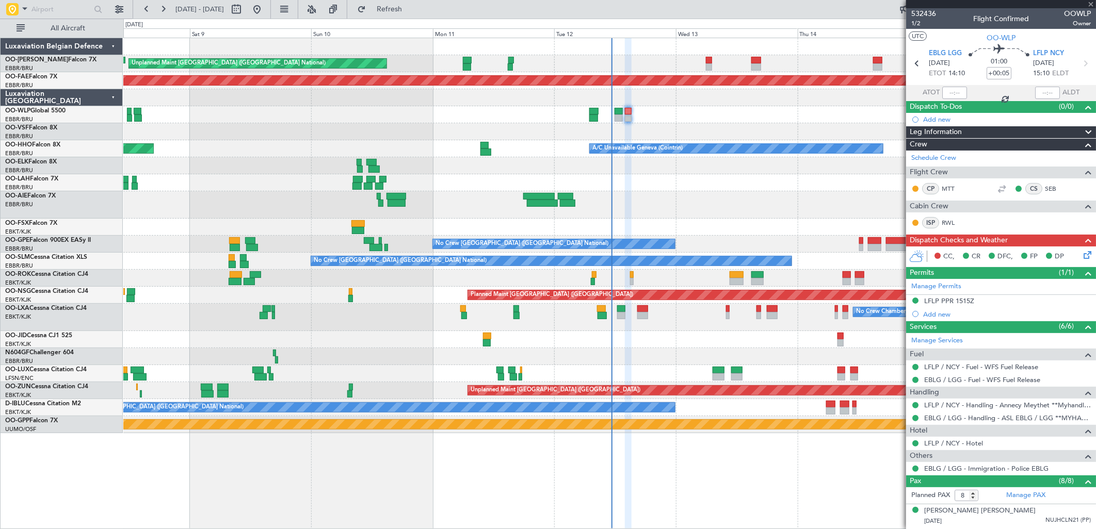
type input "0"
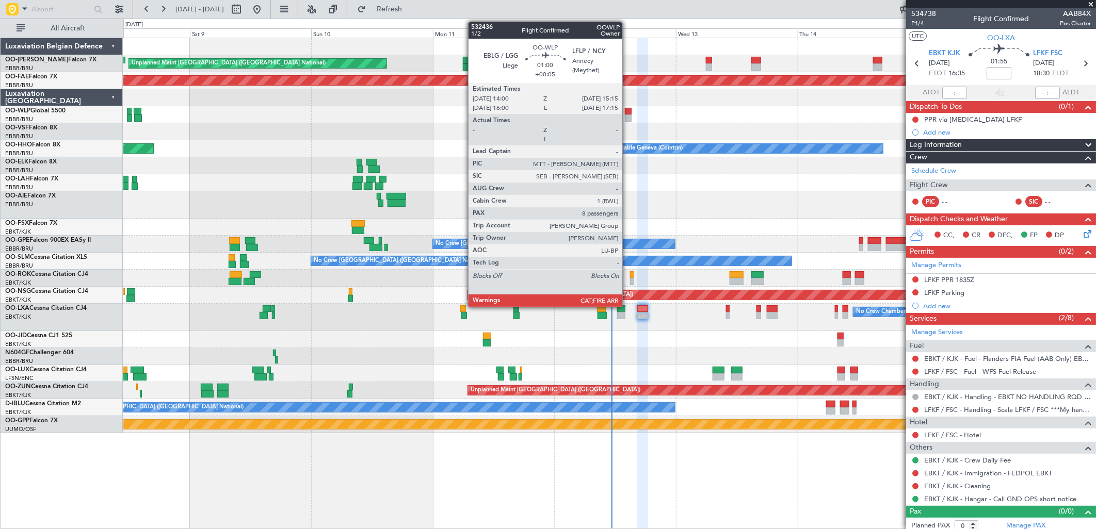
click at [627, 110] on div at bounding box center [628, 111] width 7 height 7
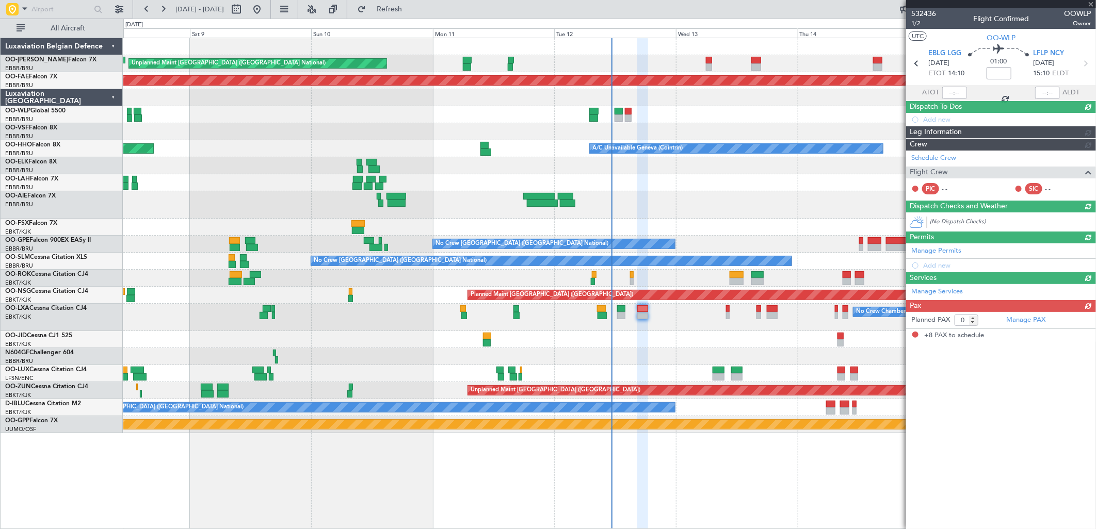
type input "+00:05"
type input "8"
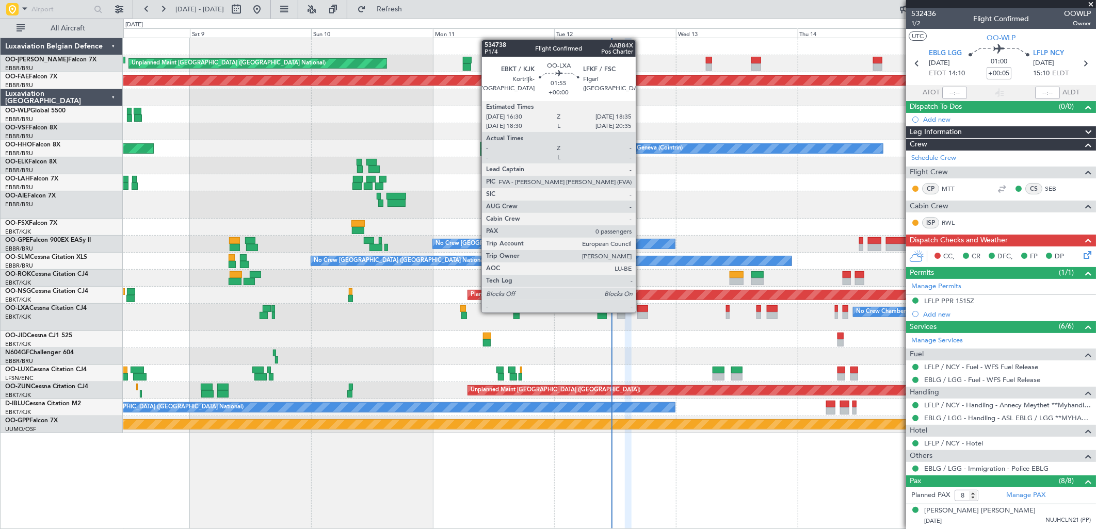
click at [641, 312] on div at bounding box center [642, 315] width 11 height 7
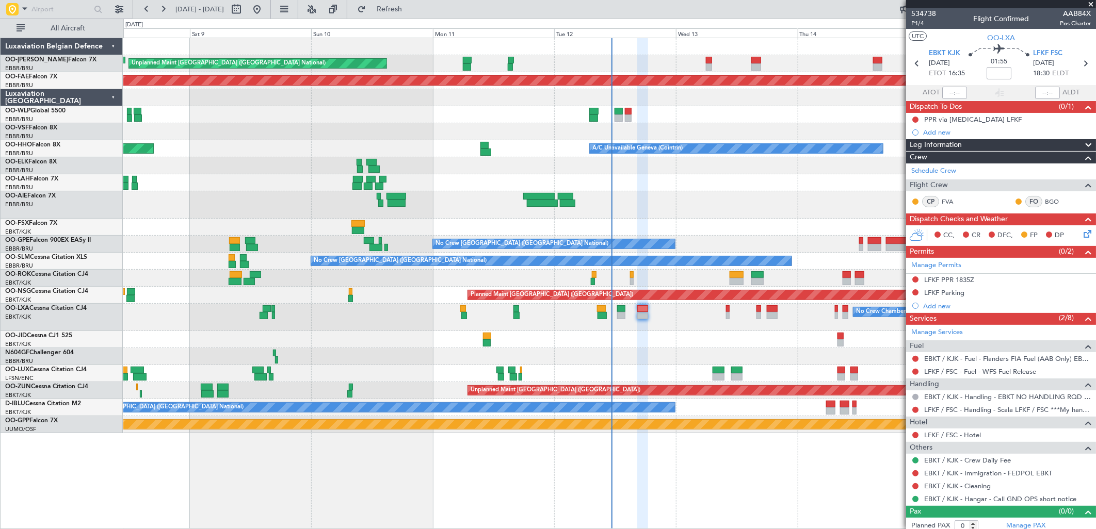
click at [1081, 236] on icon at bounding box center [1085, 232] width 8 height 8
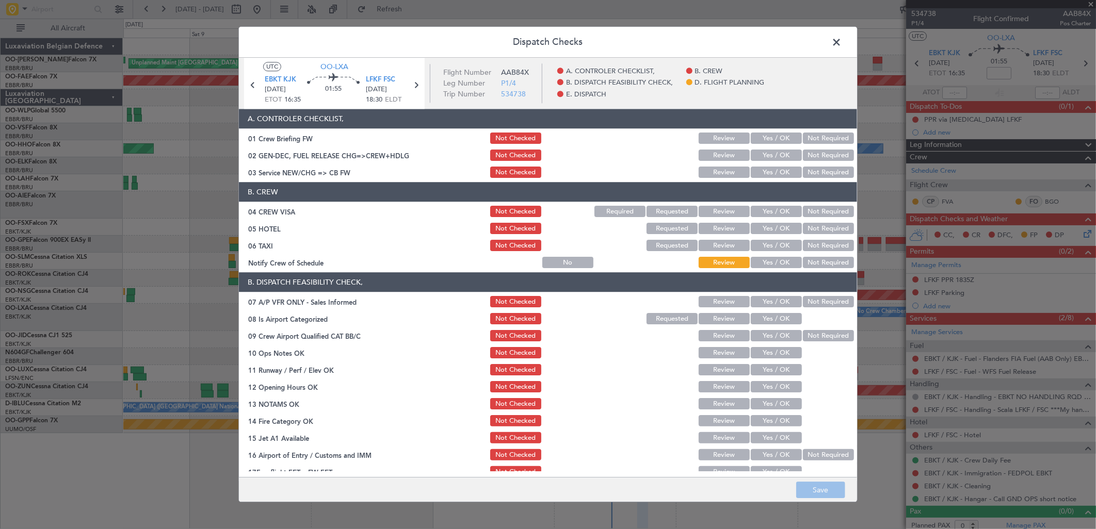
click at [841, 42] on span at bounding box center [841, 45] width 0 height 21
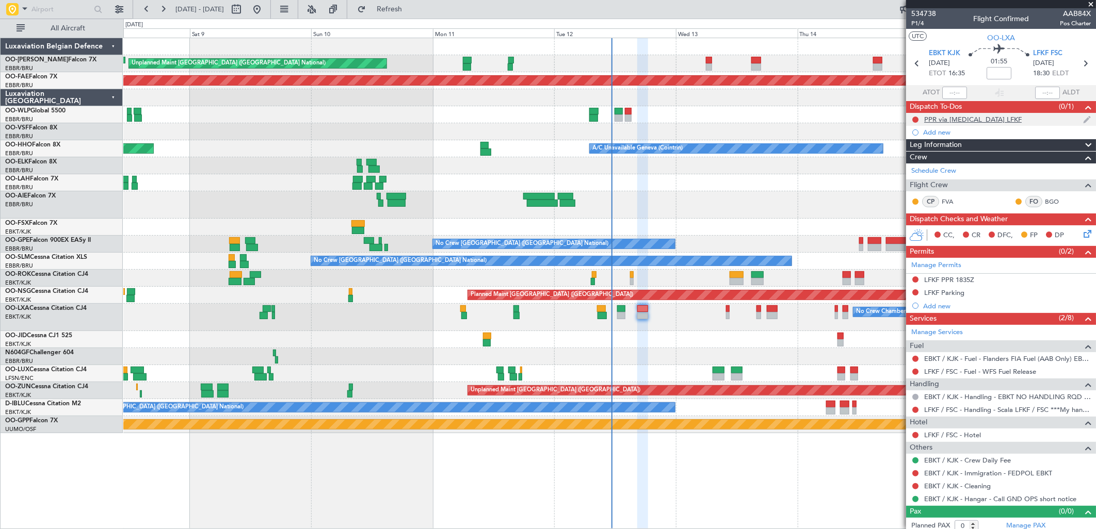
click at [965, 119] on div "PPR via [MEDICAL_DATA] LFKF" at bounding box center [973, 119] width 98 height 9
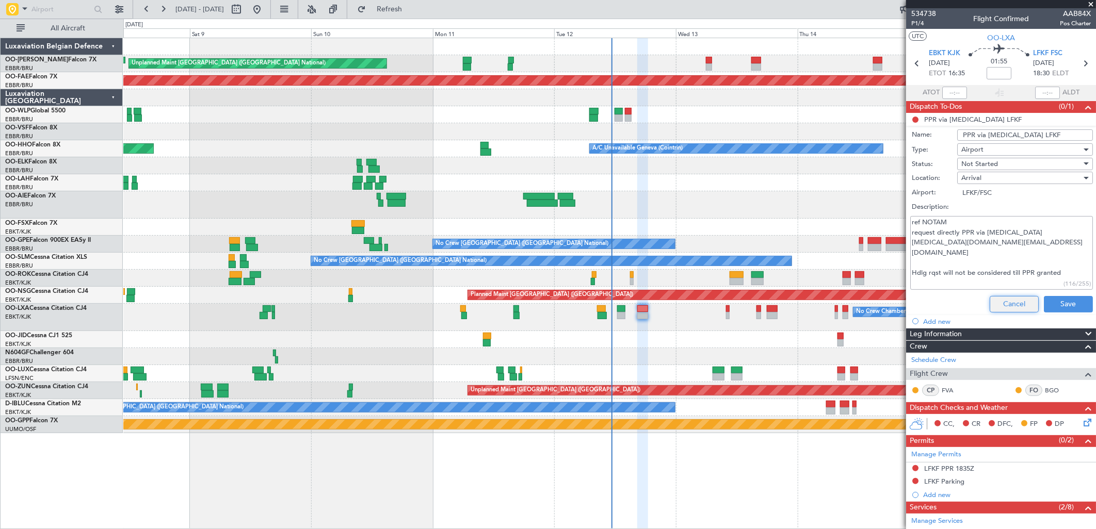
click at [1000, 311] on button "Cancel" at bounding box center [1013, 304] width 49 height 17
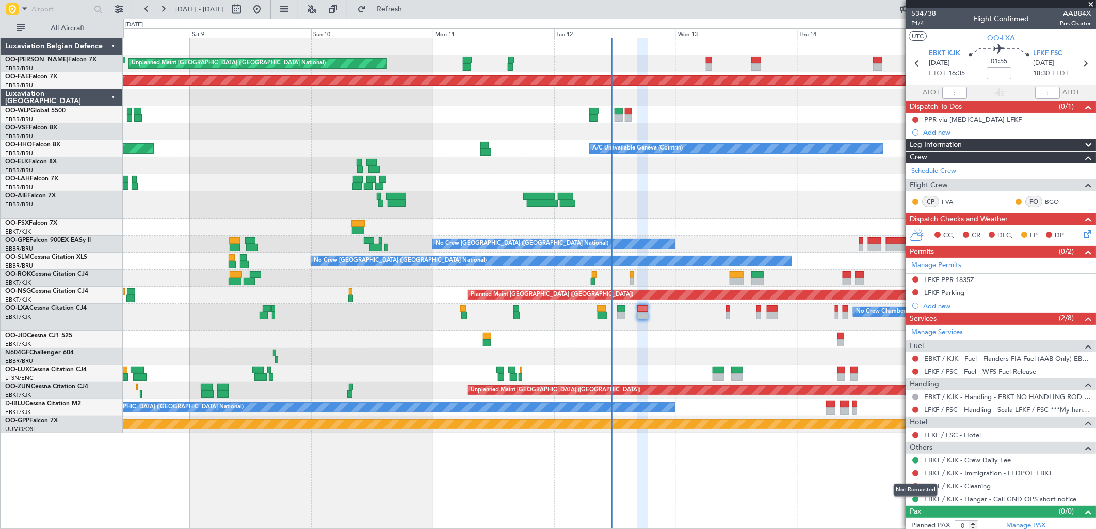
click at [914, 490] on div "Not Requested" at bounding box center [916, 490] width 44 height 13
click at [915, 488] on div "Not Requested" at bounding box center [916, 490] width 44 height 13
click at [916, 485] on button at bounding box center [915, 486] width 6 height 6
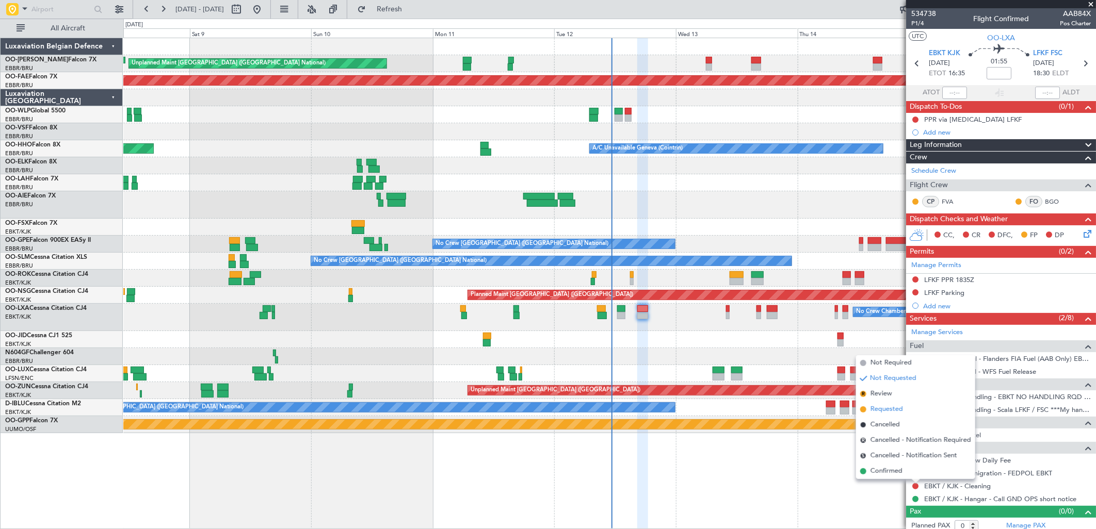
click at [895, 409] on span "Requested" at bounding box center [886, 409] width 33 height 10
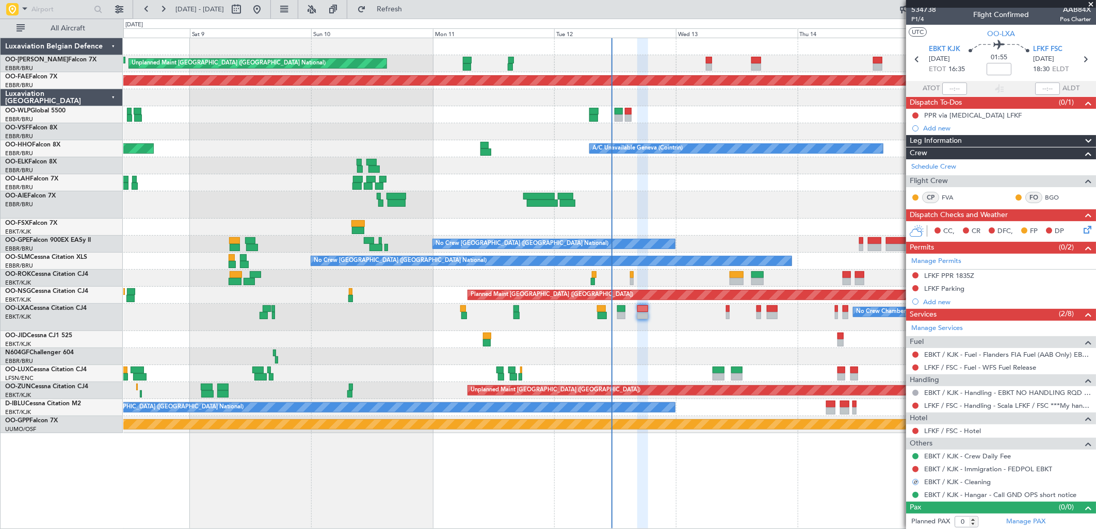
scroll to position [6, 0]
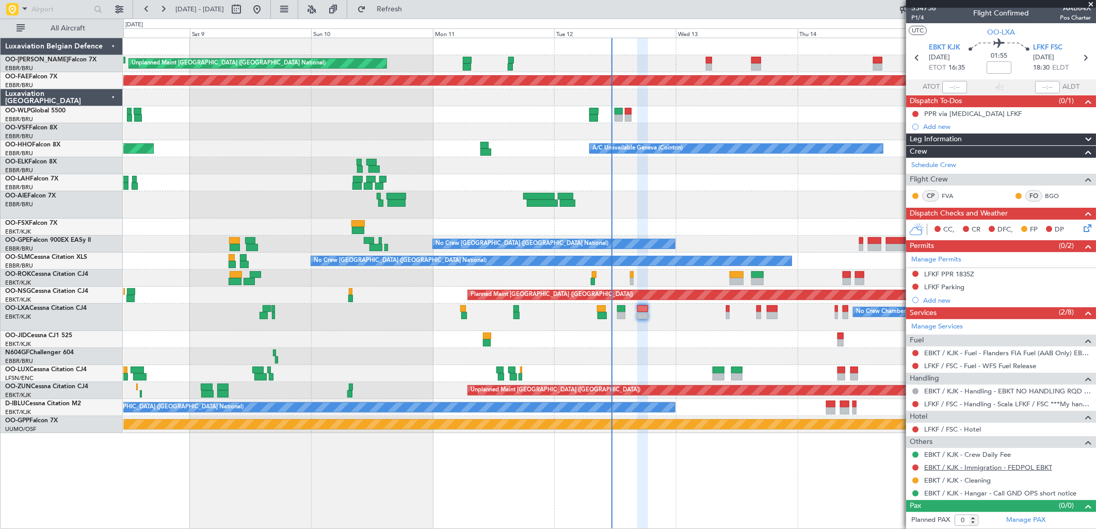
click at [967, 467] on link "EBKT / KJK - Immigration - FEDPOL EBKT" at bounding box center [988, 467] width 128 height 9
click at [1081, 229] on icon at bounding box center [1085, 226] width 8 height 8
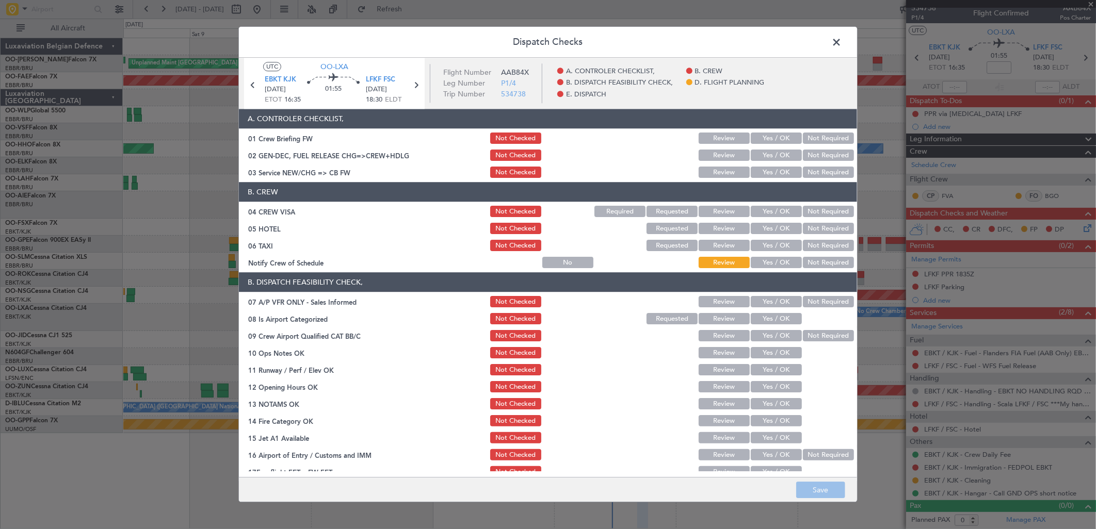
click at [766, 163] on section "A. CONTROLER CHECKLIST, 01 Crew Briefing FW Not Checked Review Yes / OK Not Req…" at bounding box center [548, 144] width 618 height 71
click at [775, 167] on button "Yes / OK" at bounding box center [776, 172] width 51 height 11
click at [822, 215] on button "Not Required" at bounding box center [828, 211] width 51 height 11
click at [821, 222] on div "Not Required" at bounding box center [827, 229] width 52 height 14
click at [820, 225] on button "Not Required" at bounding box center [828, 228] width 51 height 11
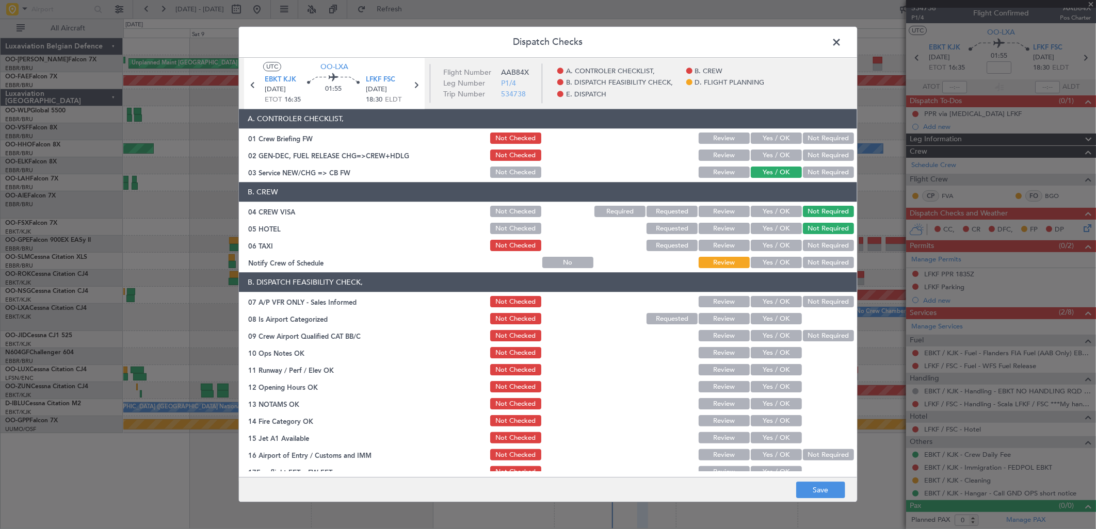
click at [816, 241] on button "Not Required" at bounding box center [828, 245] width 51 height 11
click at [774, 261] on button "Yes / OK" at bounding box center [776, 262] width 51 height 11
click at [815, 297] on button "Not Required" at bounding box center [828, 302] width 51 height 11
click at [756, 317] on button "Yes / OK" at bounding box center [776, 319] width 51 height 11
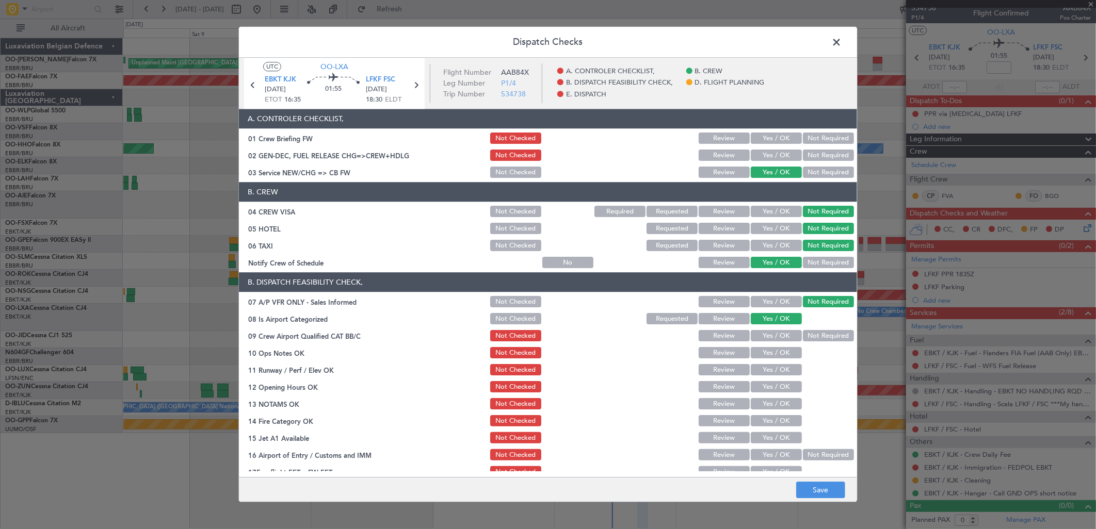
click at [762, 333] on button "Yes / OK" at bounding box center [776, 336] width 51 height 11
click at [775, 351] on button "Yes / OK" at bounding box center [776, 353] width 51 height 11
click at [752, 369] on button "Yes / OK" at bounding box center [776, 370] width 51 height 11
click at [762, 382] on button "Yes / OK" at bounding box center [776, 387] width 51 height 11
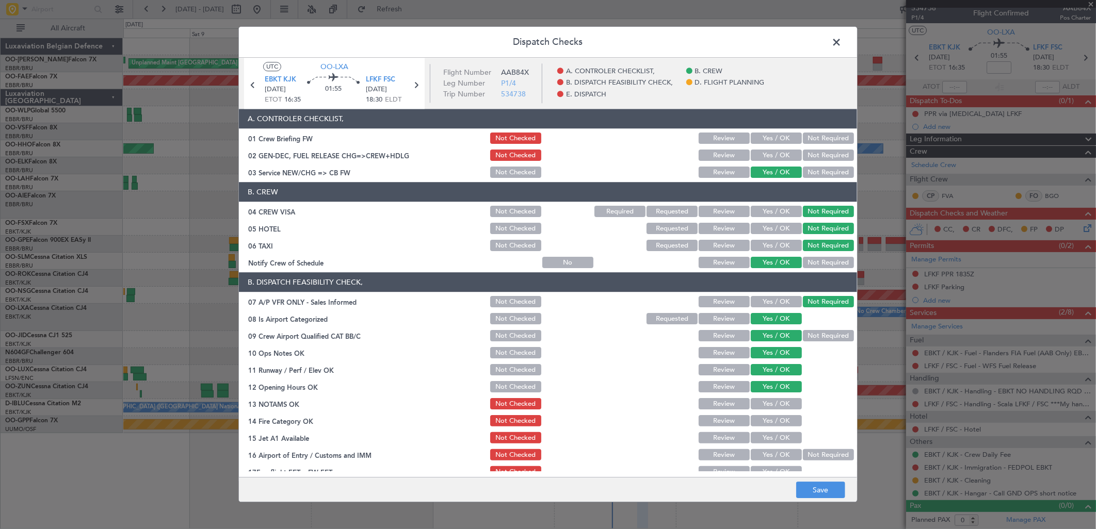
scroll to position [57, 0]
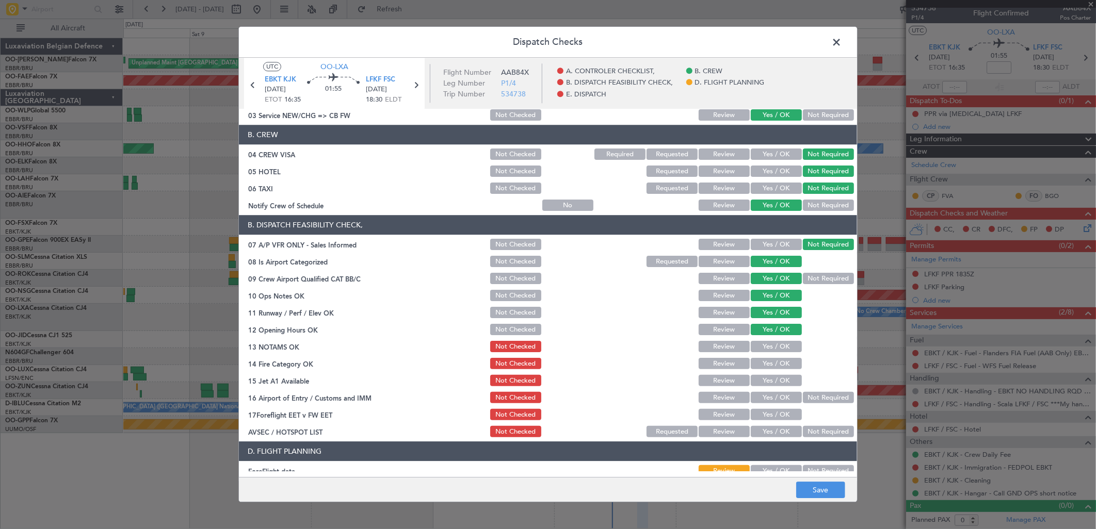
click at [764, 349] on button "Yes / OK" at bounding box center [776, 347] width 51 height 11
click at [775, 363] on button "Yes / OK" at bounding box center [776, 364] width 51 height 11
click at [774, 379] on button "Yes / OK" at bounding box center [776, 381] width 51 height 11
click at [771, 399] on button "Yes / OK" at bounding box center [776, 398] width 51 height 11
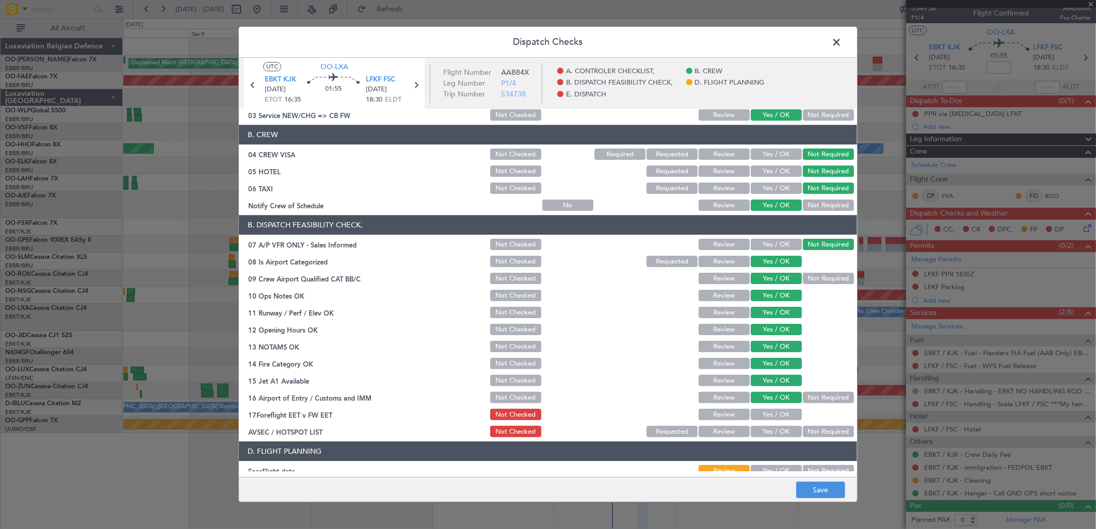
click at [830, 432] on button "Not Required" at bounding box center [828, 432] width 51 height 11
click at [772, 416] on button "Yes / OK" at bounding box center [776, 415] width 51 height 11
click at [817, 482] on footer "Save" at bounding box center [548, 490] width 618 height 25
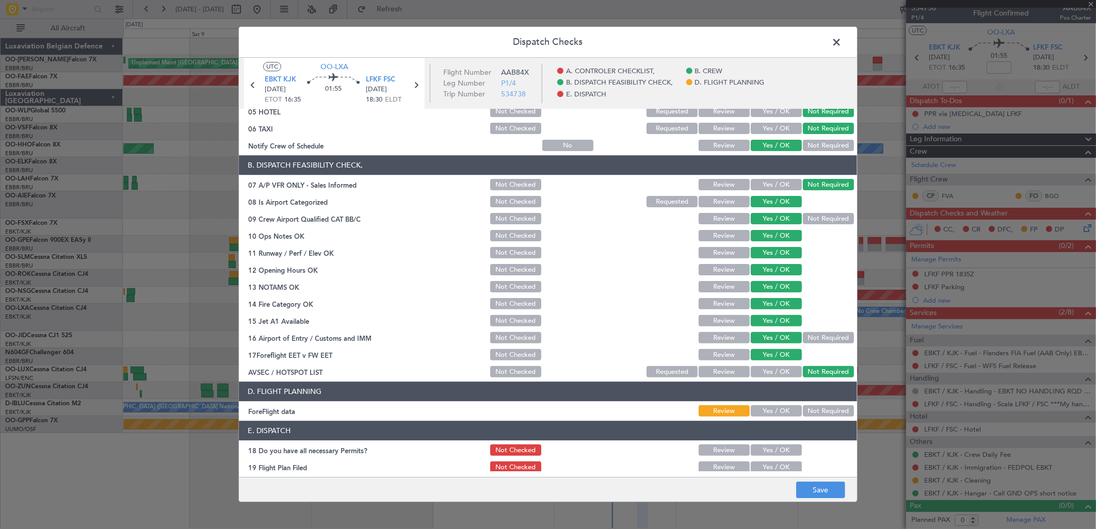
scroll to position [157, 0]
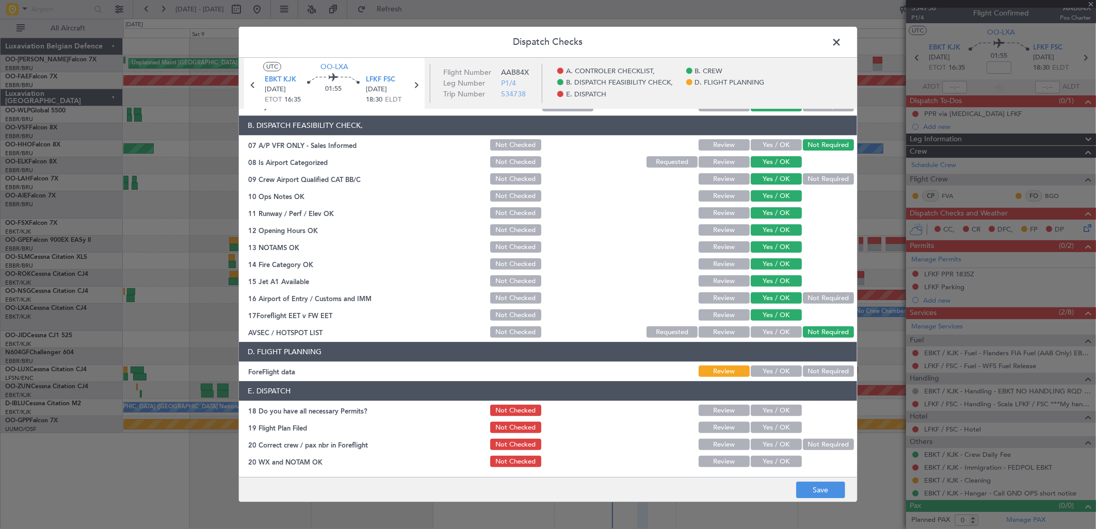
click at [807, 370] on button "Not Required" at bounding box center [828, 371] width 51 height 11
drag, startPoint x: 824, startPoint y: 492, endPoint x: 825, endPoint y: 487, distance: 5.4
click at [825, 492] on button "Save" at bounding box center [820, 490] width 49 height 17
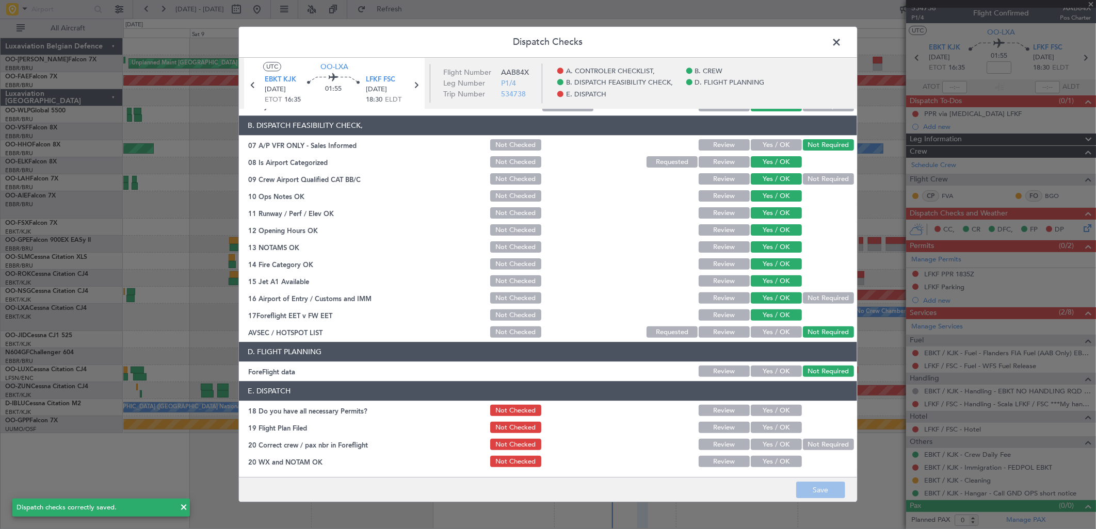
click at [841, 43] on span at bounding box center [841, 45] width 0 height 21
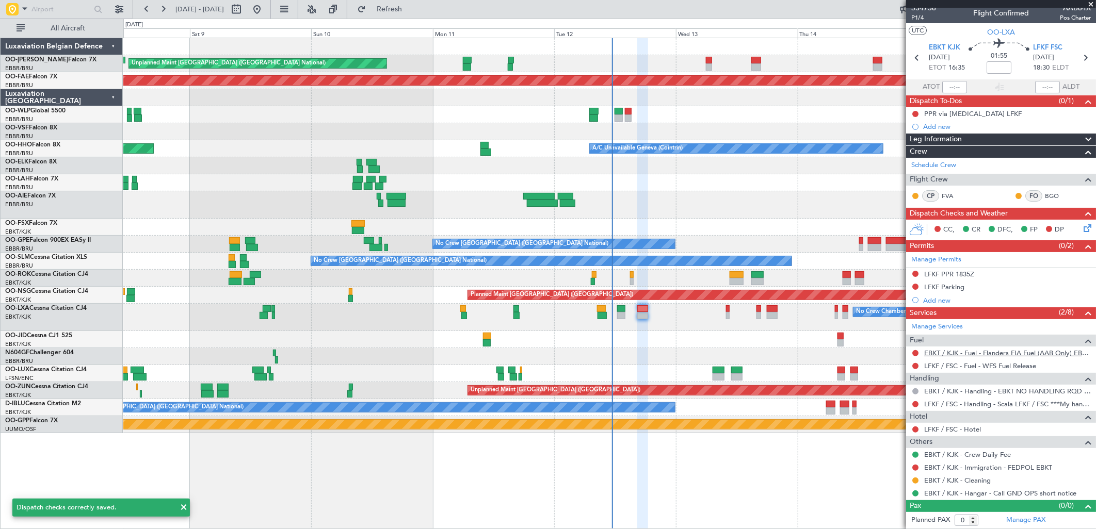
click at [999, 355] on link "EBKT / KJK - Fuel - Flanders FIA Fuel (AAB Only) EBKT / KJK" at bounding box center [1007, 353] width 167 height 9
click at [387, 11] on button "Refresh" at bounding box center [383, 9] width 62 height 17
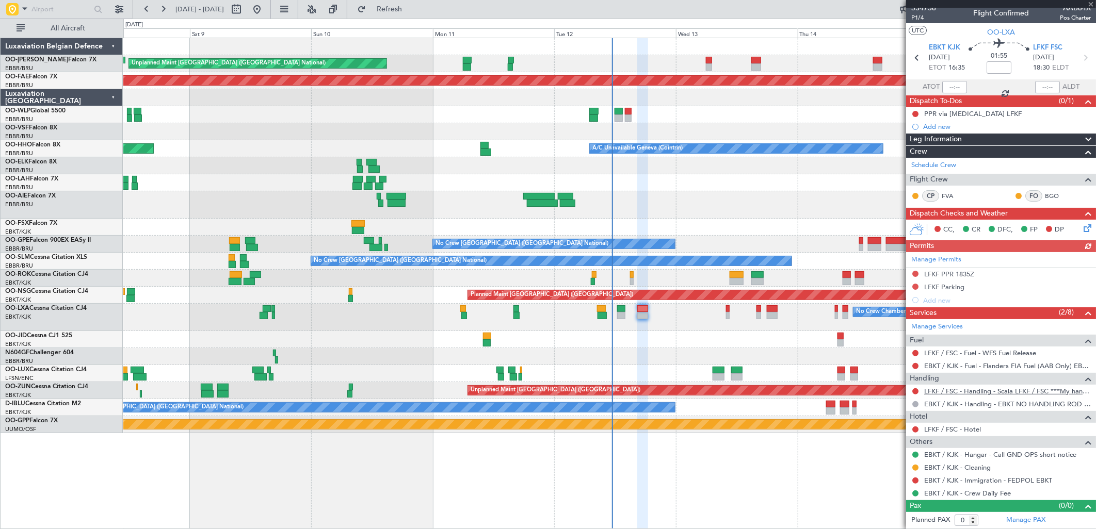
click at [953, 391] on link "LFKF / FSC - Handling - Scala LFKF / FSC ***My handling***" at bounding box center [1007, 391] width 167 height 9
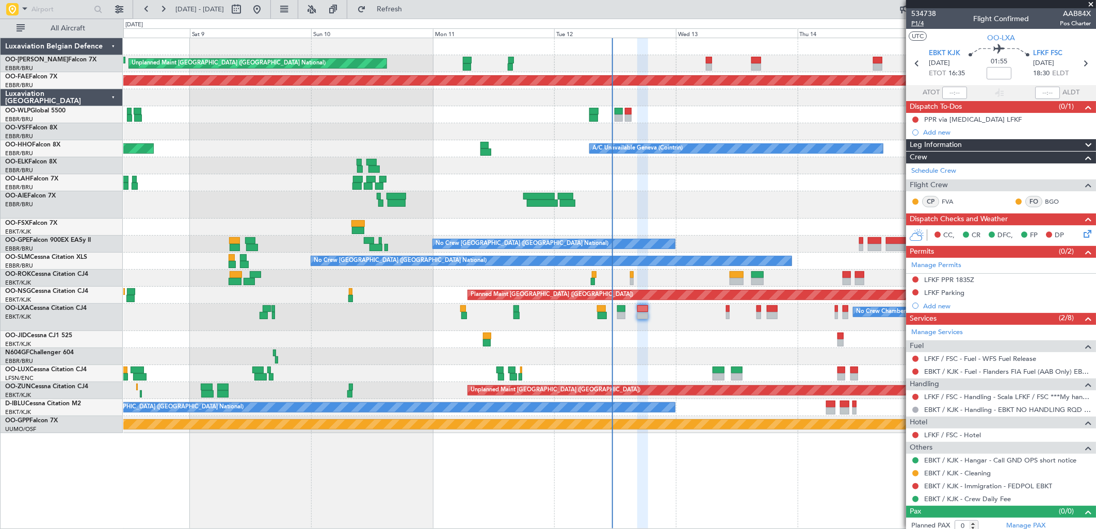
click at [914, 21] on span "P1/4" at bounding box center [923, 23] width 25 height 9
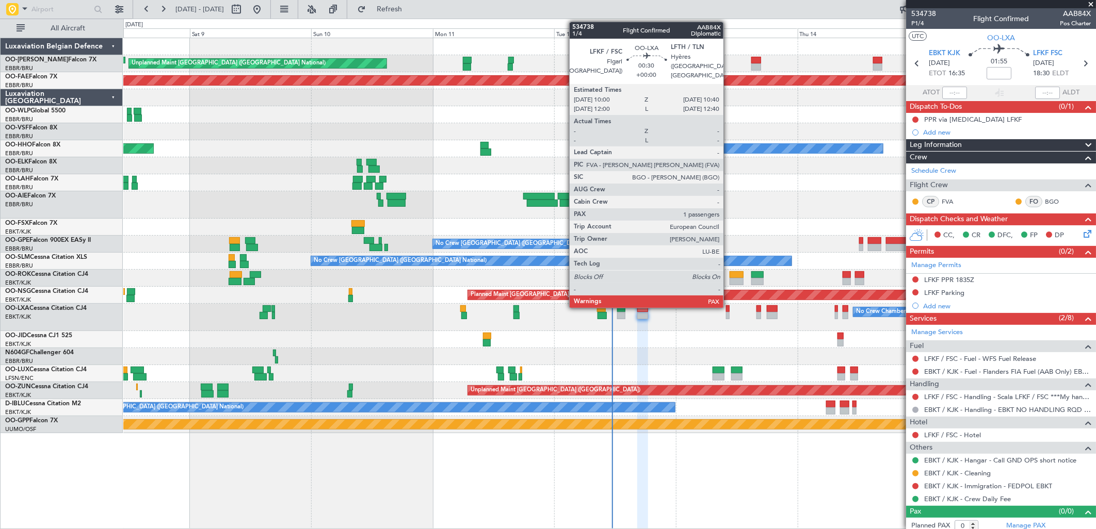
click at [728, 306] on div at bounding box center [728, 308] width 4 height 7
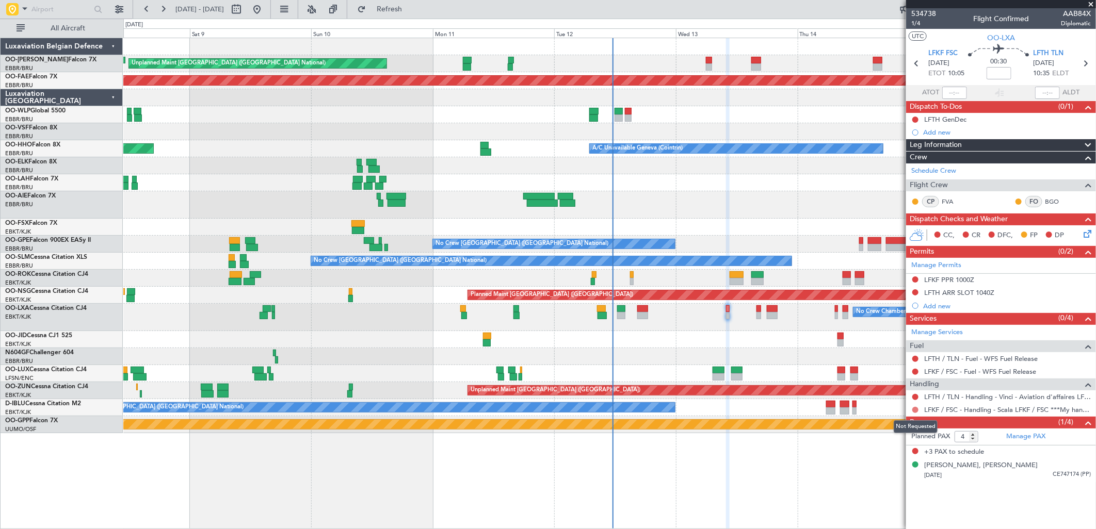
click at [913, 409] on button at bounding box center [915, 410] width 6 height 6
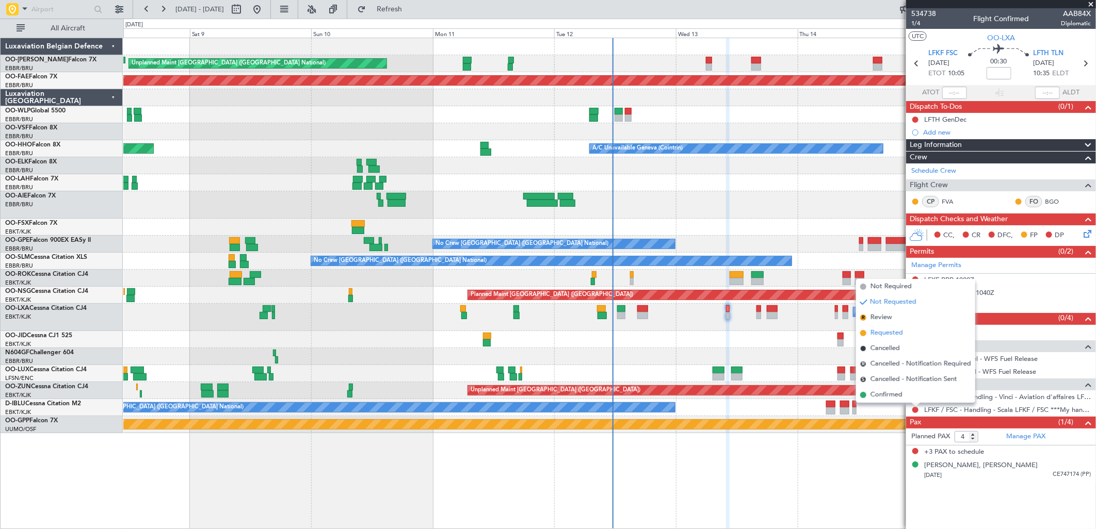
click at [886, 333] on span "Requested" at bounding box center [886, 333] width 33 height 10
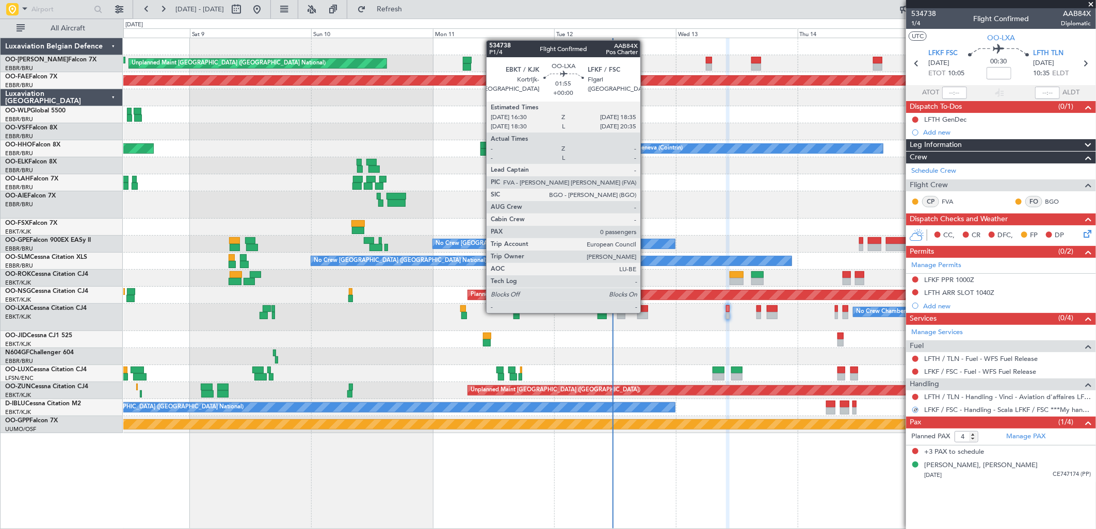
click at [645, 312] on div at bounding box center [642, 315] width 11 height 7
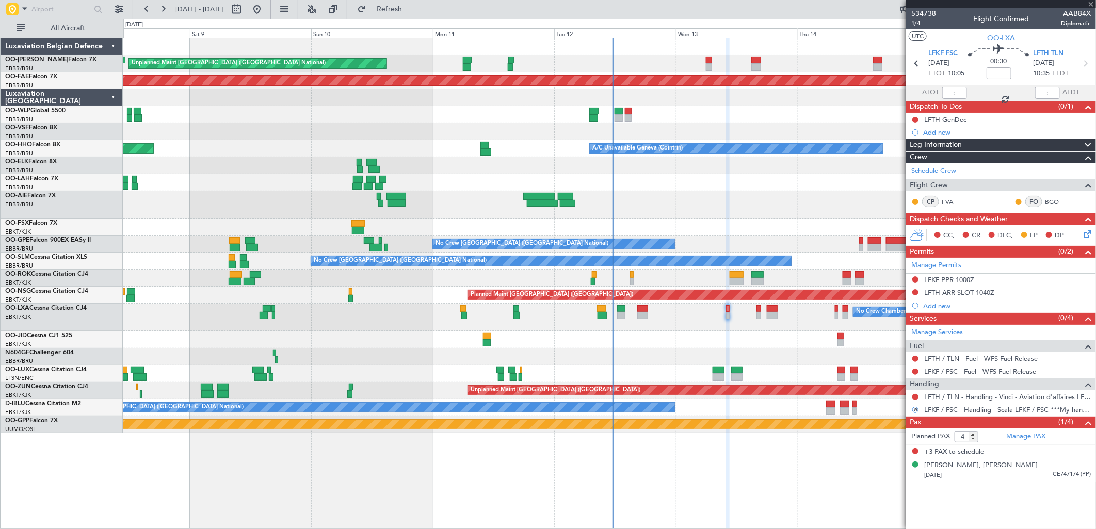
type input "0"
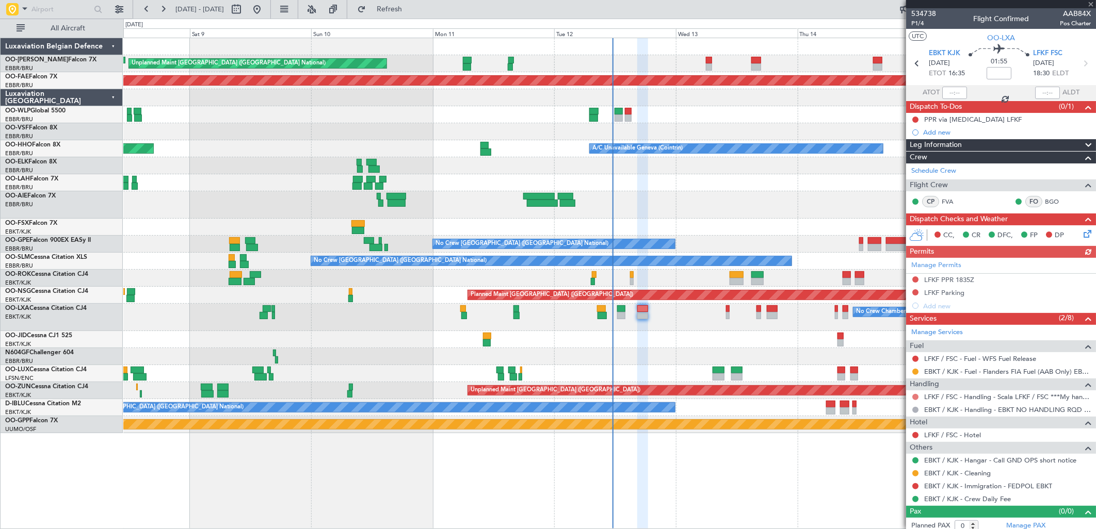
click at [917, 396] on button at bounding box center [915, 397] width 6 height 6
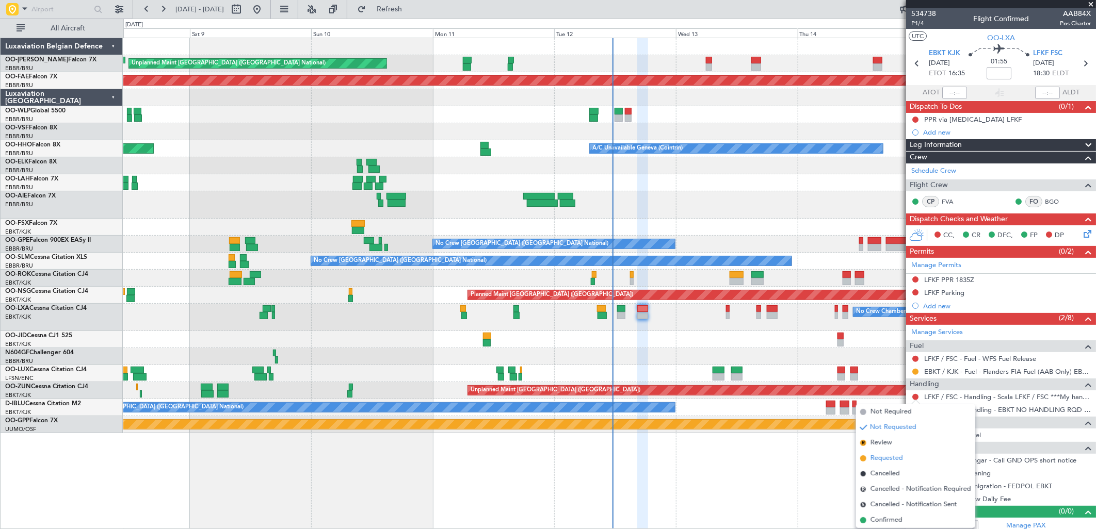
click at [889, 454] on span "Requested" at bounding box center [886, 458] width 33 height 10
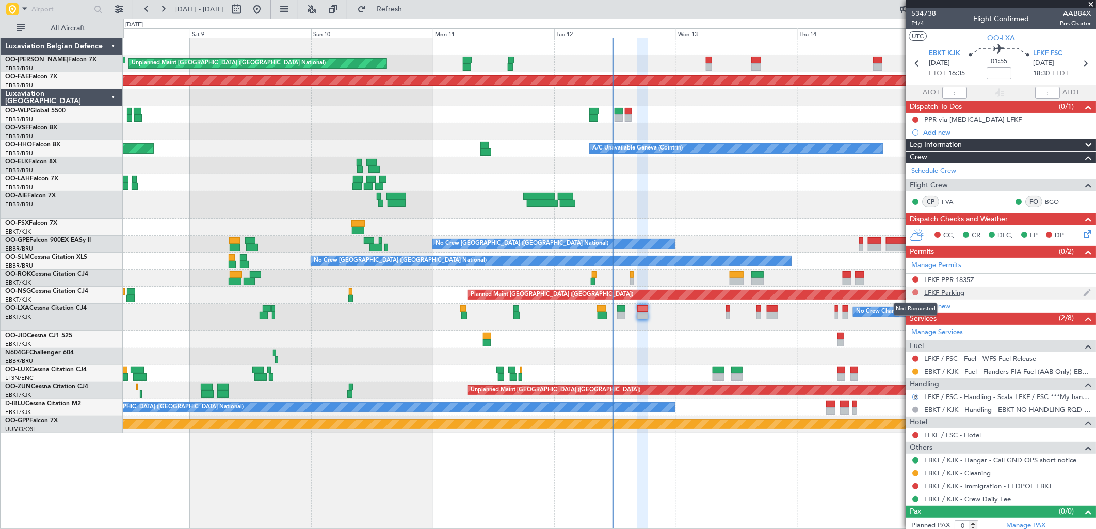
click at [915, 291] on button at bounding box center [915, 292] width 6 height 6
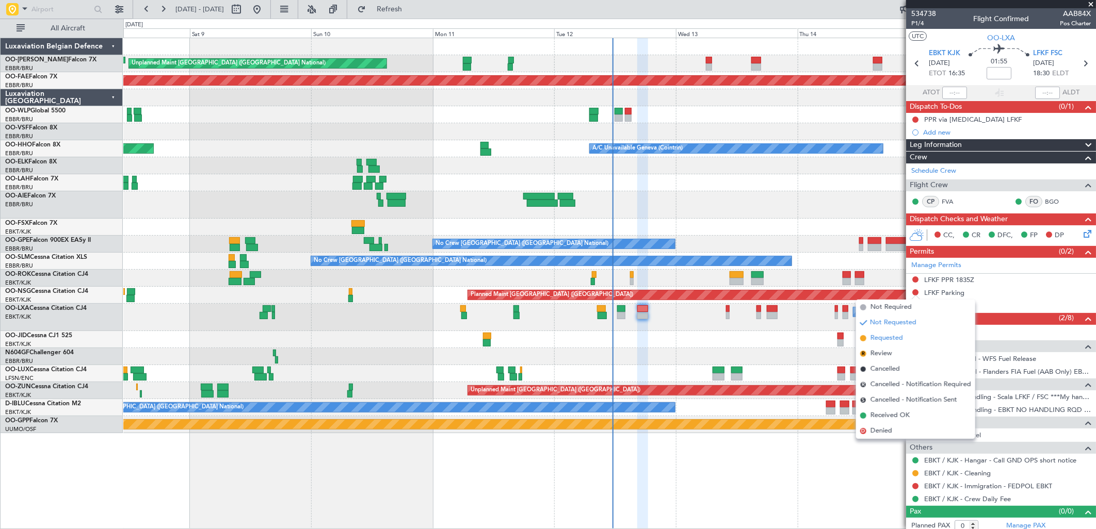
click at [894, 342] on span "Requested" at bounding box center [886, 338] width 33 height 10
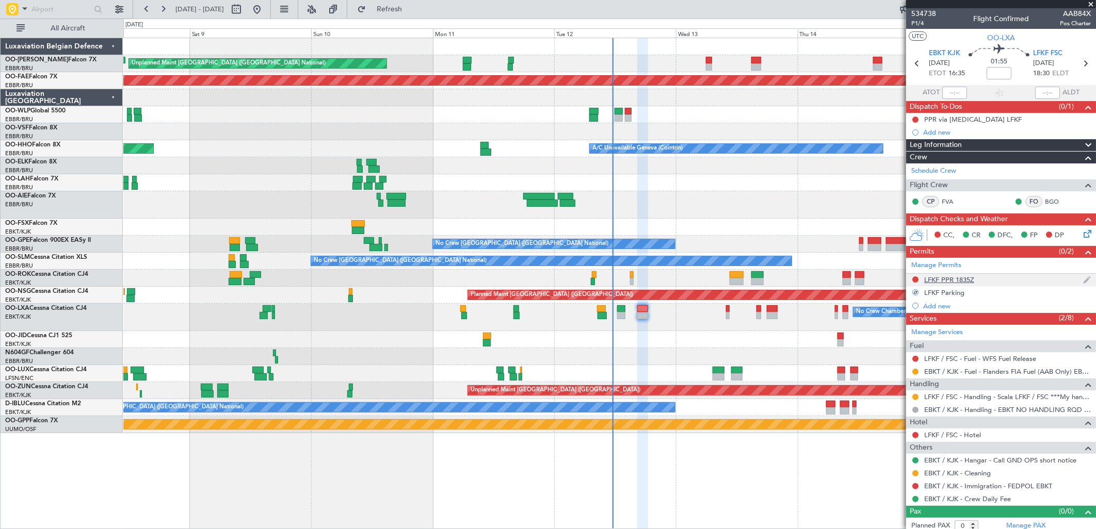
click at [919, 280] on div at bounding box center [915, 279] width 8 height 8
click at [917, 277] on button at bounding box center [915, 280] width 6 height 6
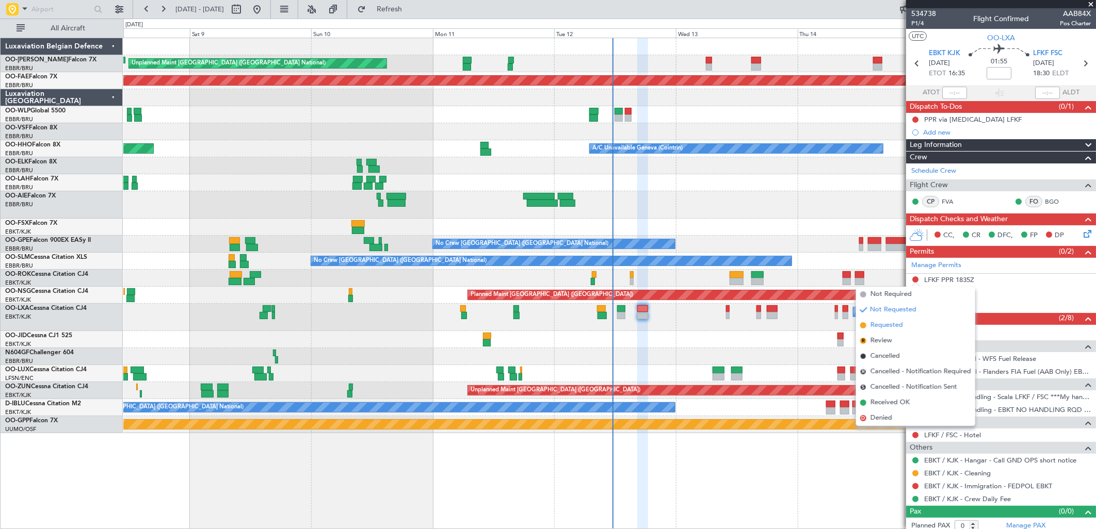
click at [893, 323] on span "Requested" at bounding box center [886, 325] width 33 height 10
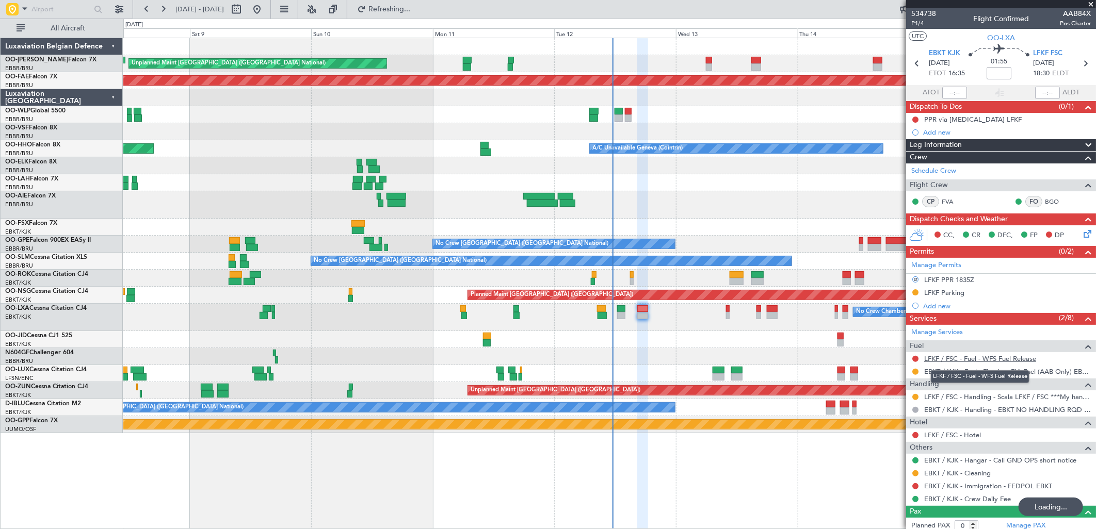
click at [953, 360] on link "LFKF / FSC - Fuel - WFS Fuel Release" at bounding box center [980, 358] width 112 height 9
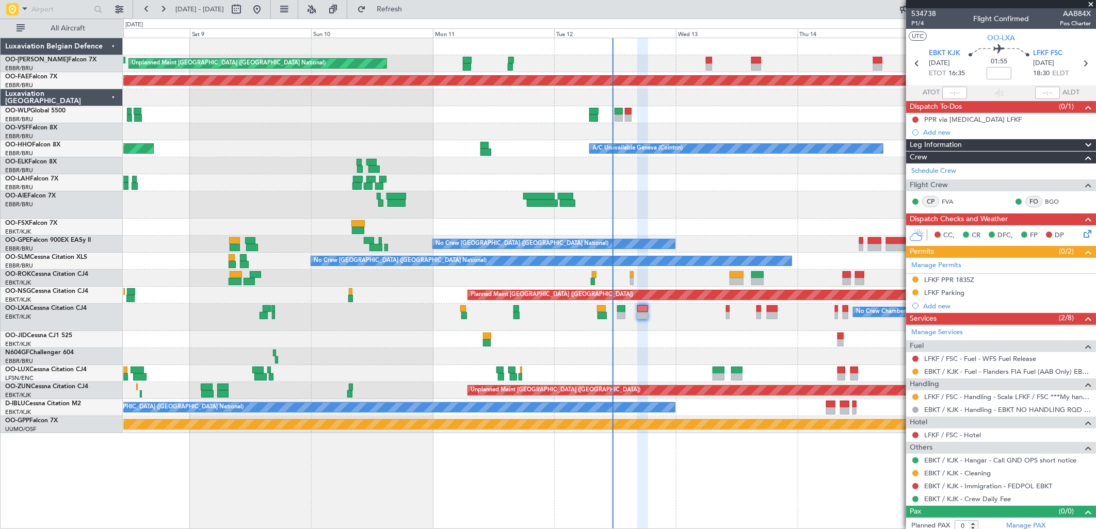
click at [962, 117] on div "PPR via [MEDICAL_DATA] LFKF" at bounding box center [973, 119] width 98 height 9
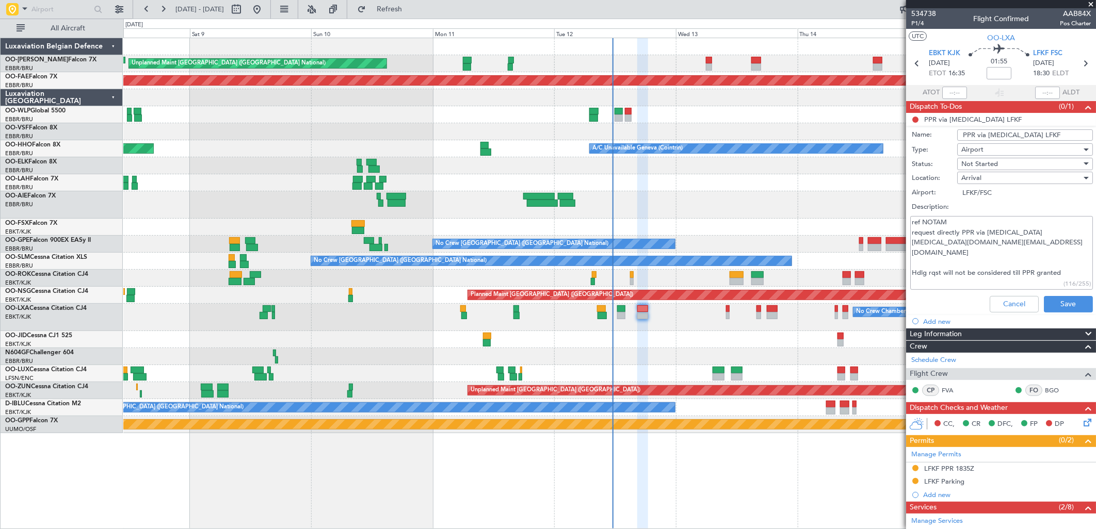
drag, startPoint x: 914, startPoint y: 240, endPoint x: 976, endPoint y: 240, distance: 61.4
click at [976, 240] on textarea "ref NOTAM request directly PPR via [MEDICAL_DATA] [MEDICAL_DATA][DOMAIN_NAME][E…" at bounding box center [1001, 253] width 183 height 74
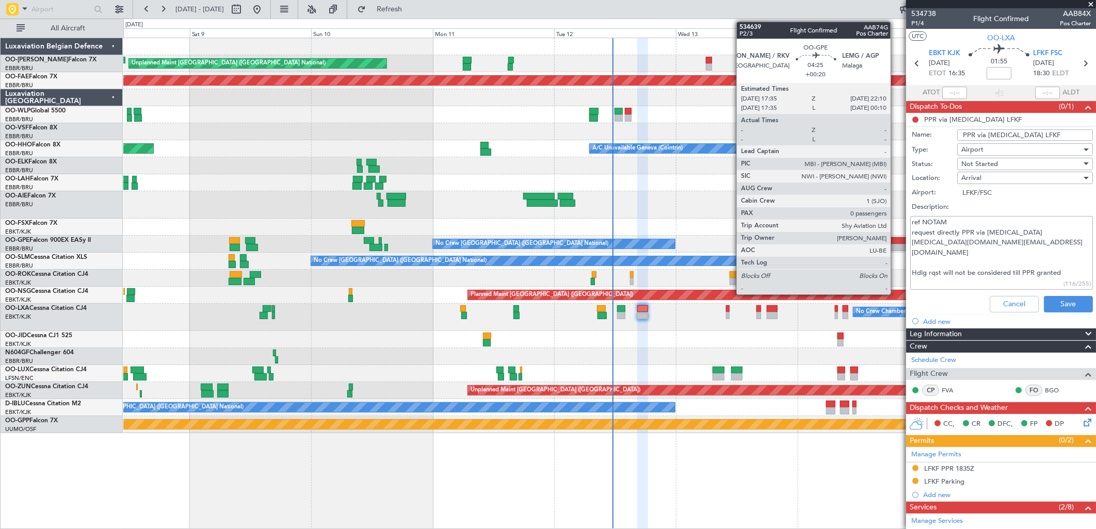
drag, startPoint x: 982, startPoint y: 240, endPoint x: 896, endPoint y: 240, distance: 86.2
click at [896, 240] on fb-app "08 Aug 2025 - 16 Aug 2025 Refresh Quick Links All Aircraft Unplanned Maint Brus…" at bounding box center [548, 269] width 1096 height 522
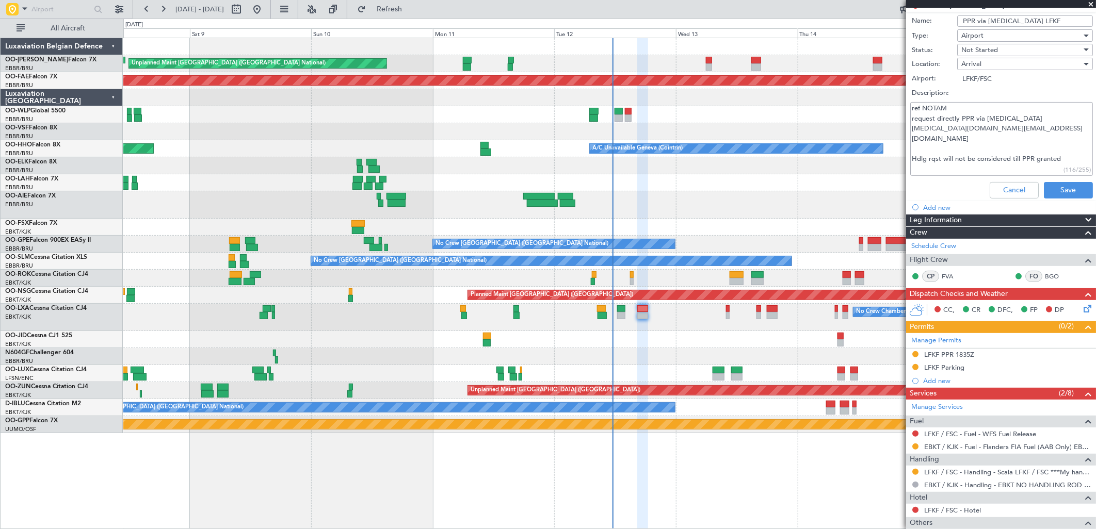
scroll to position [172, 0]
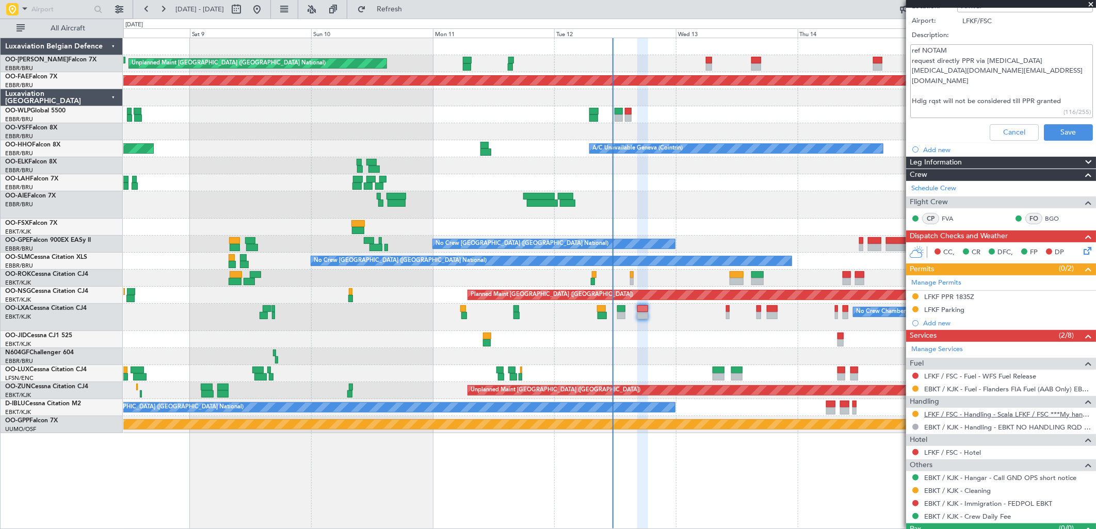
click at [952, 410] on link "LFKF / FSC - Handling - Scala LFKF / FSC ***My handling***" at bounding box center [1007, 414] width 167 height 9
click at [1002, 499] on link "EBKT / KJK - Immigration - FEDPOL EBKT" at bounding box center [988, 503] width 128 height 9
click at [411, 6] on span "Refresh" at bounding box center [389, 9] width 43 height 7
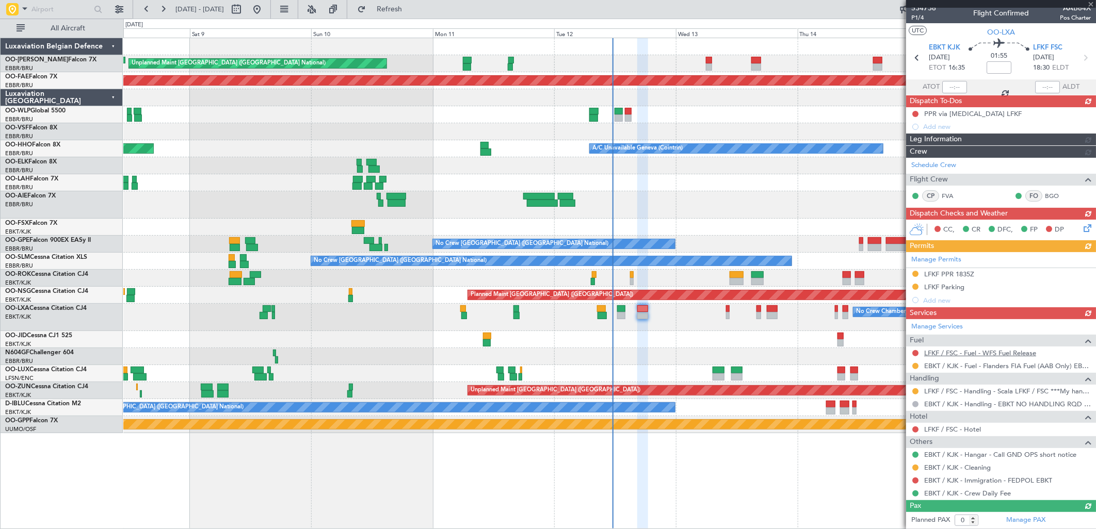
scroll to position [6, 0]
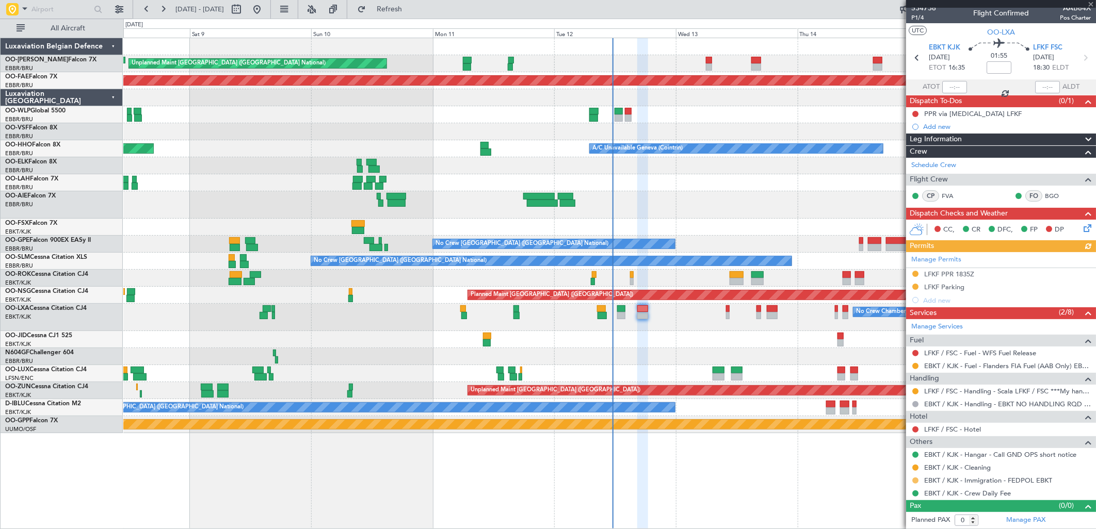
click at [914, 480] on button at bounding box center [915, 481] width 6 height 6
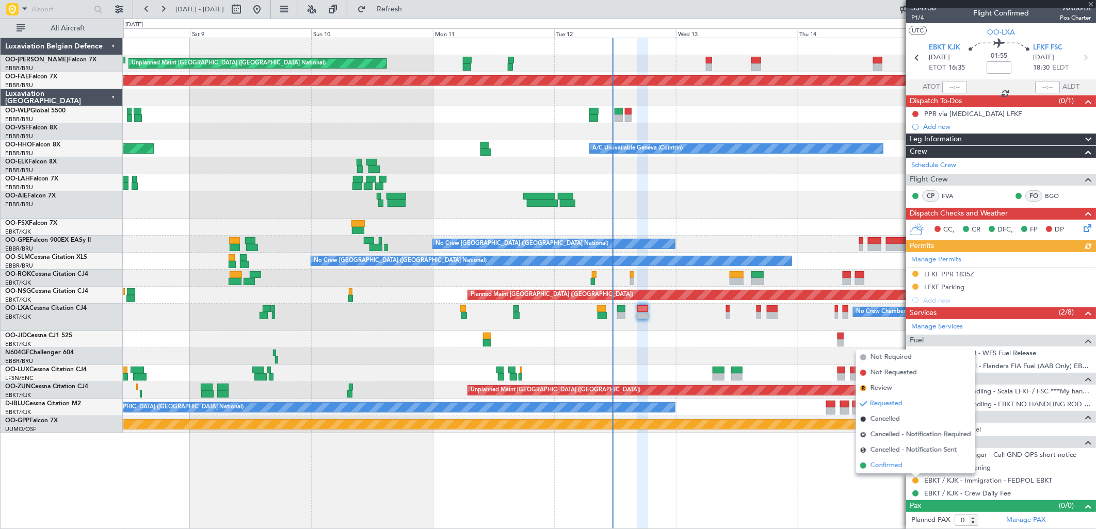
click at [885, 467] on span "Confirmed" at bounding box center [886, 466] width 32 height 10
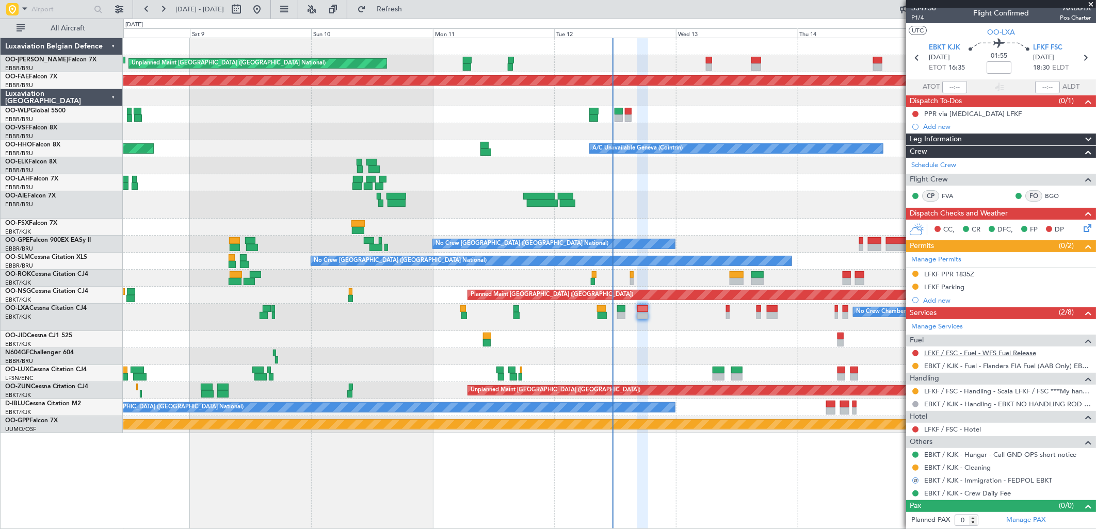
click at [955, 350] on link "LFKF / FSC - Fuel - WFS Fuel Release" at bounding box center [980, 353] width 112 height 9
click at [411, 11] on span "Refresh" at bounding box center [389, 9] width 43 height 7
click at [407, 13] on button "Refresh" at bounding box center [383, 9] width 62 height 17
click at [914, 114] on button at bounding box center [915, 114] width 6 height 6
click at [903, 147] on span "In Progress" at bounding box center [920, 144] width 35 height 10
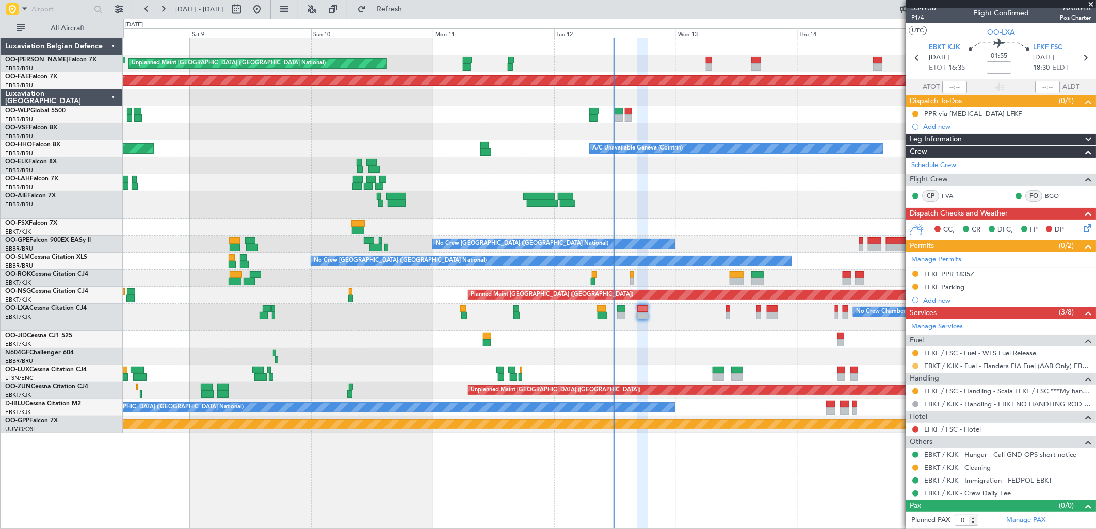
click at [915, 368] on button at bounding box center [915, 366] width 6 height 6
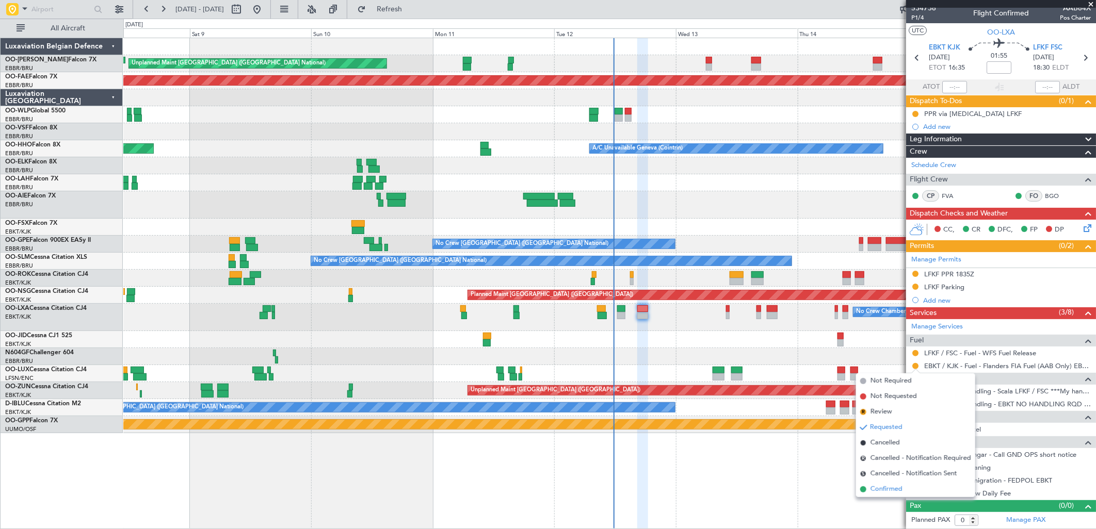
click at [883, 487] on span "Confirmed" at bounding box center [886, 489] width 32 height 10
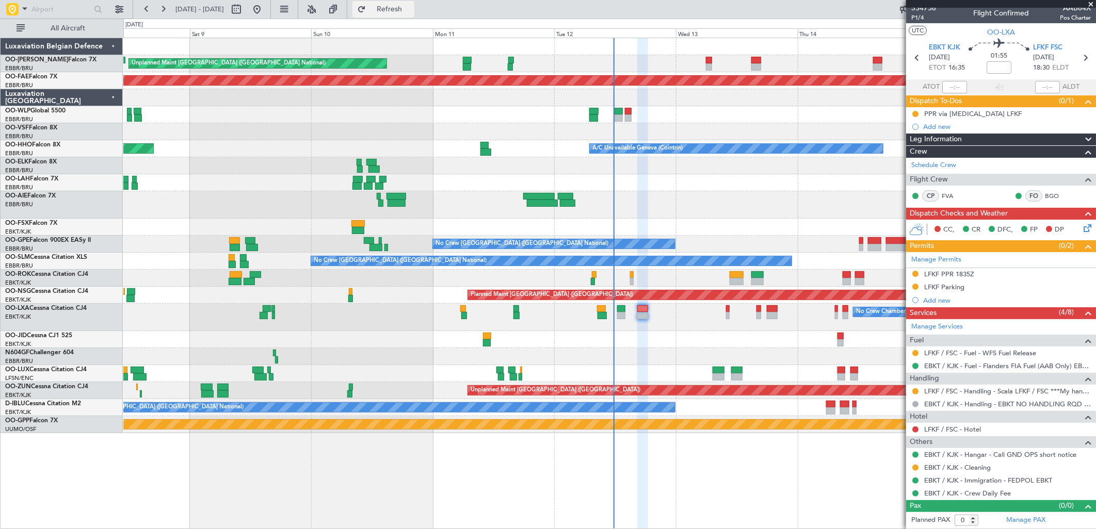
click at [414, 12] on button "Refresh" at bounding box center [383, 9] width 62 height 17
click at [390, 7] on button "Refresh" at bounding box center [383, 9] width 62 height 17
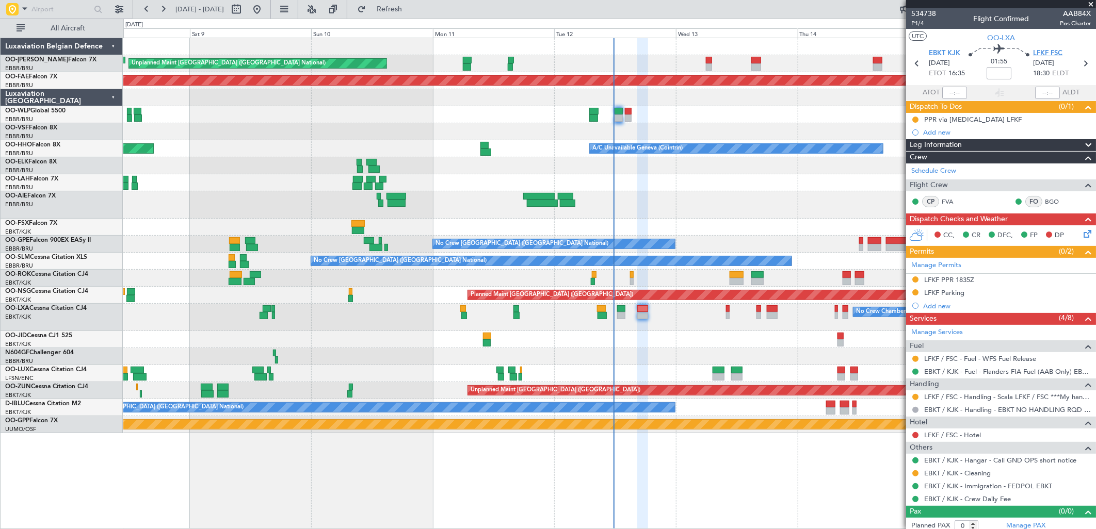
click at [1045, 53] on span "LFKF FSC" at bounding box center [1047, 53] width 29 height 10
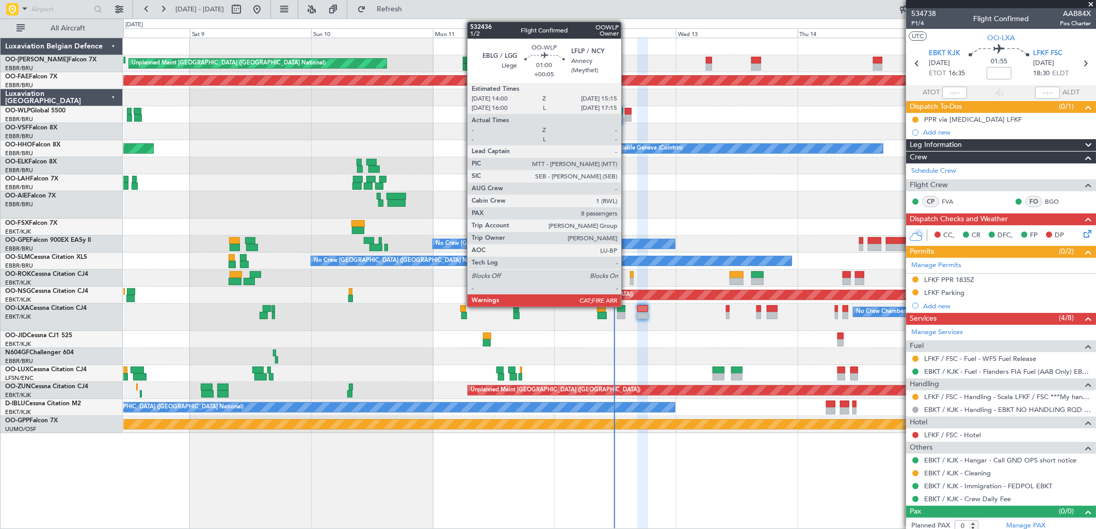
click at [626, 112] on div at bounding box center [628, 111] width 7 height 7
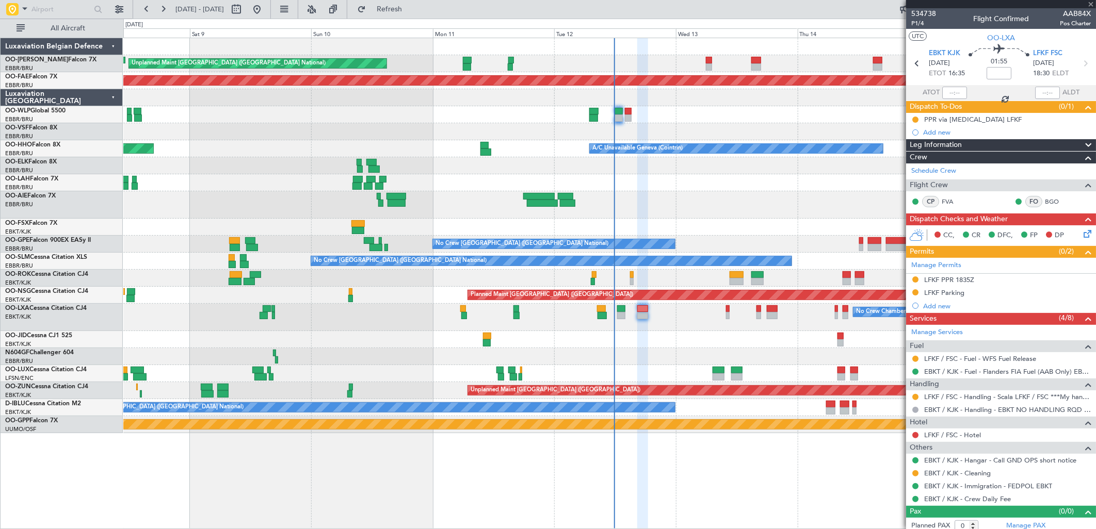
type input "+00:05"
type input "8"
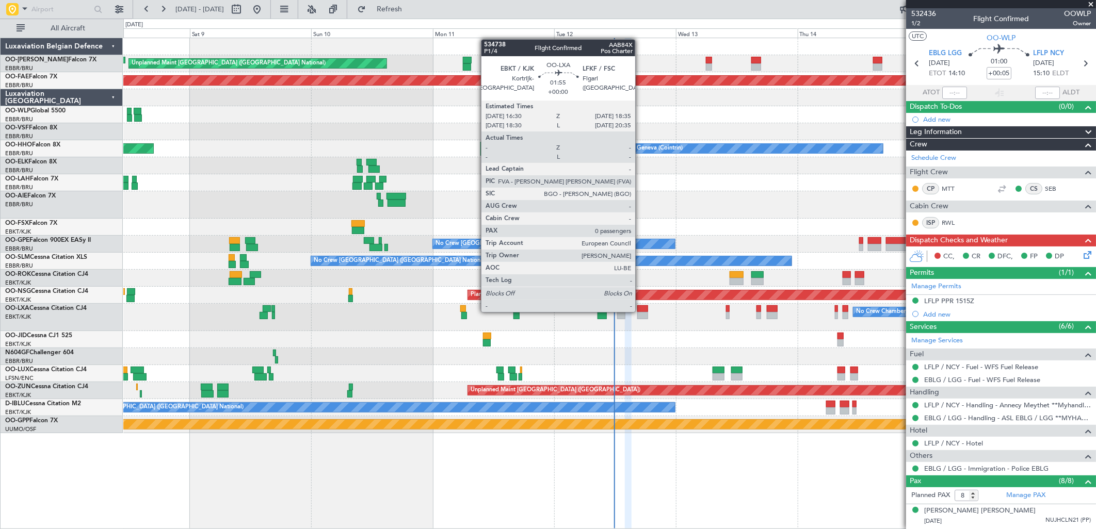
click at [640, 311] on div at bounding box center [642, 308] width 11 height 7
type input "0"
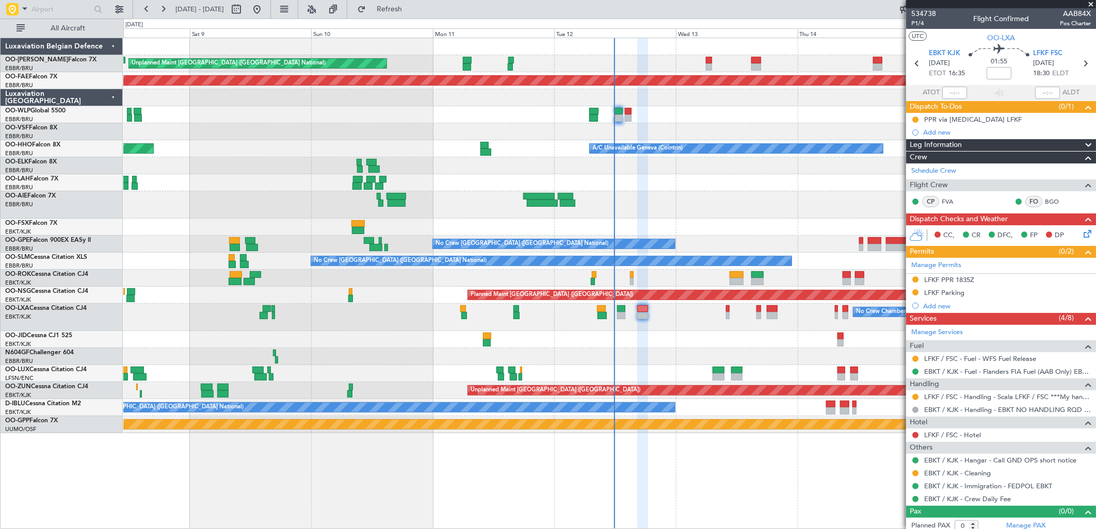
click at [1081, 230] on icon at bounding box center [1085, 232] width 8 height 8
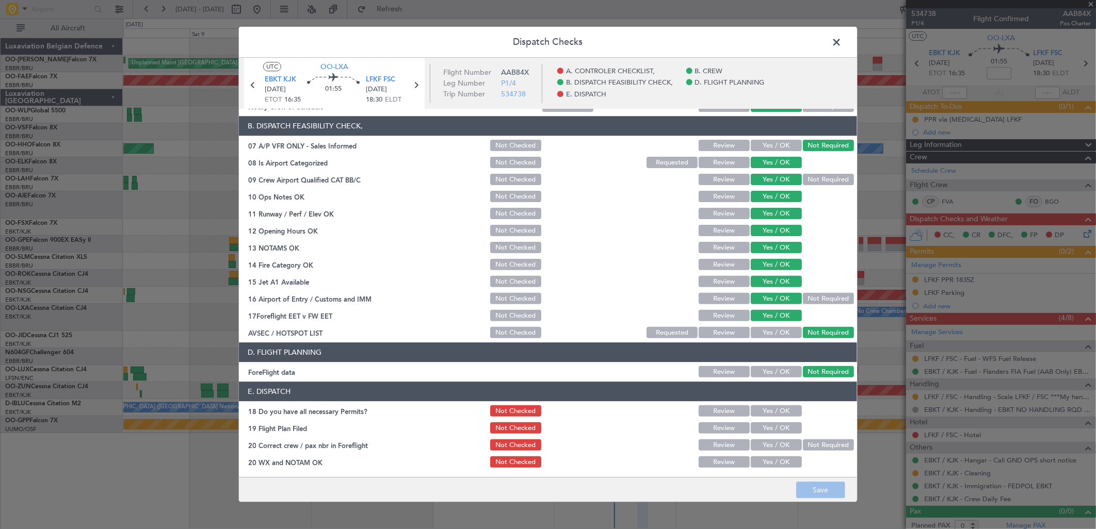
scroll to position [157, 0]
click at [772, 445] on button "Yes / OK" at bounding box center [776, 445] width 51 height 11
click at [804, 485] on button "Save" at bounding box center [820, 490] width 49 height 17
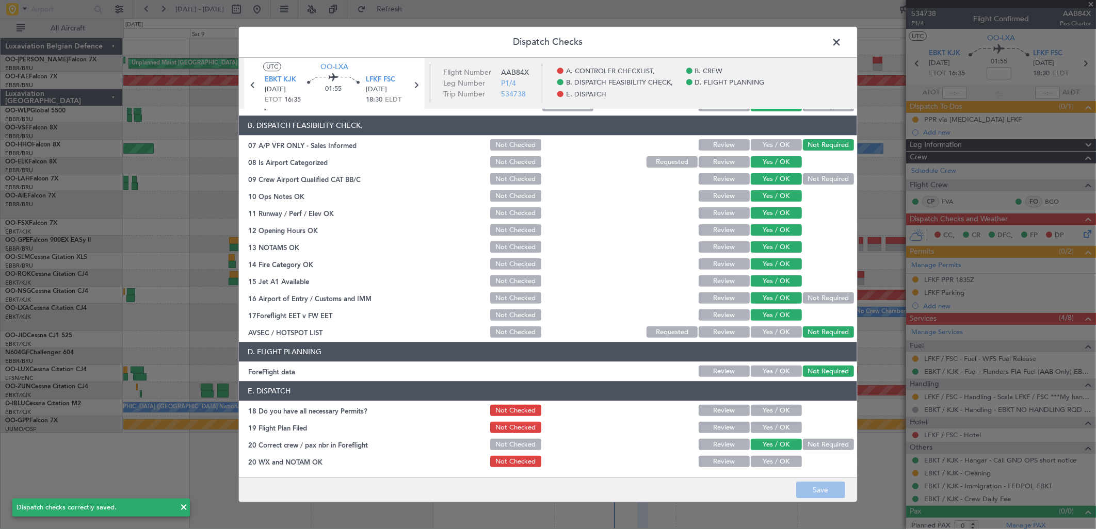
click at [841, 39] on span at bounding box center [841, 45] width 0 height 21
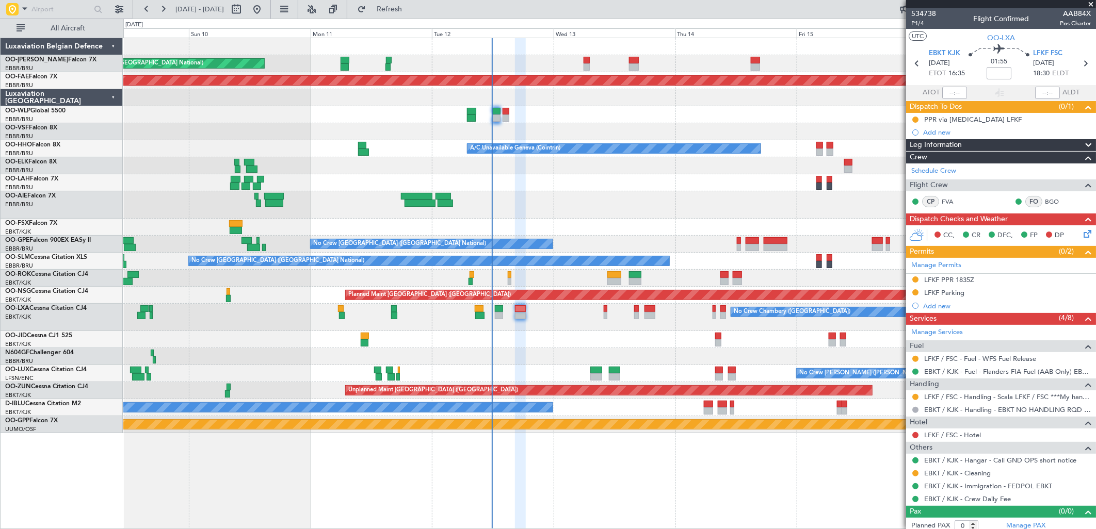
click at [528, 174] on div "Owner [GEOGRAPHIC_DATA] ([GEOGRAPHIC_DATA] National)" at bounding box center [609, 182] width 972 height 17
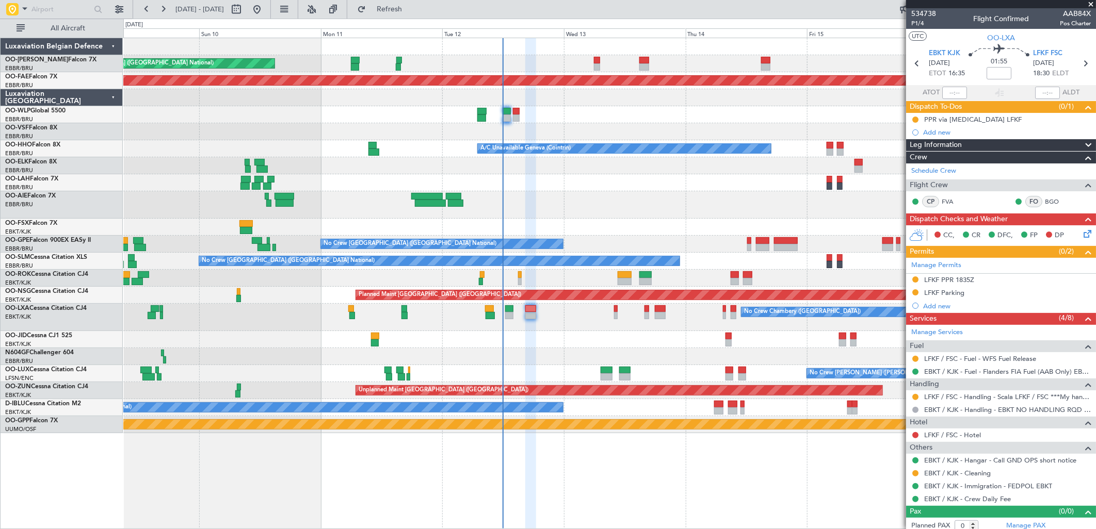
click at [533, 140] on div "Unplanned Maint [GEOGRAPHIC_DATA] ([GEOGRAPHIC_DATA] National) Planned Maint [G…" at bounding box center [609, 235] width 972 height 395
click at [977, 120] on div "PPR via [MEDICAL_DATA] LFKF" at bounding box center [973, 119] width 98 height 9
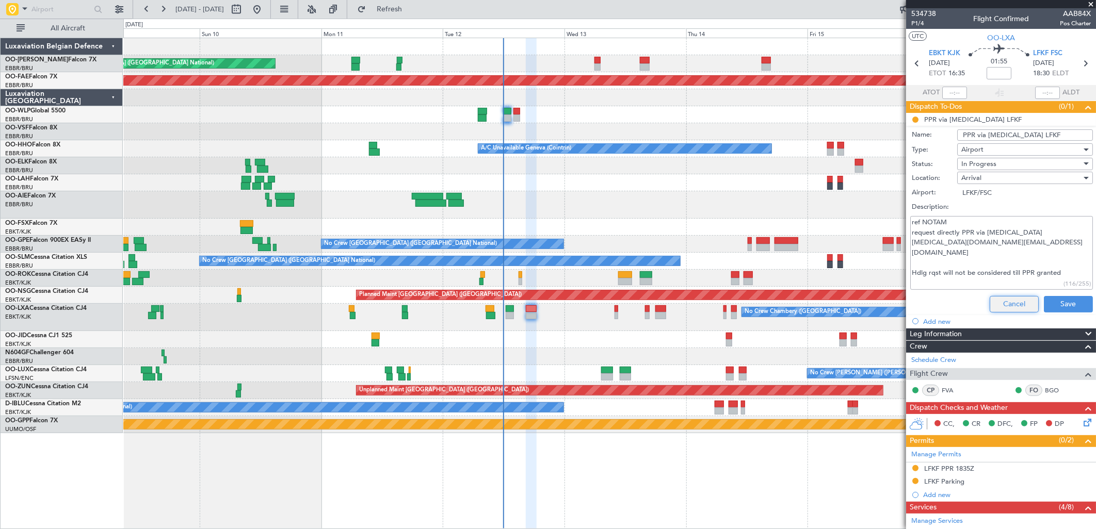
click at [994, 303] on button "Cancel" at bounding box center [1013, 304] width 49 height 17
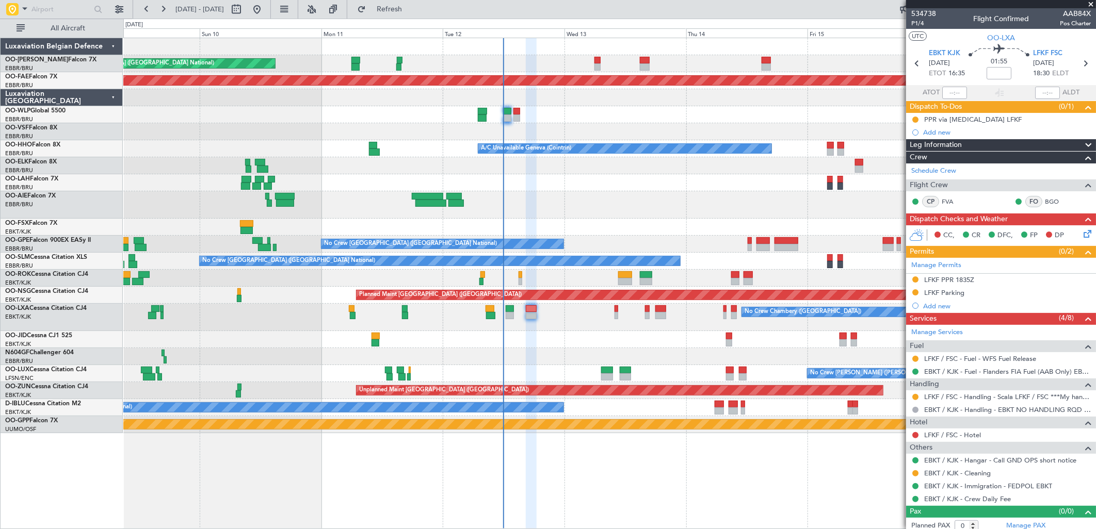
click at [639, 372] on div "Planned Maint [GEOGRAPHIC_DATA] ([GEOGRAPHIC_DATA]) No Crew [PERSON_NAME] ([PER…" at bounding box center [609, 373] width 972 height 17
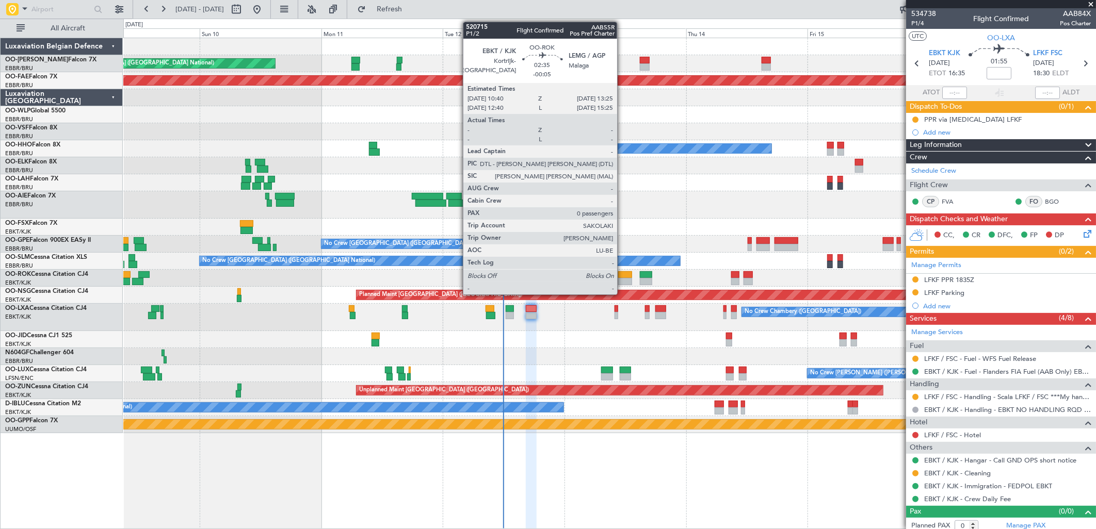
click at [622, 279] on div at bounding box center [625, 281] width 14 height 7
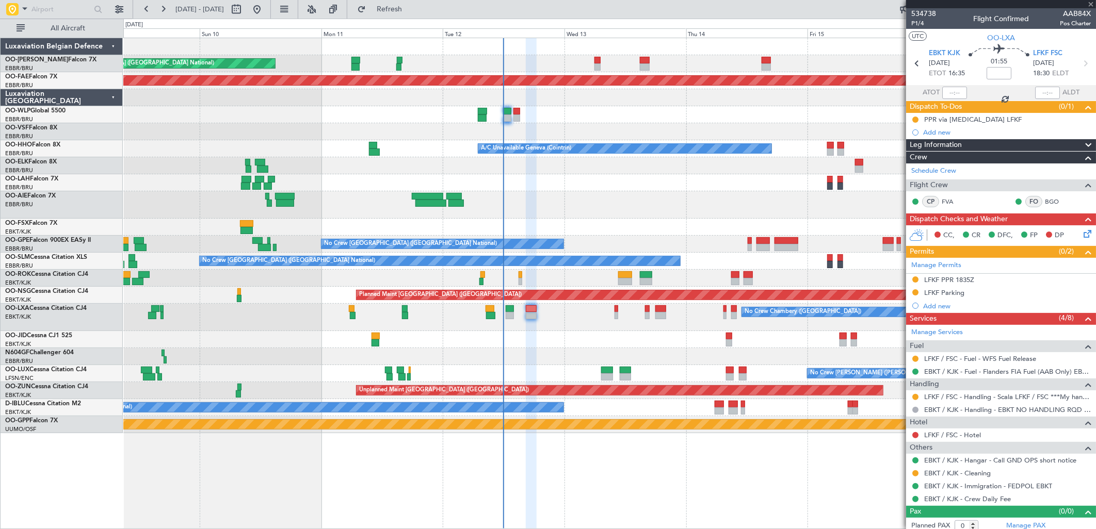
type input "-00:05"
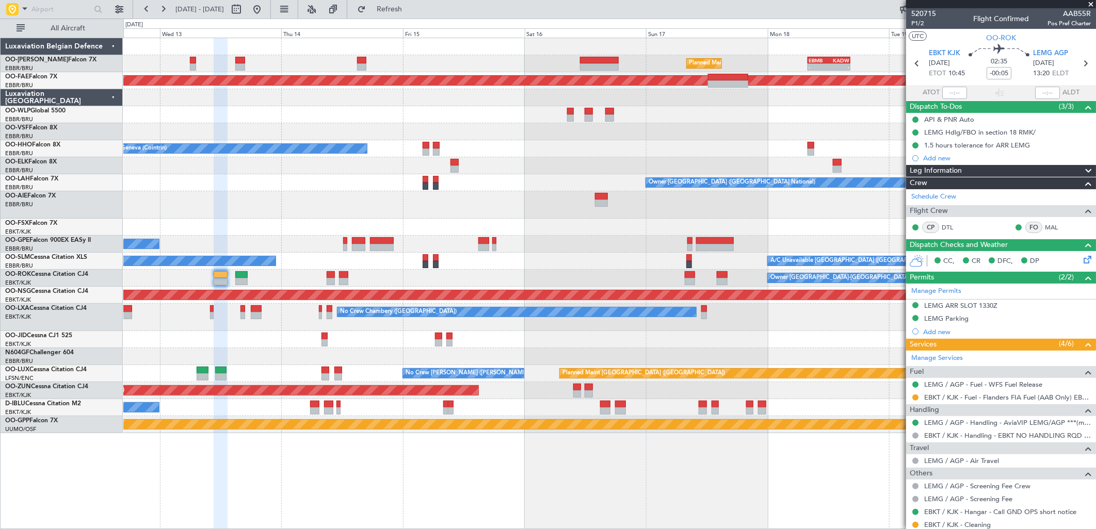
click at [281, 103] on div at bounding box center [609, 97] width 972 height 17
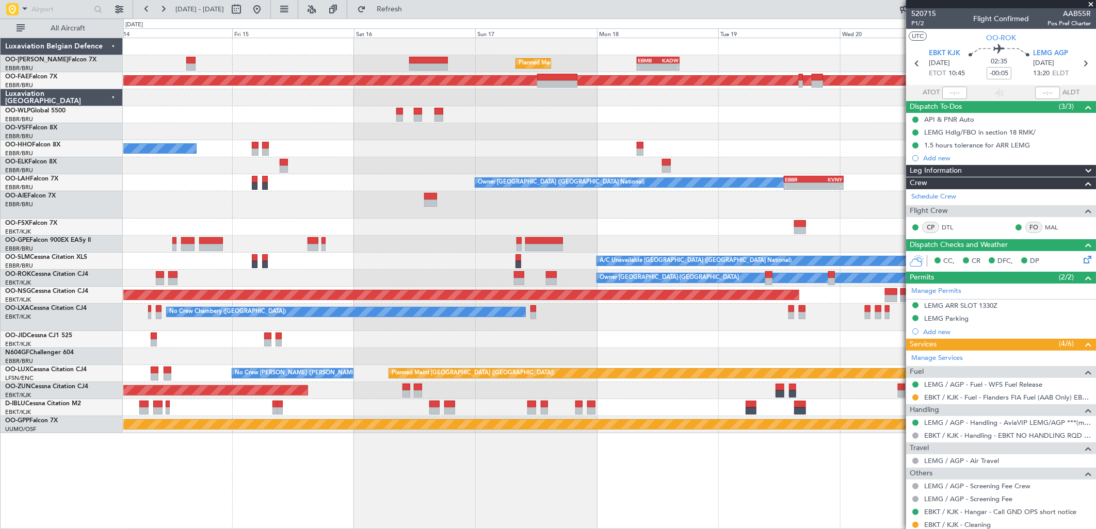
click at [504, 90] on div "Planned Maint [GEOGRAPHIC_DATA] ([GEOGRAPHIC_DATA] National) - - EBMB 08:00 Z K…" at bounding box center [609, 235] width 972 height 395
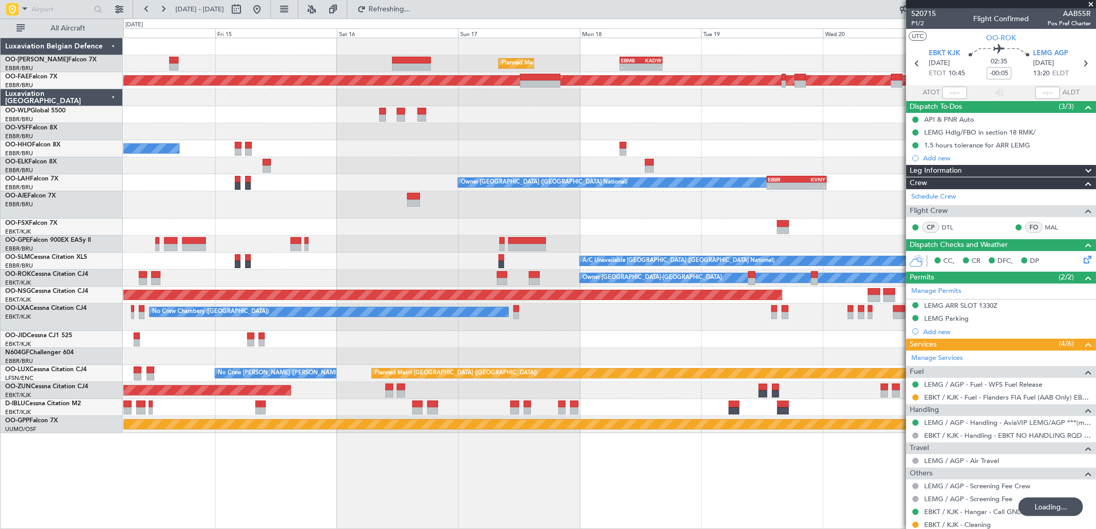
click at [839, 136] on div "Planned Maint [GEOGRAPHIC_DATA] ([GEOGRAPHIC_DATA] National) - - EBMB 08:00 Z K…" at bounding box center [609, 235] width 972 height 395
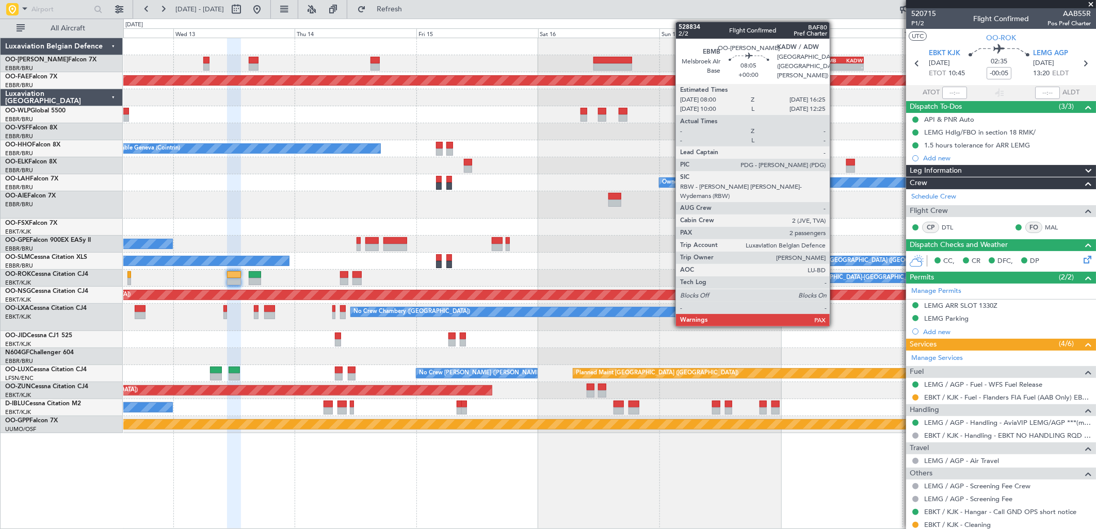
click at [835, 69] on div "-" at bounding box center [832, 67] width 21 height 6
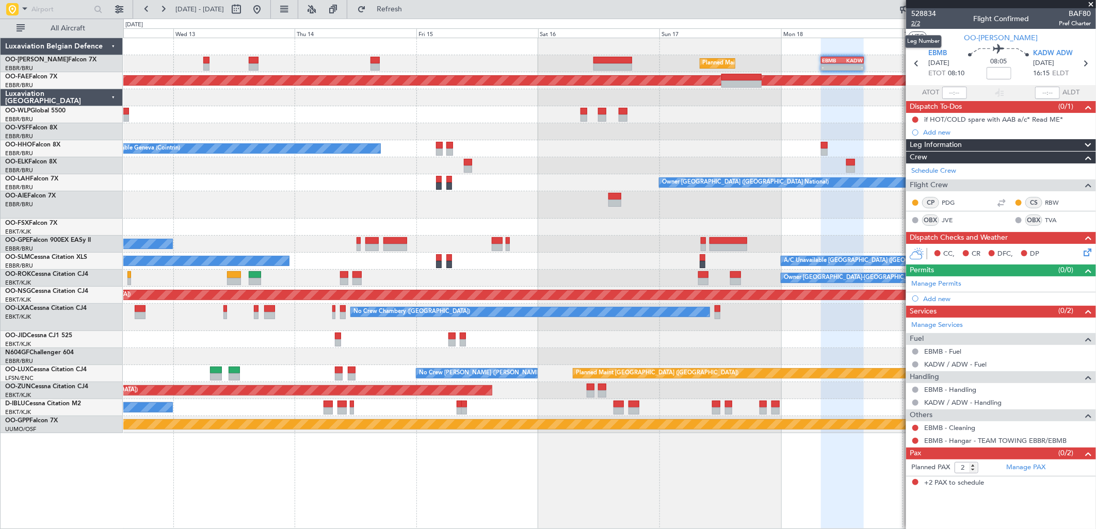
click at [915, 23] on span "2/2" at bounding box center [923, 23] width 25 height 9
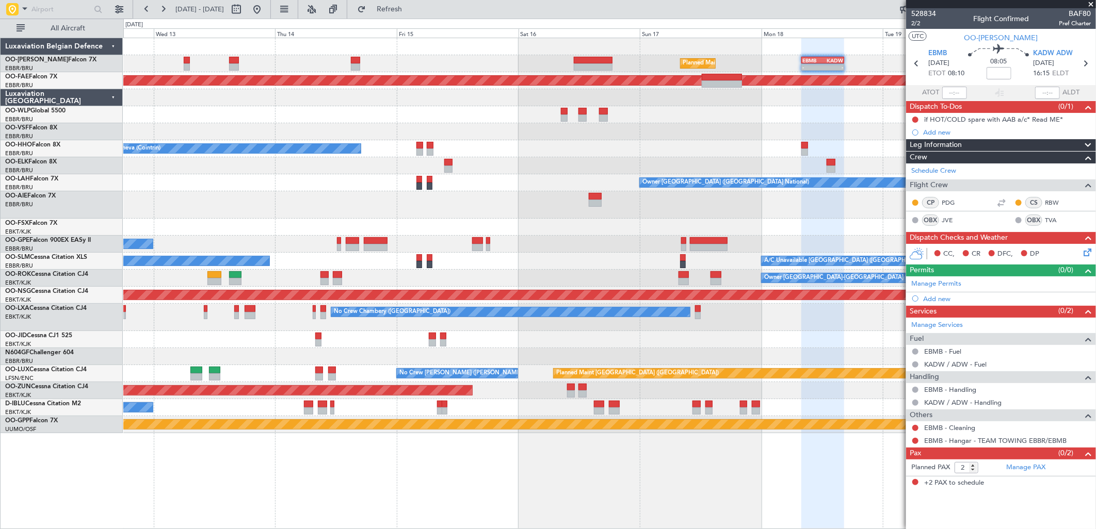
click at [348, 117] on div "Planned Maint [GEOGRAPHIC_DATA] ([GEOGRAPHIC_DATA] National) - - EBMB 08:00 Z K…" at bounding box center [609, 235] width 972 height 395
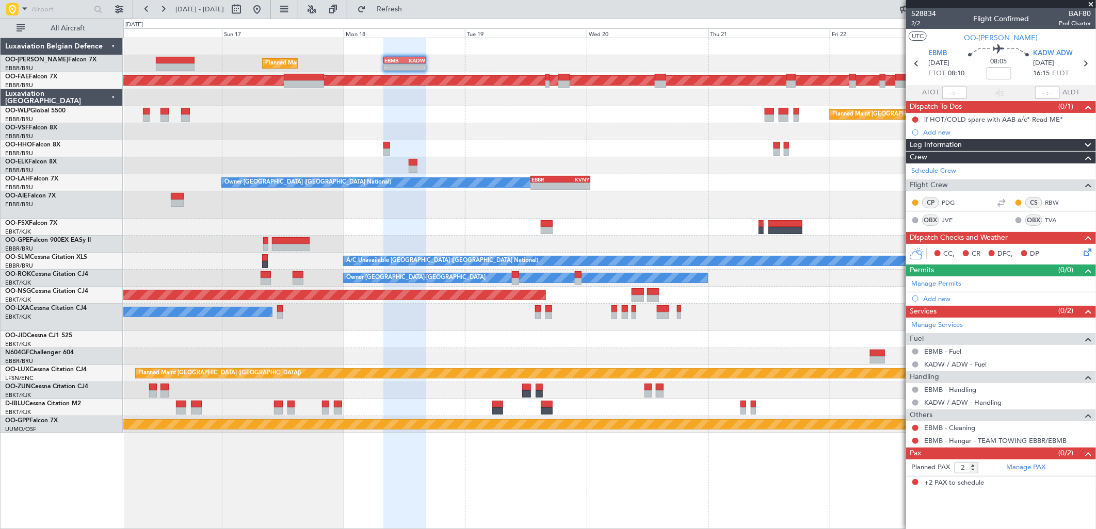
click at [451, 127] on div "Planned Maint [GEOGRAPHIC_DATA] ([GEOGRAPHIC_DATA] National) - - EBMB 08:00 Z K…" at bounding box center [609, 235] width 972 height 395
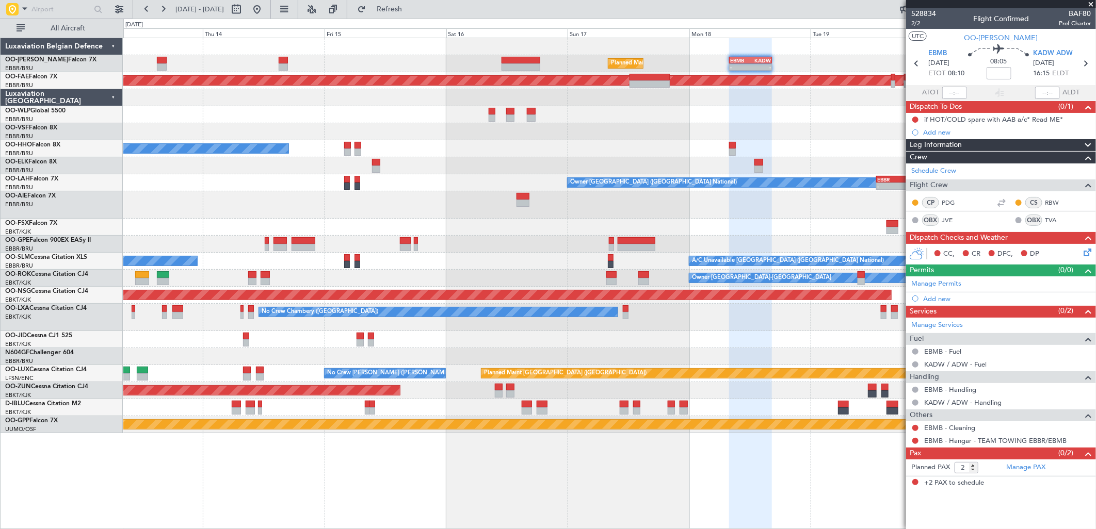
click at [527, 133] on div "Planned Maint [GEOGRAPHIC_DATA] ([GEOGRAPHIC_DATA] National) - - EBMB 08:00 Z K…" at bounding box center [609, 235] width 972 height 395
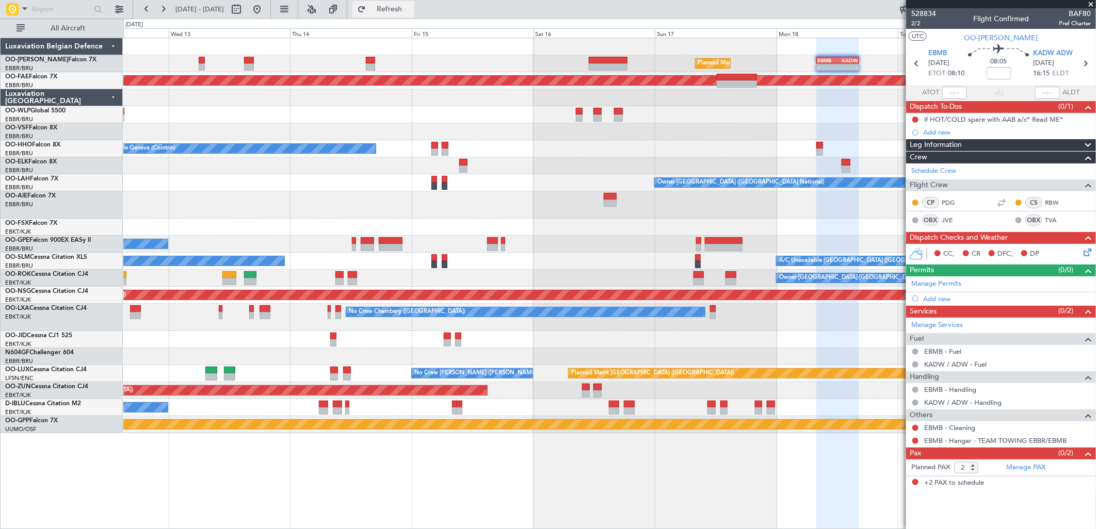
click at [411, 6] on span "Refresh" at bounding box center [389, 9] width 43 height 7
click at [411, 10] on span "Refresh" at bounding box center [389, 9] width 43 height 7
click at [248, 158] on div "Planned Maint [GEOGRAPHIC_DATA] ([GEOGRAPHIC_DATA] National) - - EBMB 08:00 Z K…" at bounding box center [609, 235] width 972 height 395
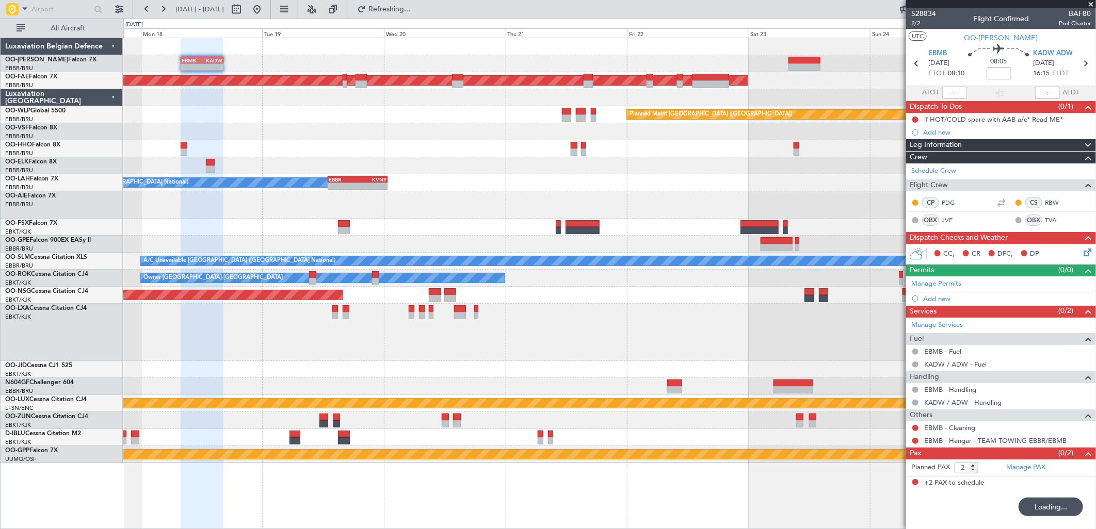
click at [834, 94] on div at bounding box center [609, 97] width 972 height 17
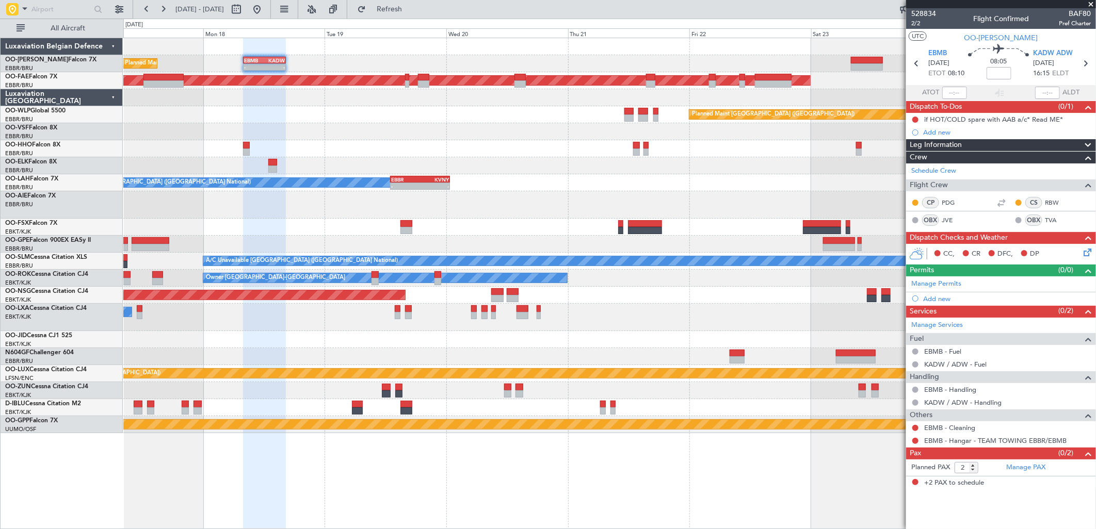
click at [745, 185] on div "Planned Maint [GEOGRAPHIC_DATA] ([GEOGRAPHIC_DATA] National) - - EBMB 08:00 Z K…" at bounding box center [609, 235] width 972 height 395
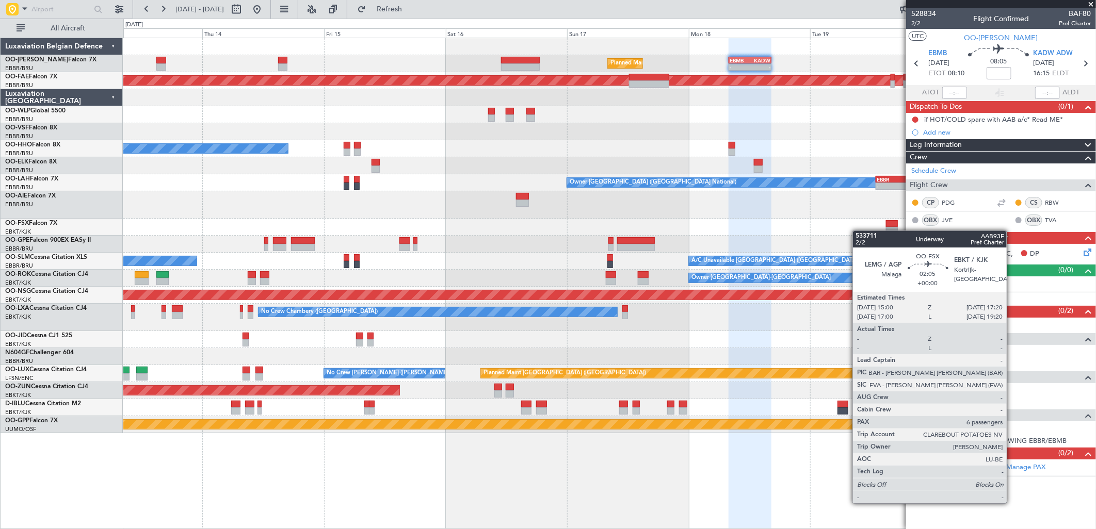
click at [875, 232] on div at bounding box center [609, 227] width 972 height 17
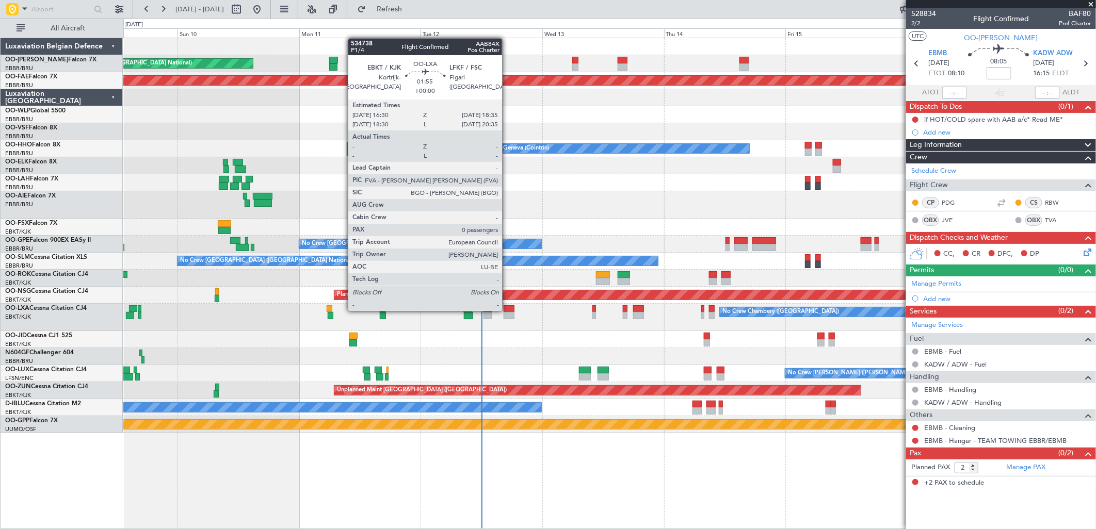
click at [507, 310] on div at bounding box center [509, 308] width 11 height 7
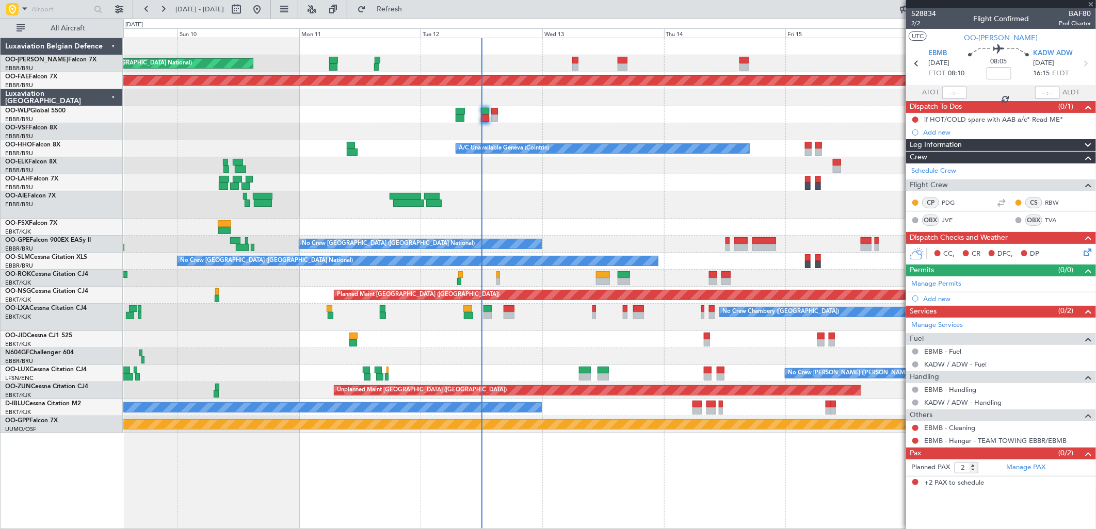
type input "0"
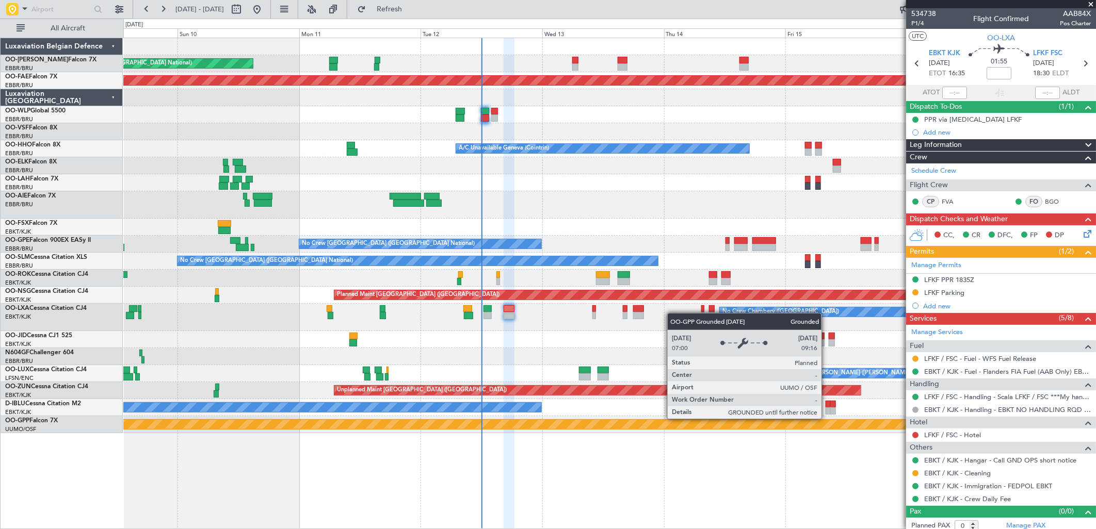
click at [869, 365] on div "Unplanned Maint [GEOGRAPHIC_DATA] ([GEOGRAPHIC_DATA] National) Planned Maint [G…" at bounding box center [609, 235] width 972 height 395
